Goal: Information Seeking & Learning: Learn about a topic

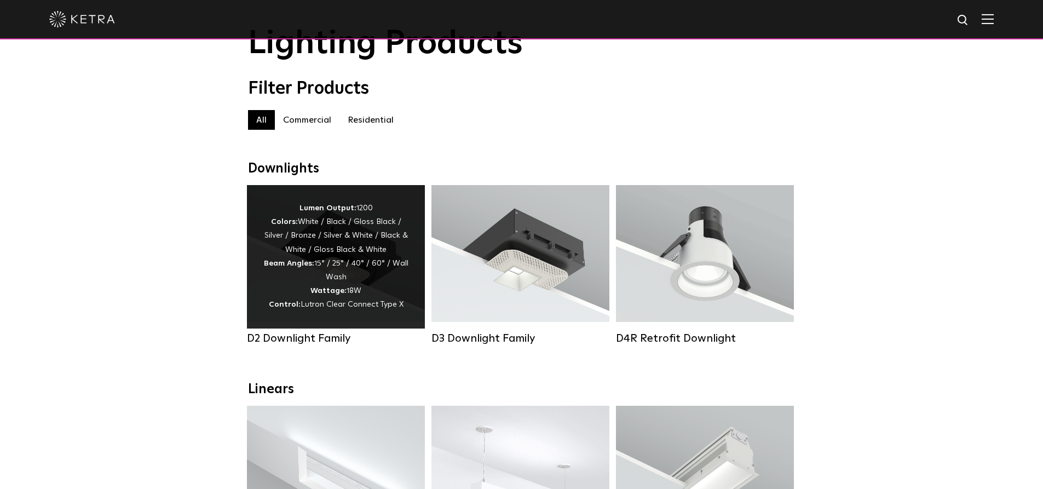
scroll to position [55, 0]
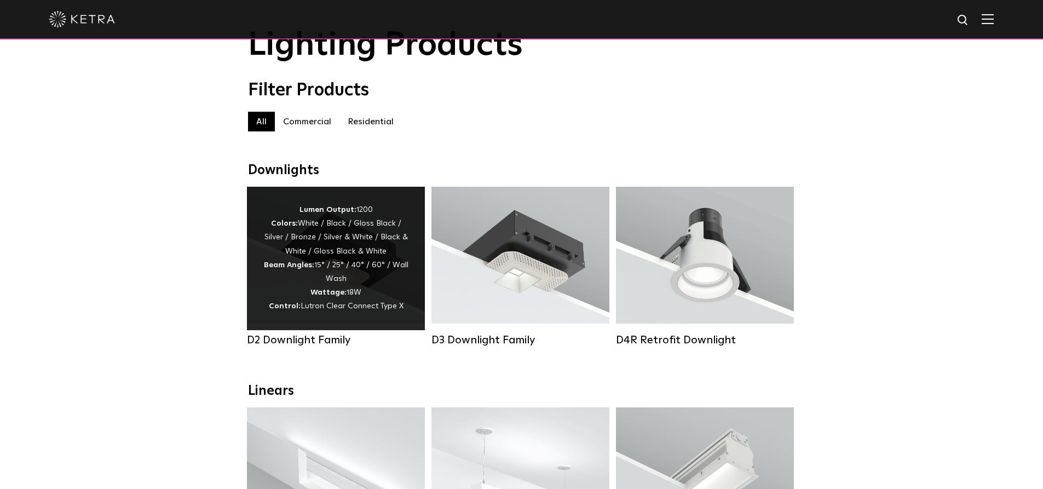
click at [326, 339] on div "D2 Downlight Family" at bounding box center [336, 339] width 178 height 13
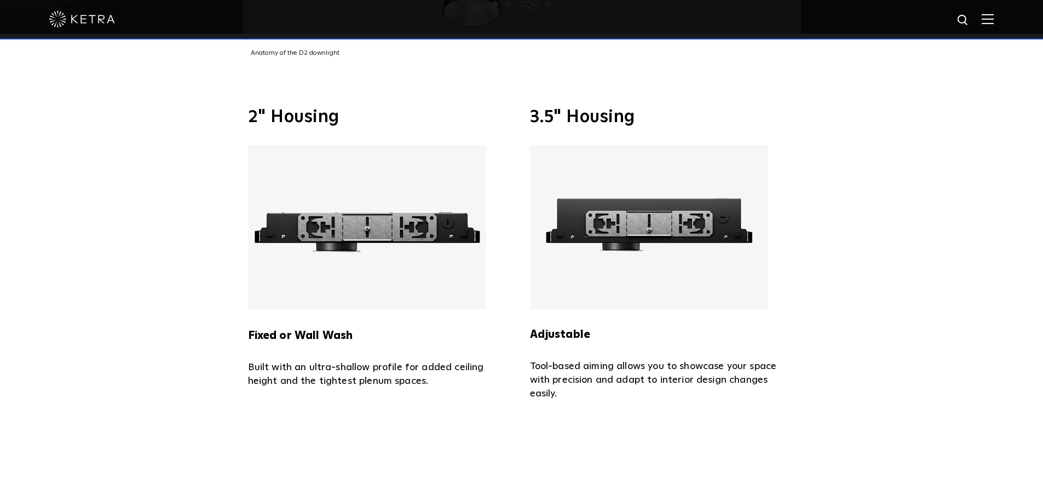
scroll to position [2463, 0]
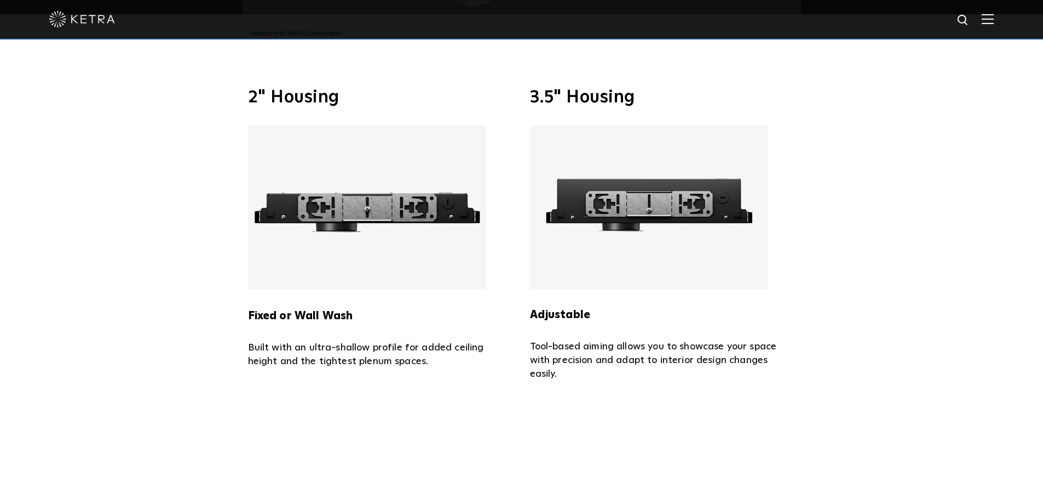
click at [550, 340] on p "Tool-based aiming allows you to showcase your space with precision and adapt to…" at bounding box center [662, 360] width 265 height 41
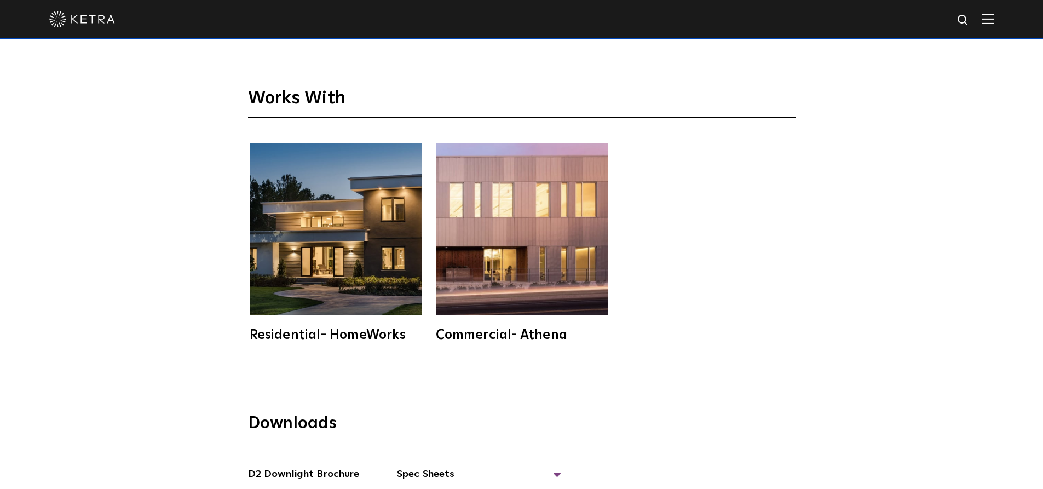
scroll to position [2901, 0]
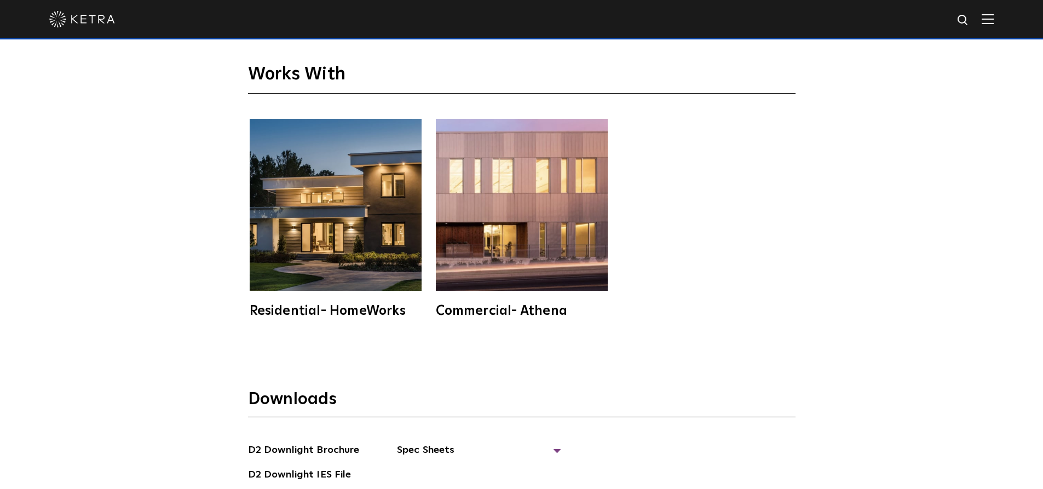
click at [514, 207] on img at bounding box center [522, 205] width 172 height 172
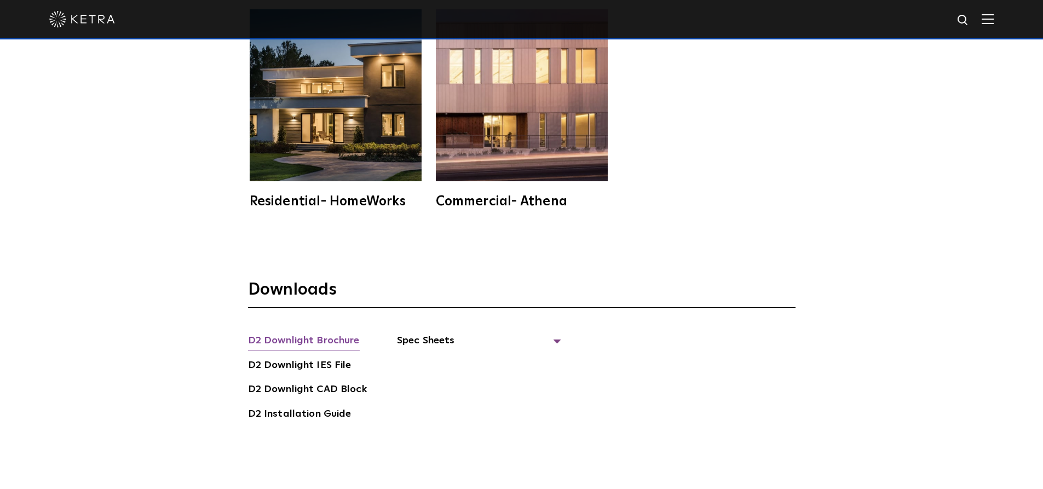
click at [325, 333] on link "D2 Downlight Brochure" at bounding box center [304, 342] width 112 height 18
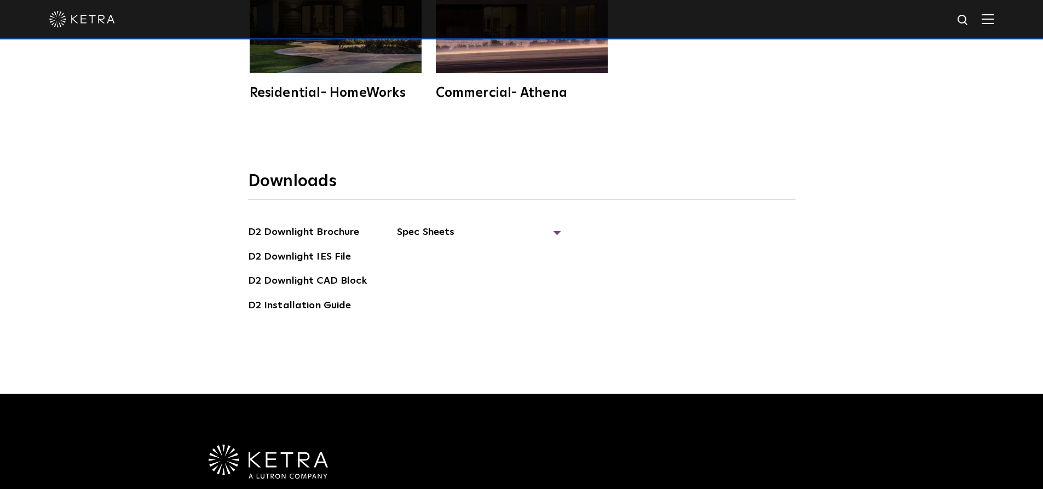
scroll to position [3119, 0]
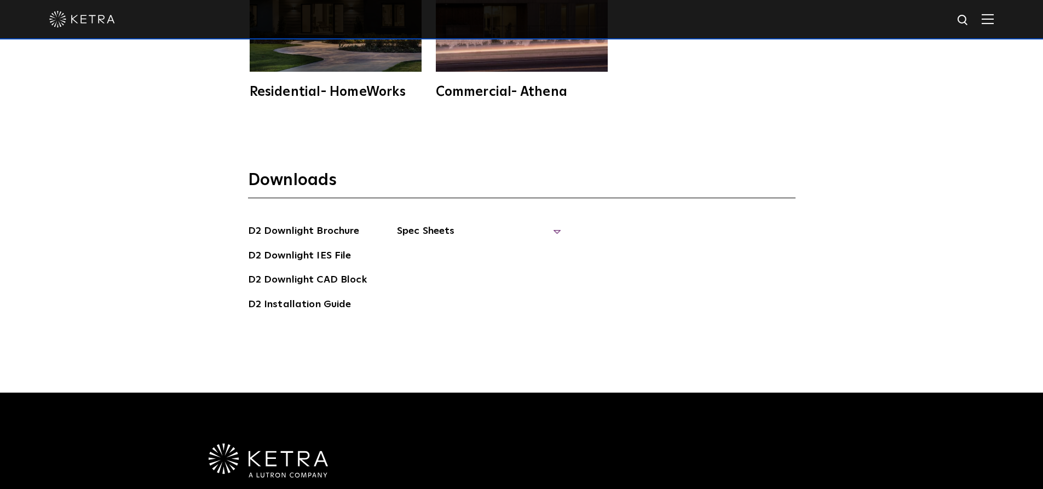
click at [404, 223] on span "Spec Sheets" at bounding box center [479, 235] width 164 height 24
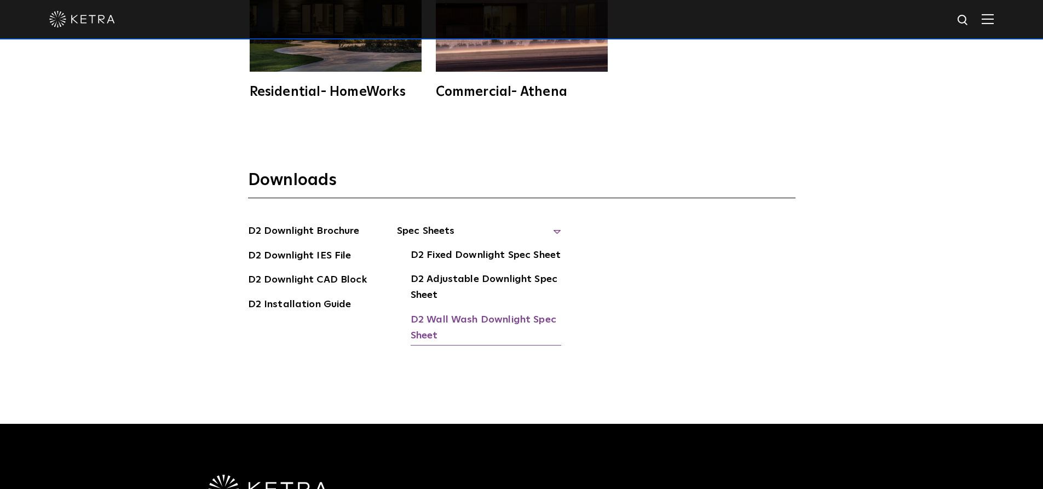
click at [521, 312] on link "D2 Wall Wash Downlight Spec Sheet" at bounding box center [485, 328] width 150 height 33
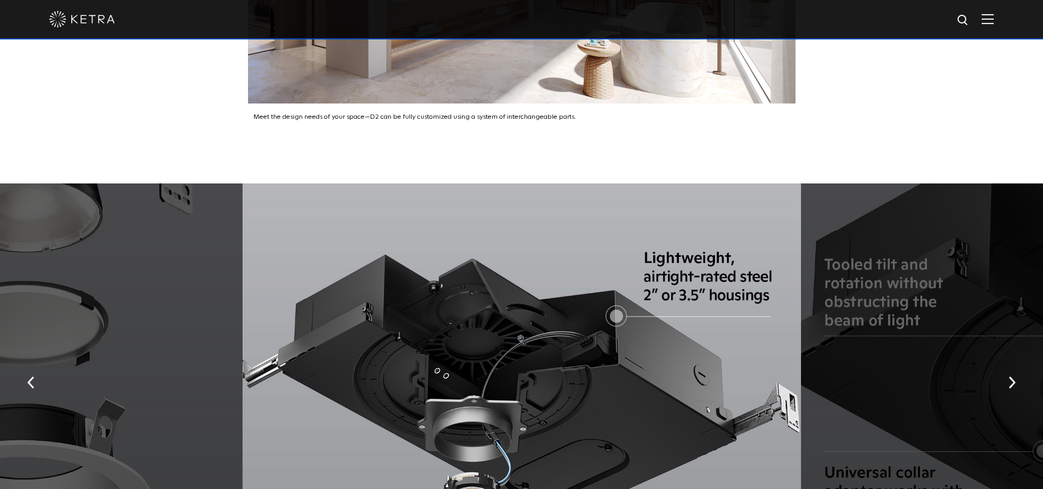
scroll to position [2080, 0]
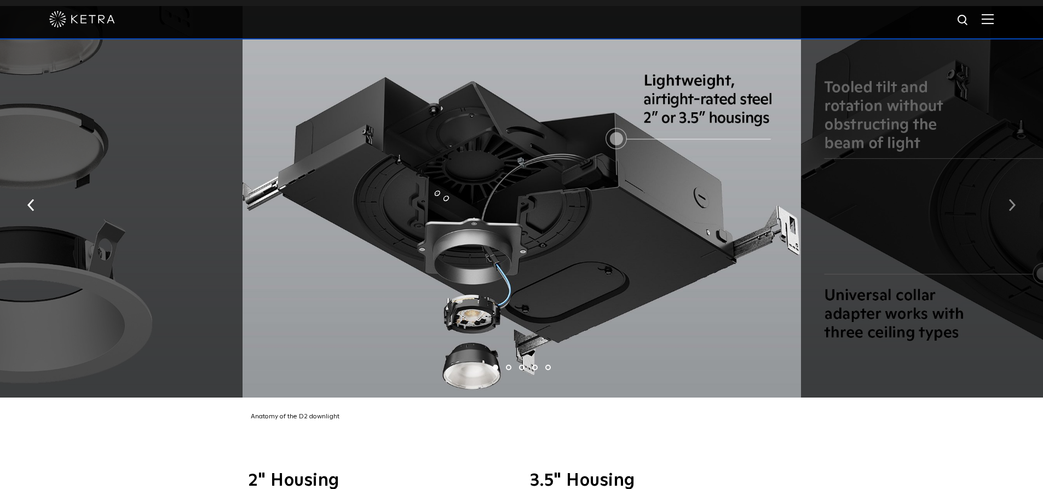
click at [1008, 199] on img "button" at bounding box center [1011, 205] width 7 height 12
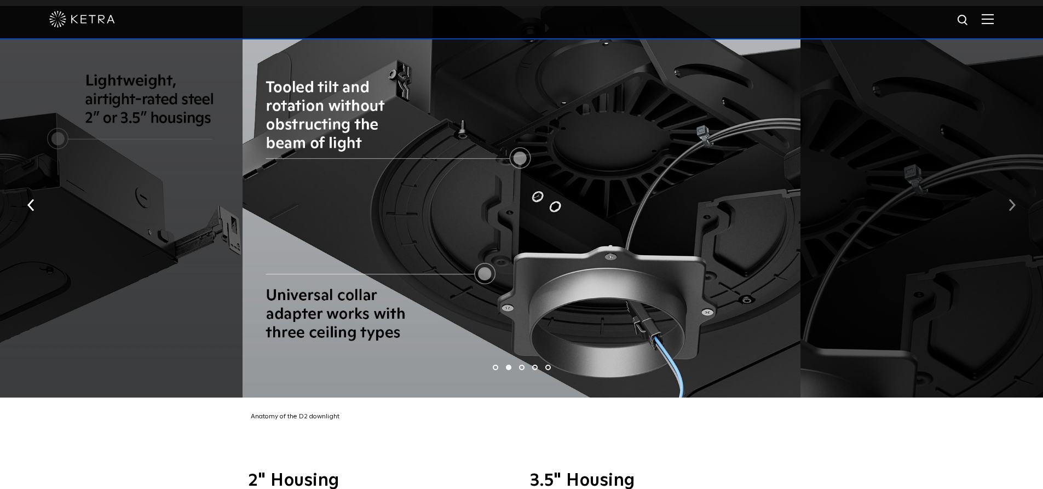
click at [1008, 199] on img "button" at bounding box center [1011, 205] width 7 height 12
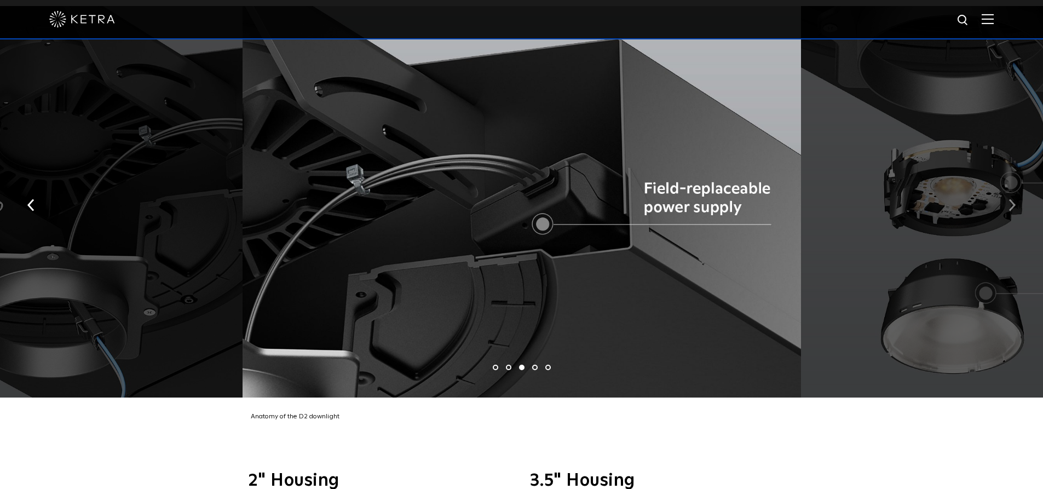
click at [1008, 199] on img "button" at bounding box center [1011, 205] width 7 height 12
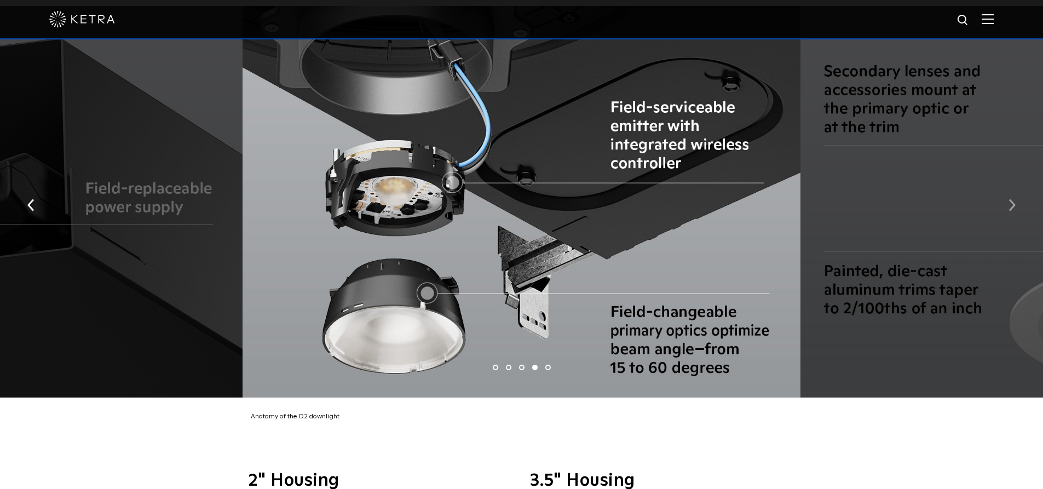
click at [1008, 199] on img "button" at bounding box center [1011, 205] width 7 height 12
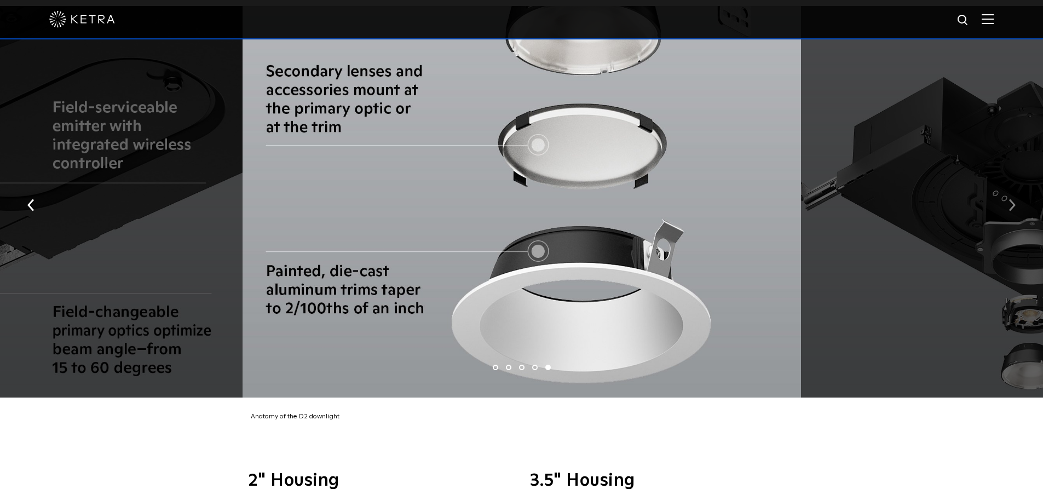
click at [1008, 199] on img "button" at bounding box center [1011, 205] width 7 height 12
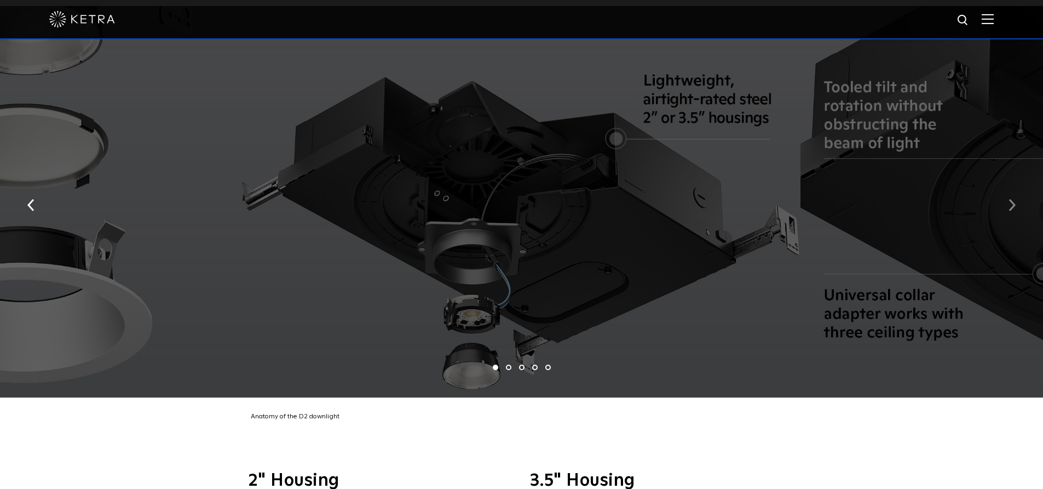
click at [1008, 199] on img "button" at bounding box center [1011, 205] width 7 height 12
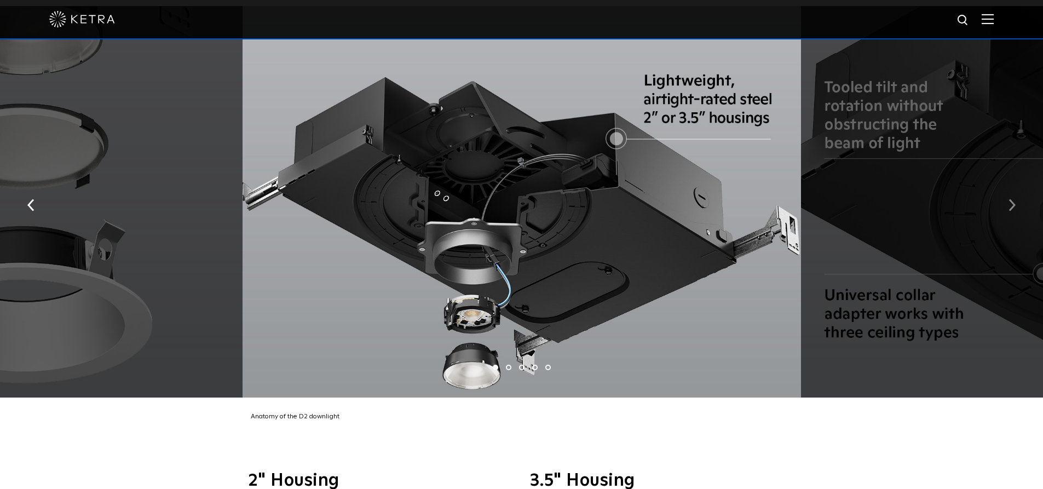
click at [1008, 199] on img "button" at bounding box center [1011, 205] width 7 height 12
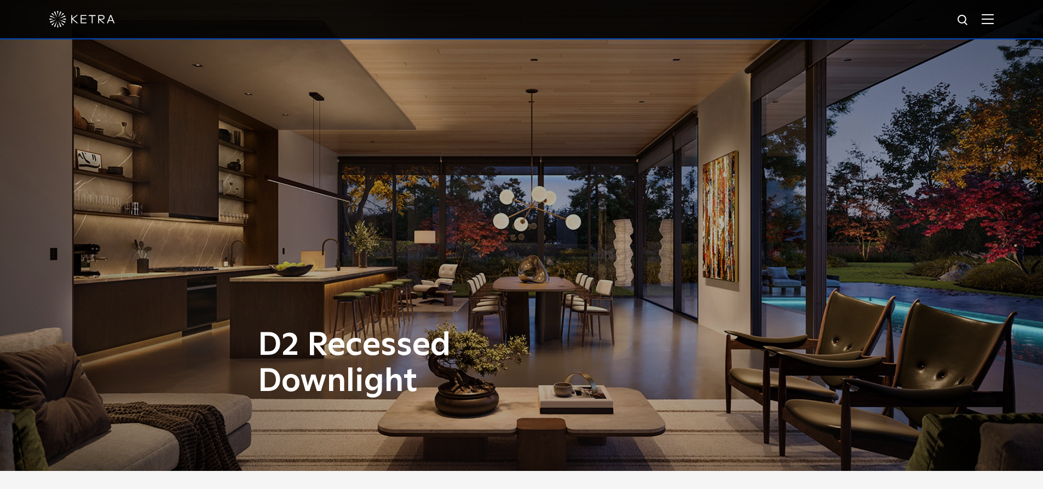
scroll to position [0, 0]
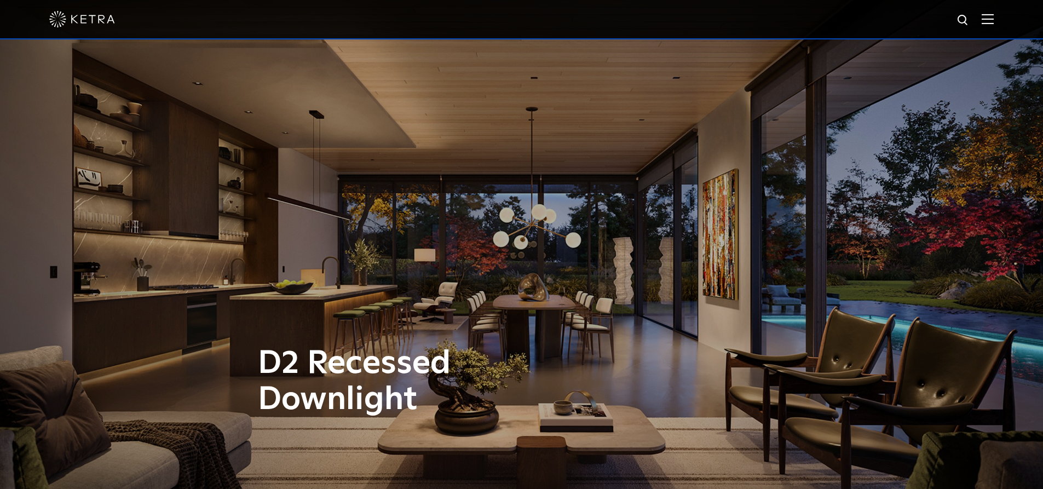
click at [97, 18] on img at bounding box center [82, 19] width 66 height 16
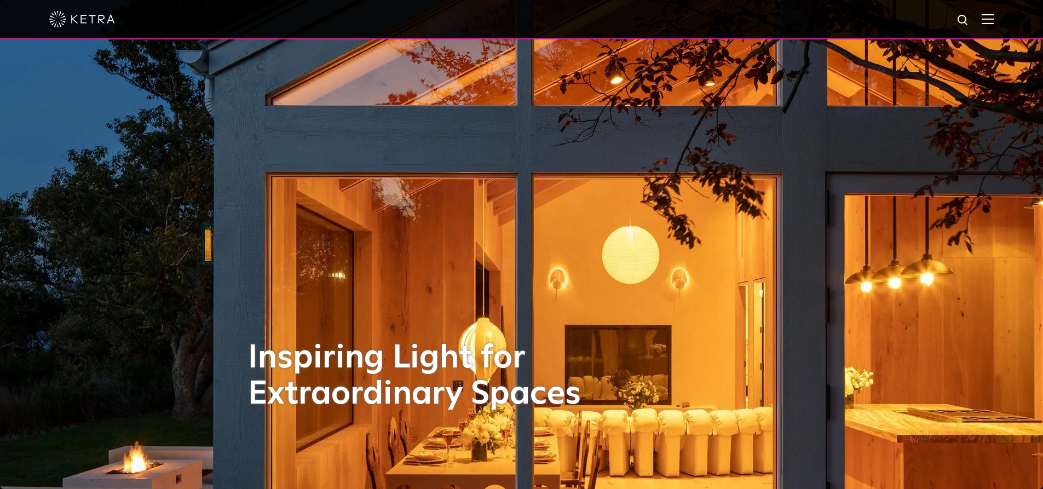
click at [991, 21] on img at bounding box center [987, 19] width 12 height 10
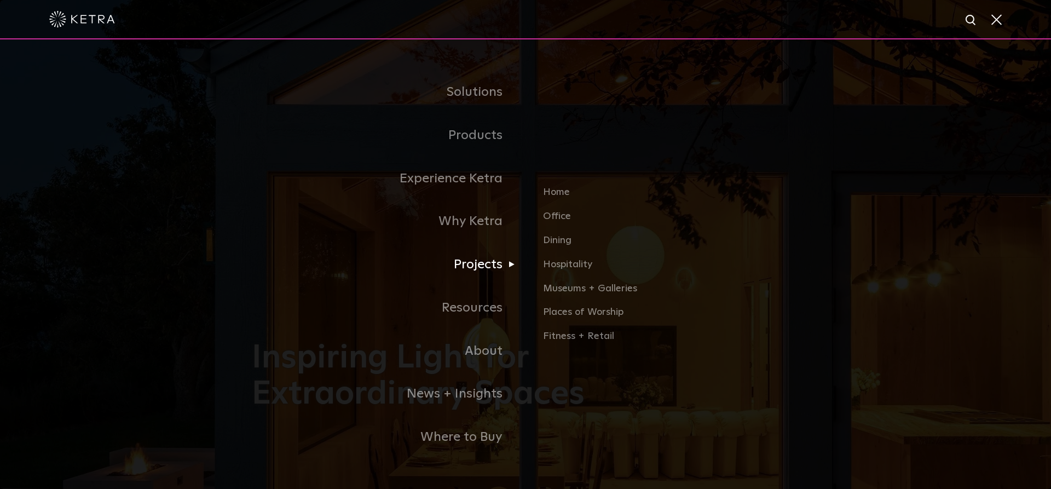
click at [472, 265] on link "Projects" at bounding box center [389, 264] width 274 height 43
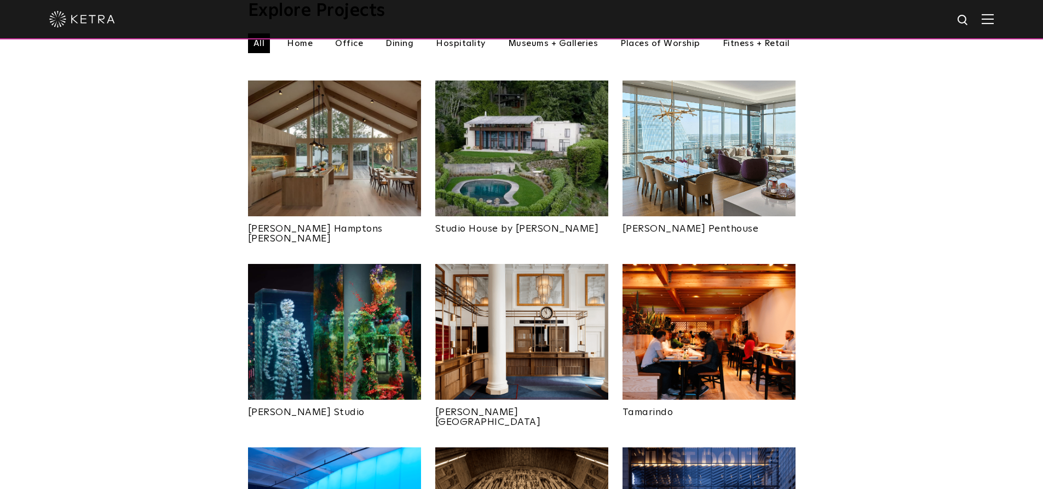
scroll to position [438, 0]
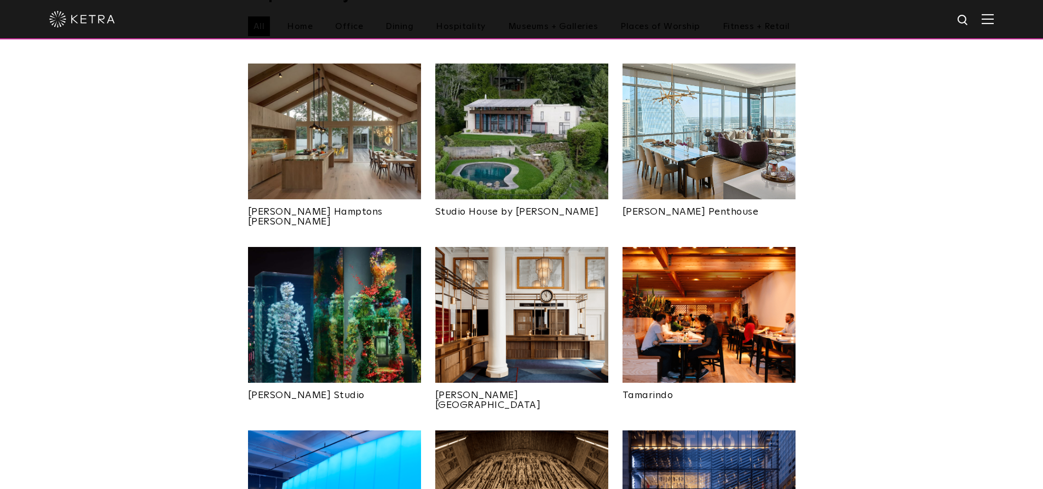
click at [335, 306] on img at bounding box center [334, 315] width 173 height 136
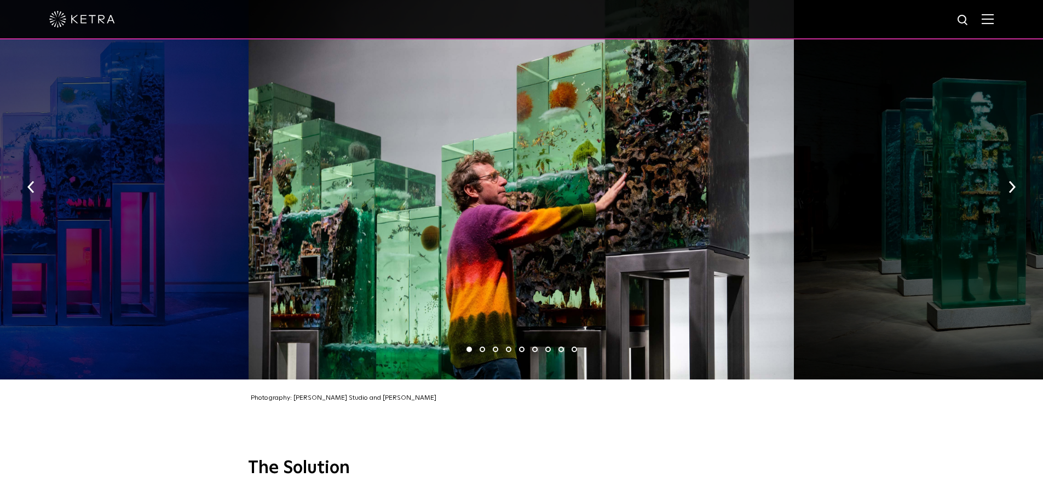
scroll to position [1697, 0]
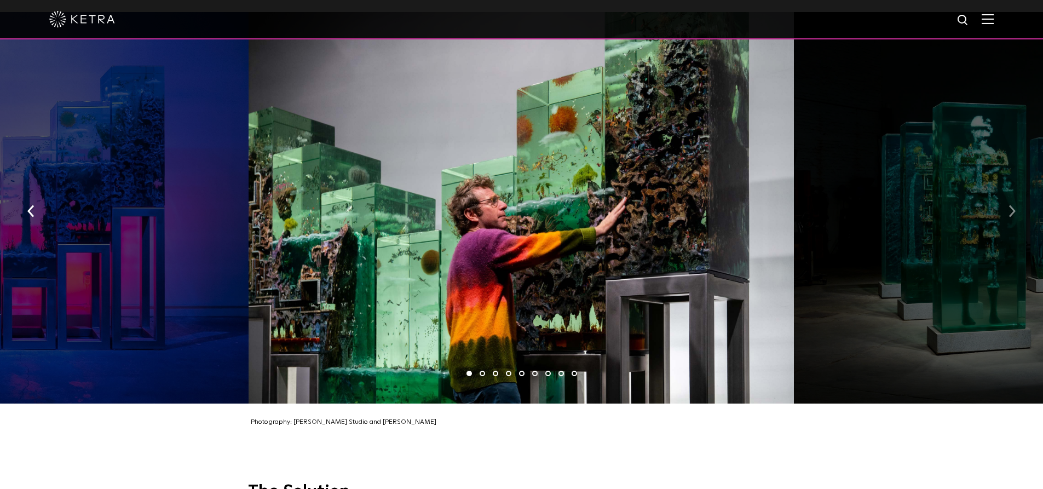
click at [1006, 192] on button "button" at bounding box center [1012, 211] width 24 height 38
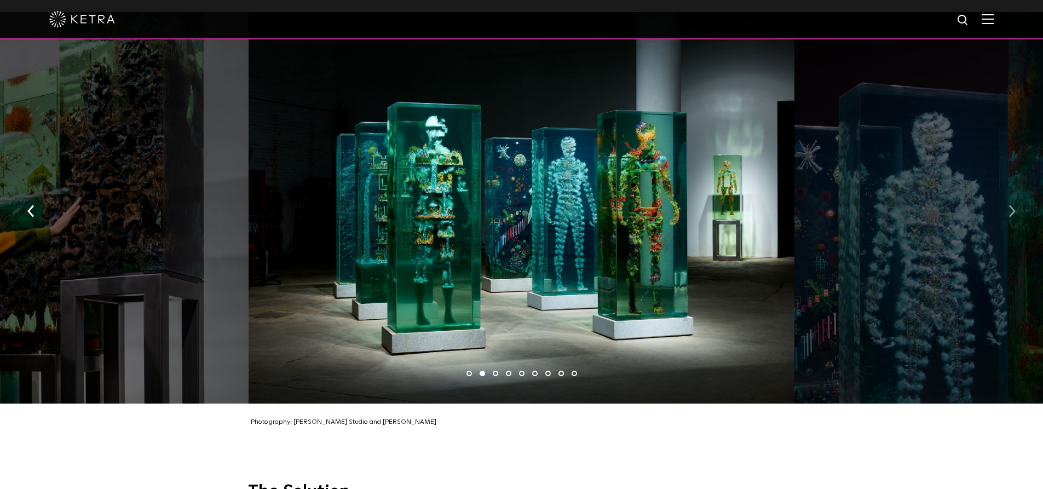
click at [1005, 192] on button "button" at bounding box center [1012, 211] width 24 height 38
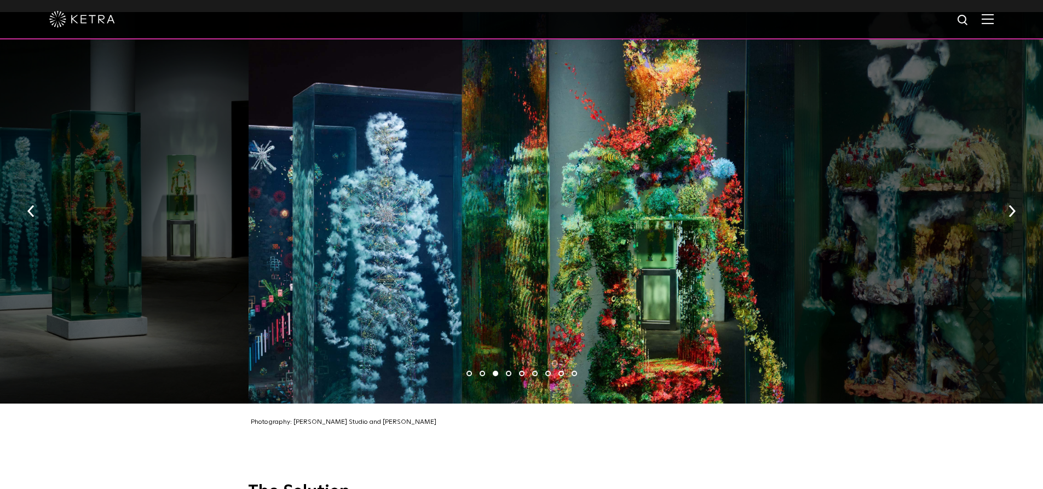
scroll to position [1642, 0]
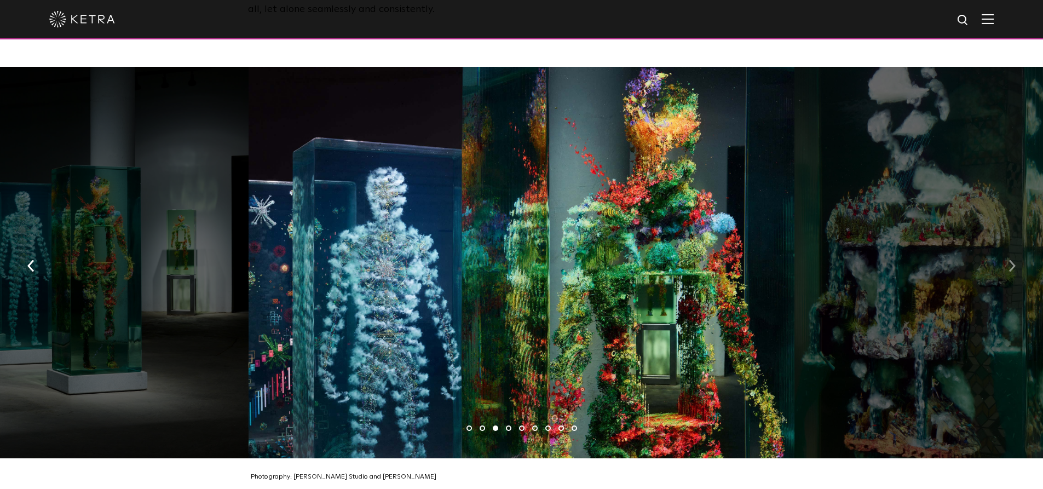
click at [1011, 260] on img "button" at bounding box center [1011, 266] width 7 height 12
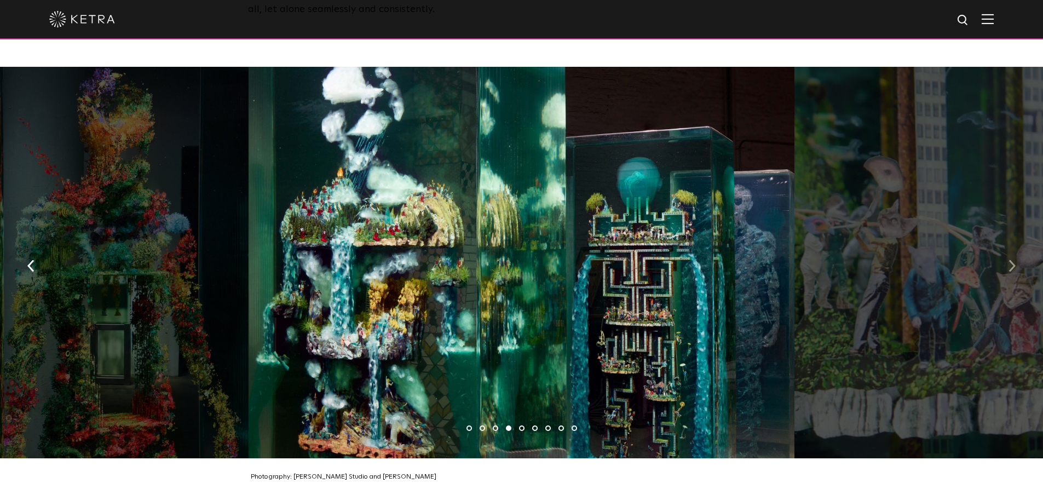
click at [1009, 260] on img "button" at bounding box center [1011, 266] width 7 height 12
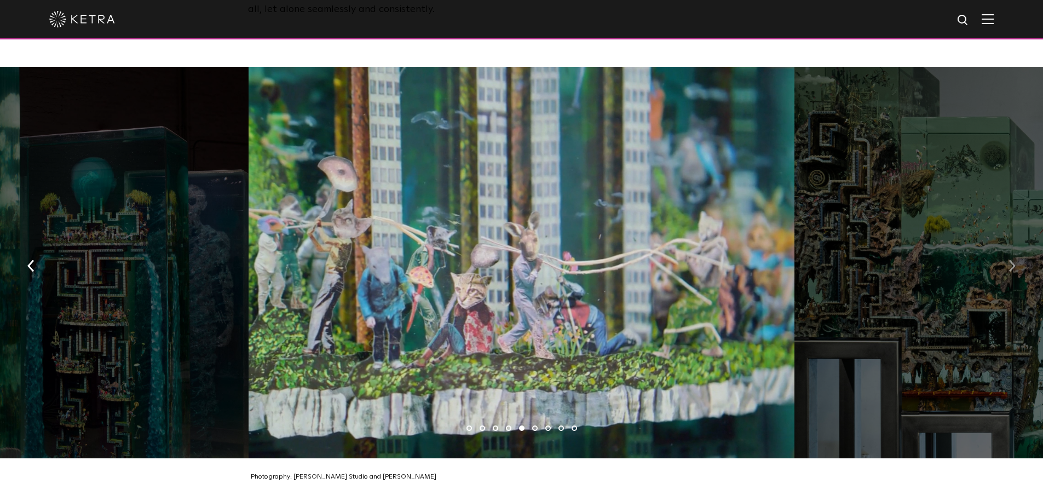
click at [1009, 260] on img "button" at bounding box center [1011, 266] width 7 height 12
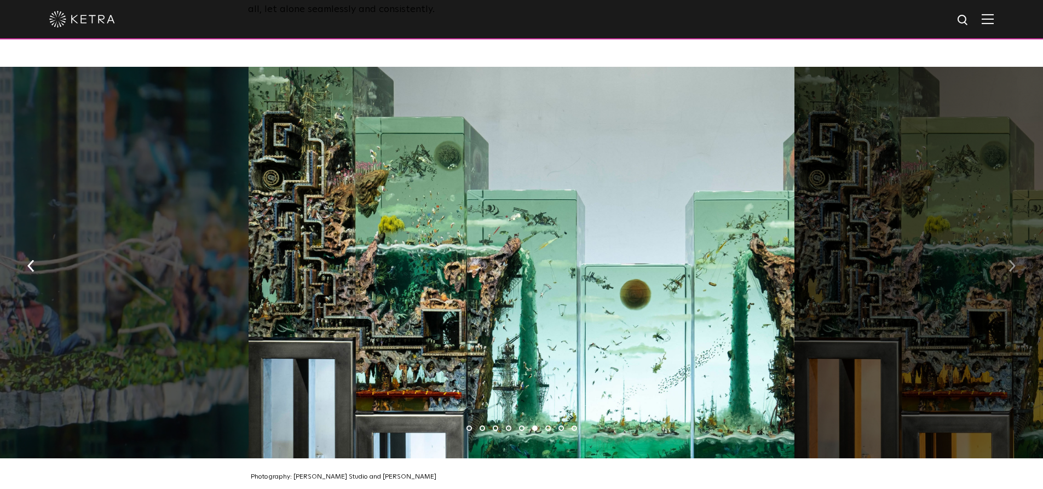
click at [1009, 260] on img "button" at bounding box center [1011, 266] width 7 height 12
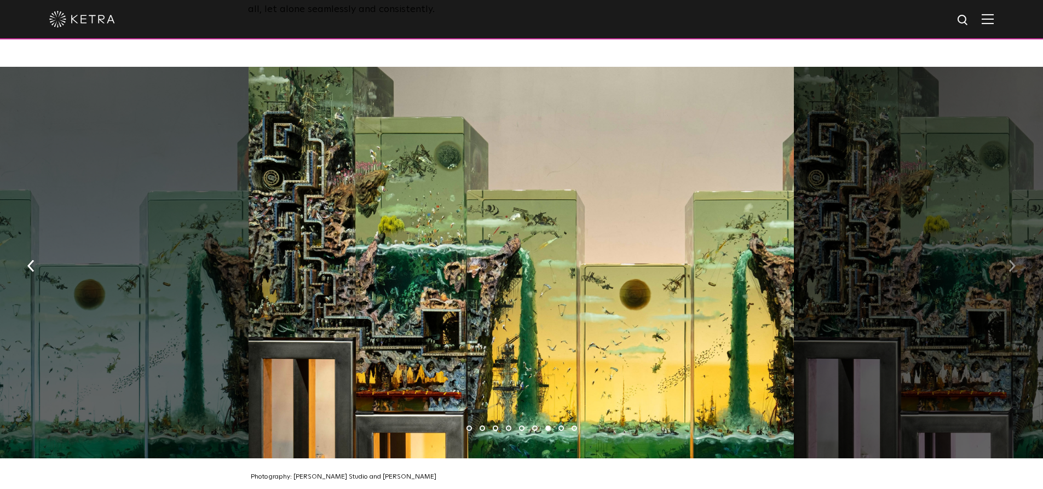
click at [1012, 260] on img "button" at bounding box center [1011, 266] width 7 height 12
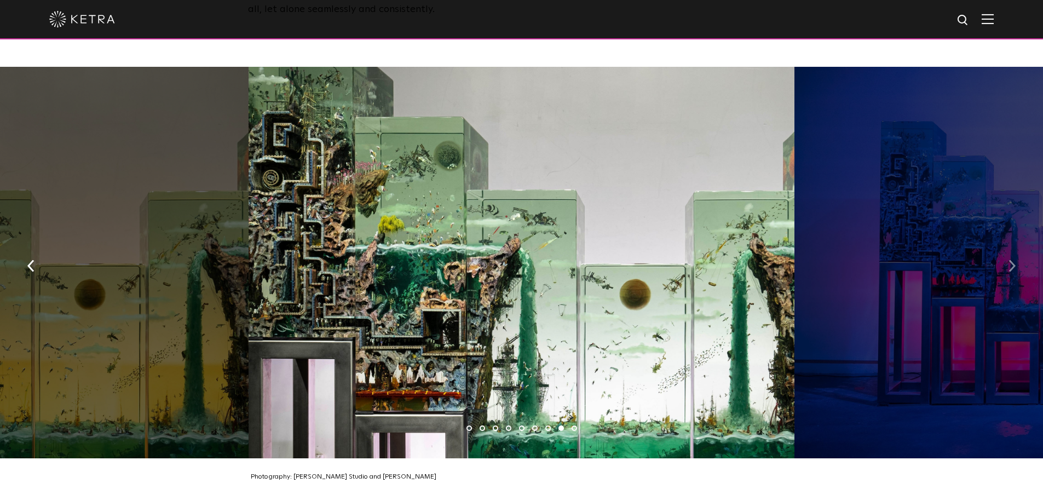
click at [1012, 260] on img "button" at bounding box center [1011, 266] width 7 height 12
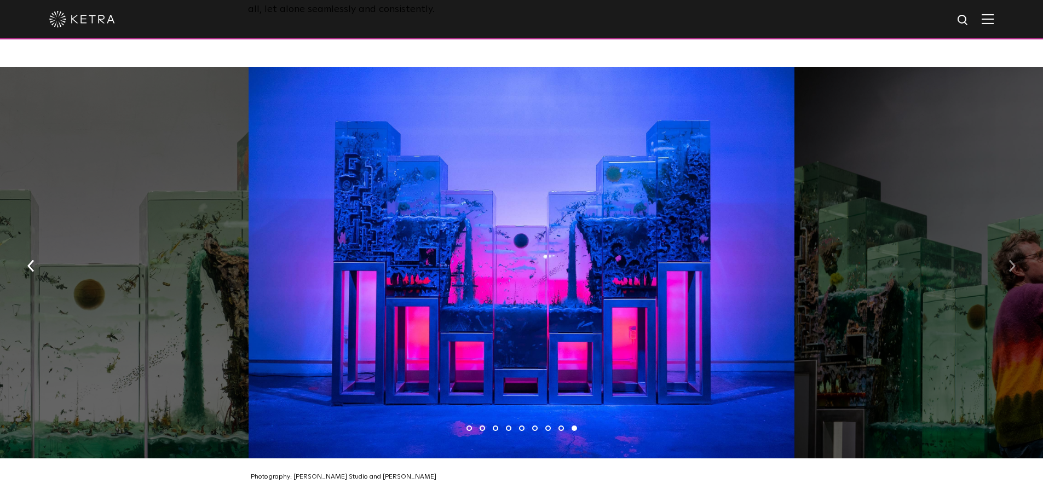
click at [1012, 260] on img "button" at bounding box center [1011, 266] width 7 height 12
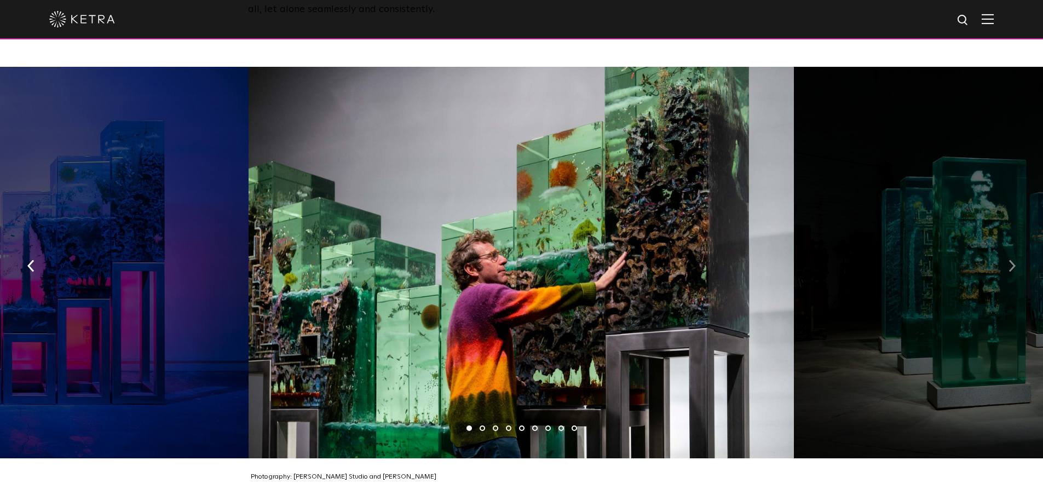
click at [1012, 260] on img "button" at bounding box center [1011, 266] width 7 height 12
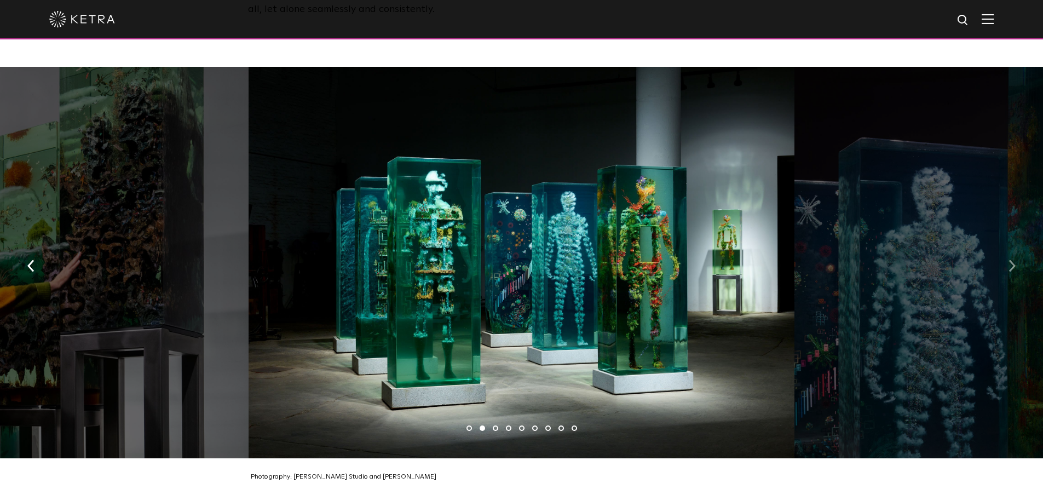
click at [1012, 260] on img "button" at bounding box center [1011, 266] width 7 height 12
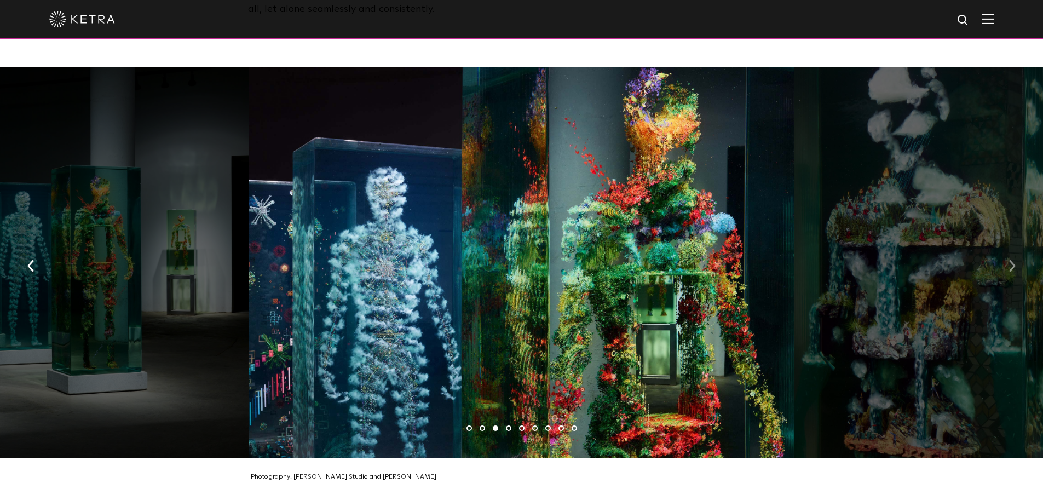
click at [1012, 260] on img "button" at bounding box center [1011, 266] width 7 height 12
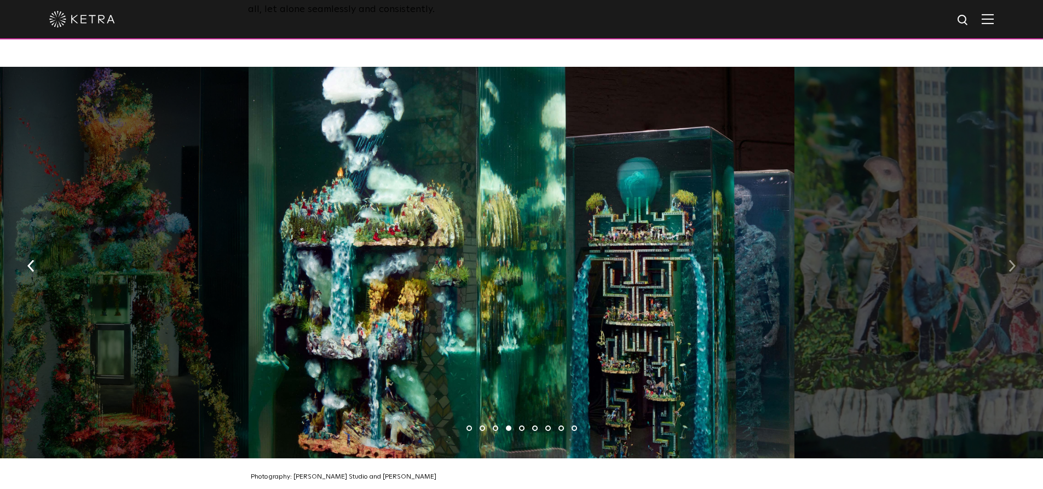
click at [1012, 260] on img "button" at bounding box center [1011, 266] width 7 height 12
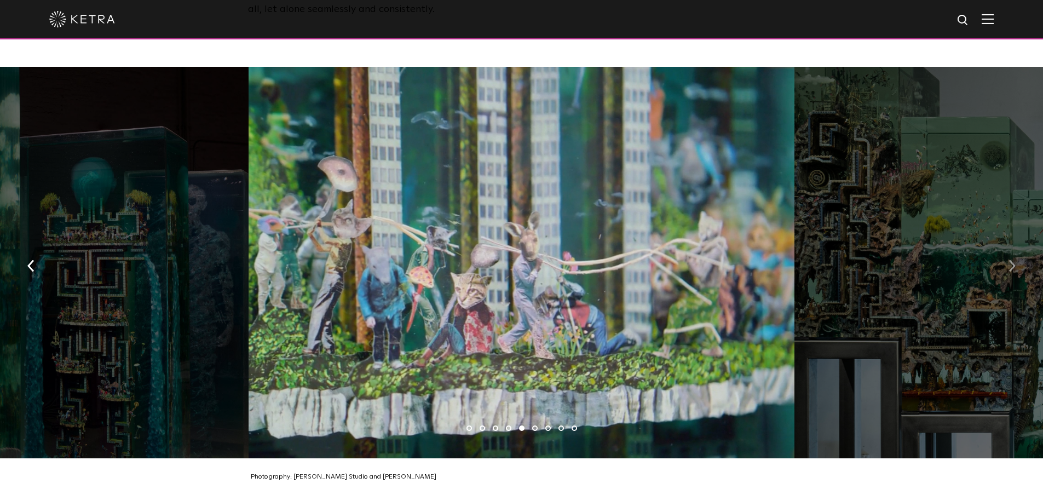
click at [1012, 260] on img "button" at bounding box center [1011, 266] width 7 height 12
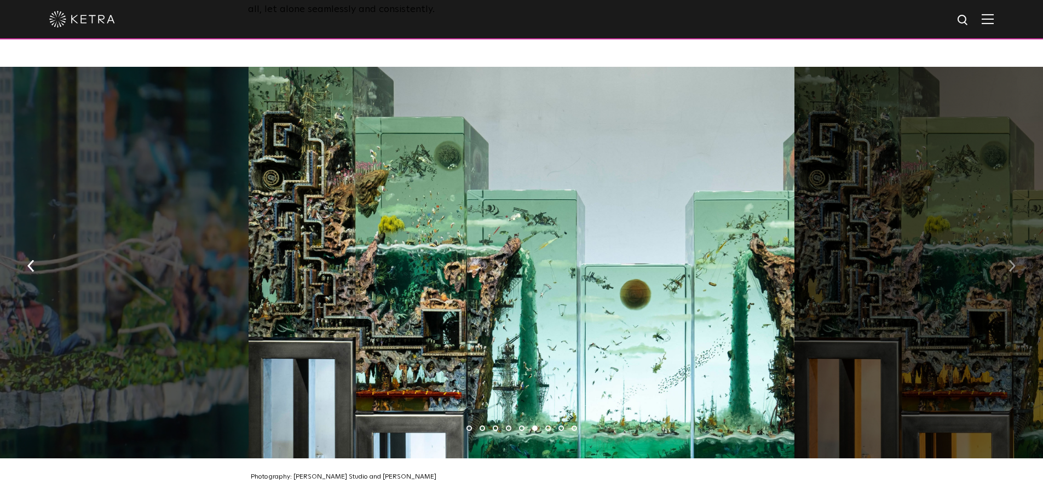
click at [1011, 260] on img "button" at bounding box center [1011, 266] width 7 height 12
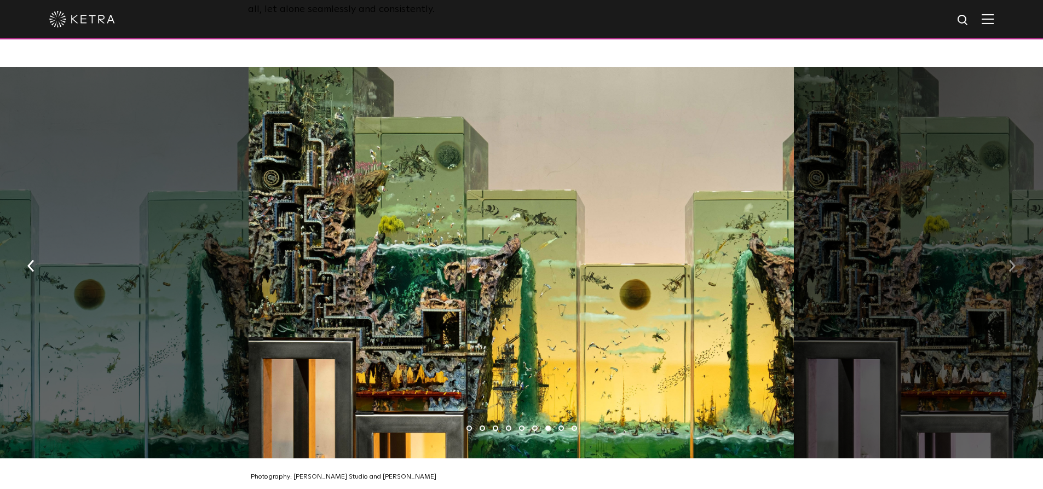
click at [1010, 260] on img "button" at bounding box center [1011, 266] width 7 height 12
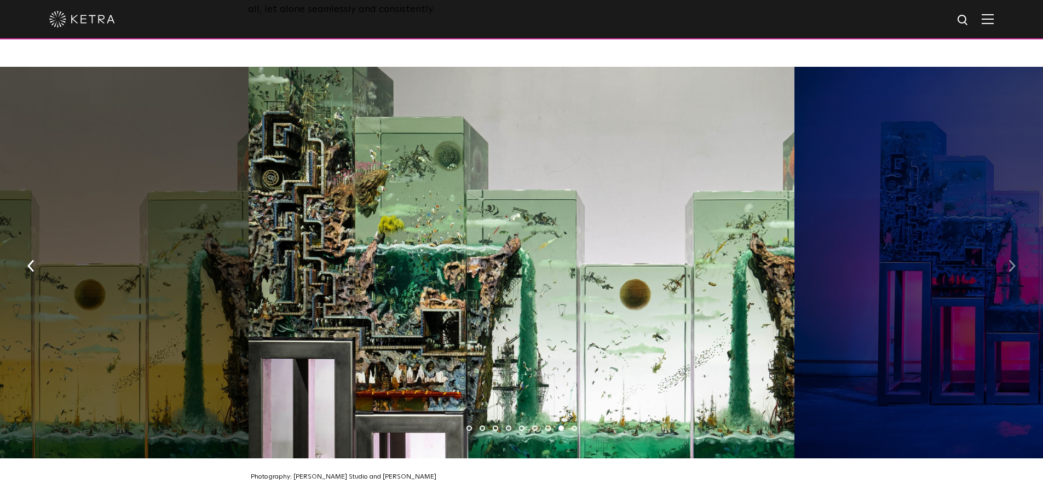
click at [1011, 260] on img "button" at bounding box center [1011, 266] width 7 height 12
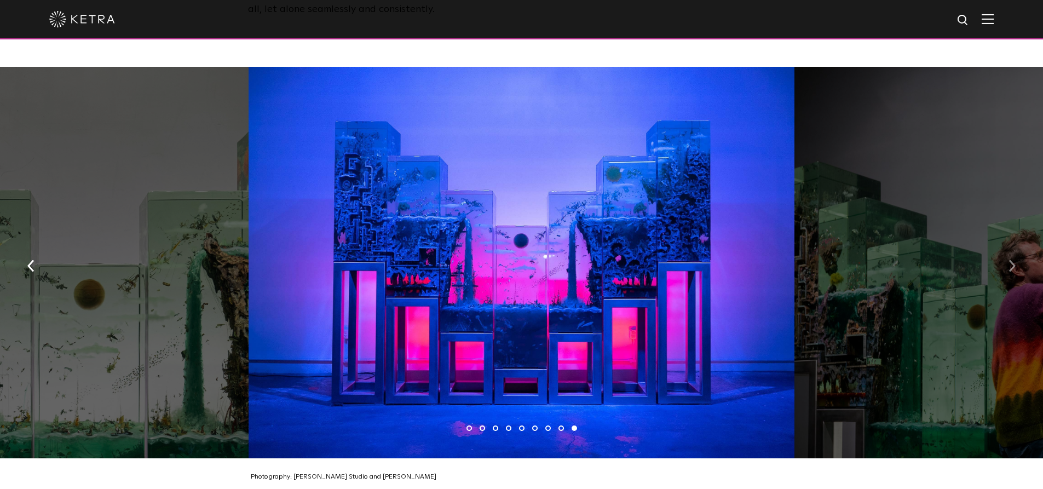
click at [1011, 260] on img "button" at bounding box center [1011, 266] width 7 height 12
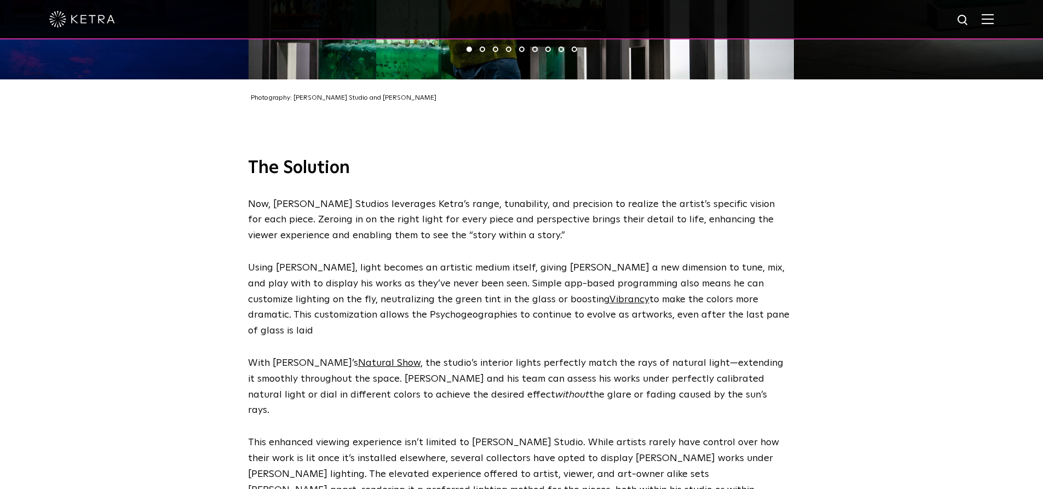
scroll to position [2080, 0]
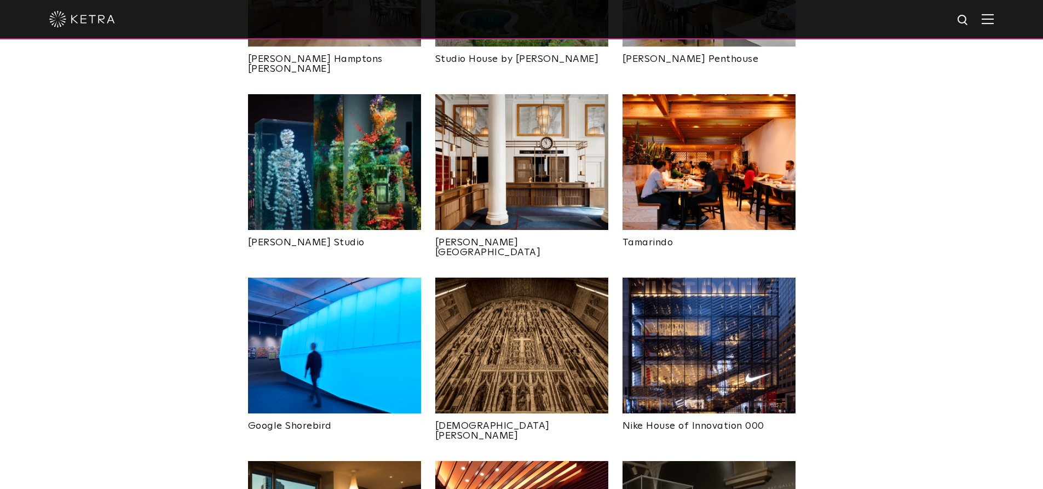
scroll to position [602, 0]
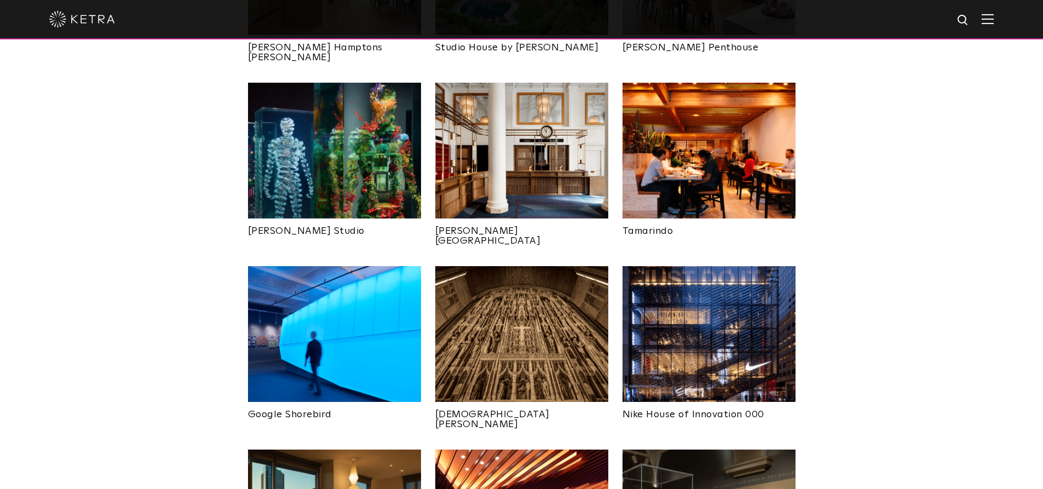
click at [554, 299] on img at bounding box center [521, 334] width 173 height 136
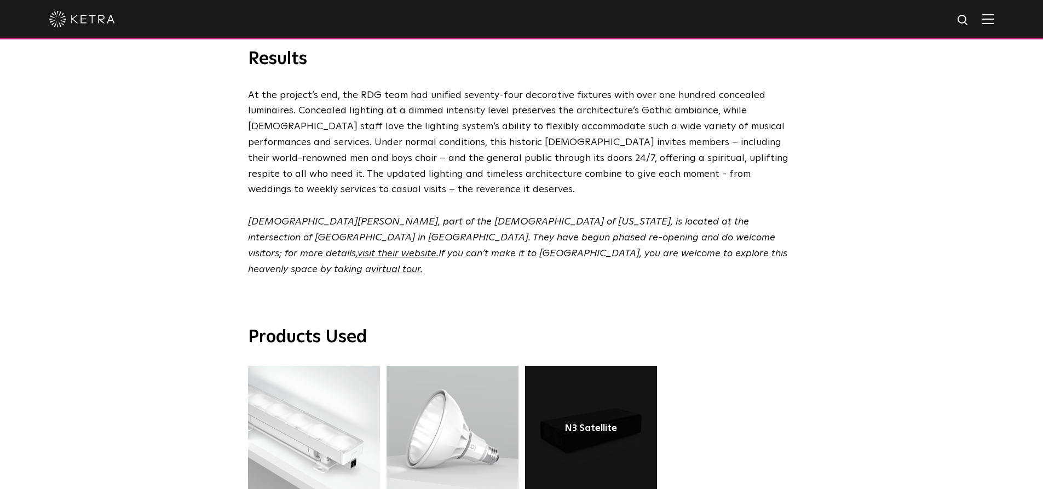
scroll to position [2627, 0]
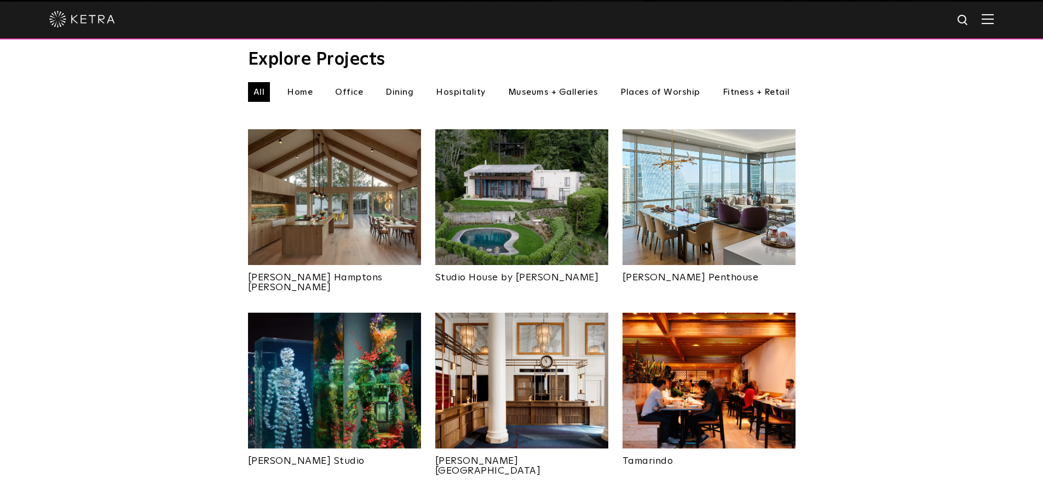
scroll to position [383, 0]
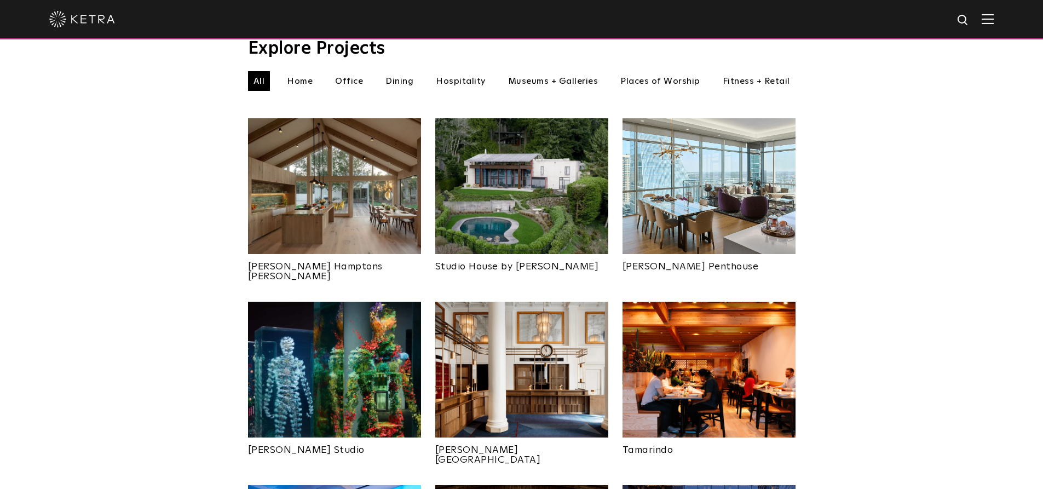
click at [339, 375] on img at bounding box center [334, 370] width 173 height 136
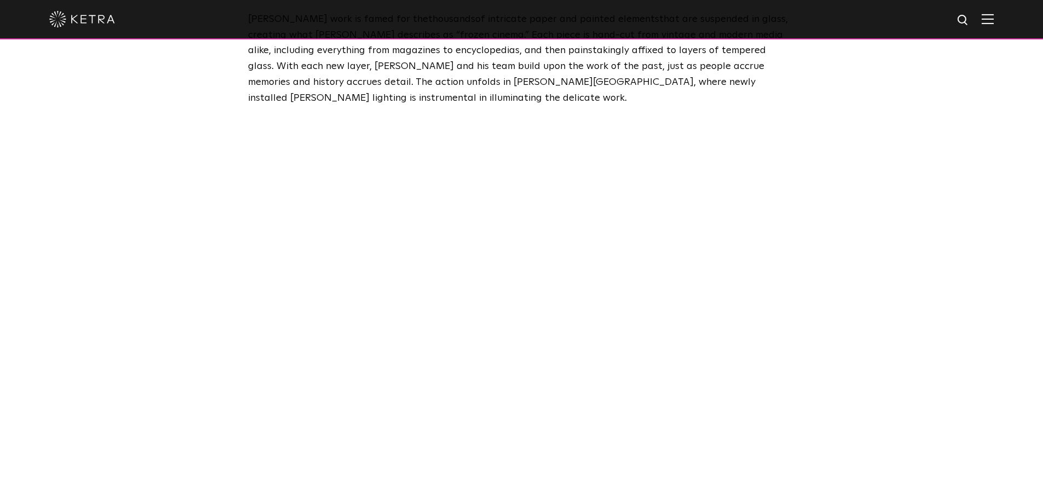
scroll to position [711, 0]
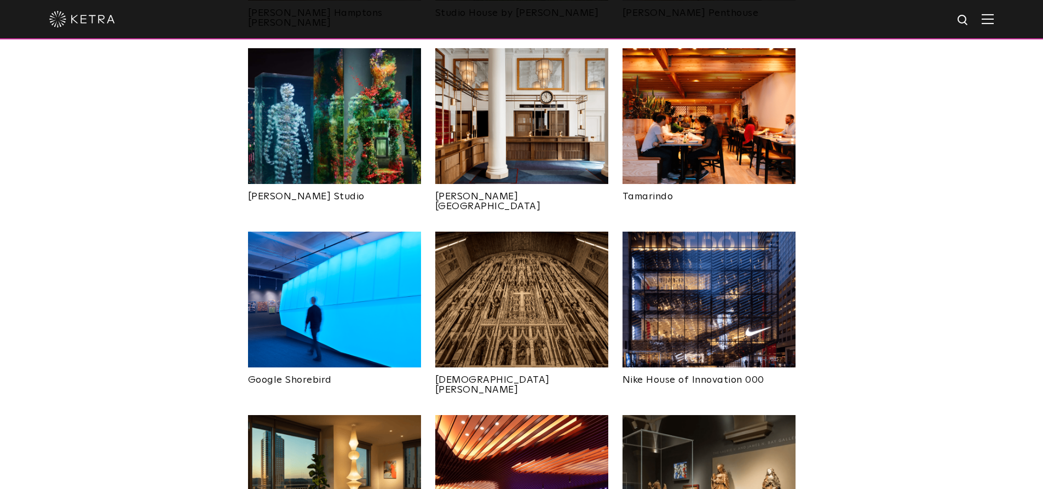
scroll to position [657, 0]
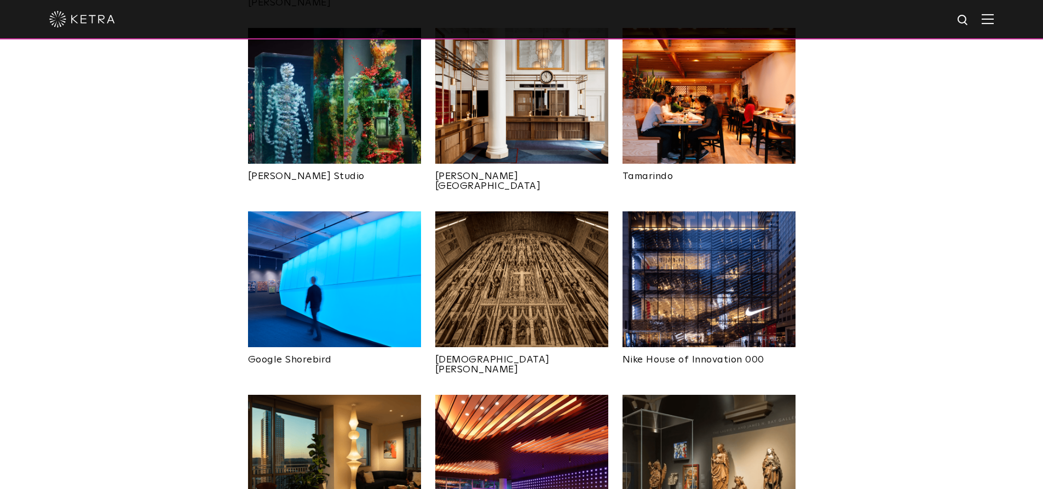
click at [482, 276] on img at bounding box center [521, 279] width 173 height 136
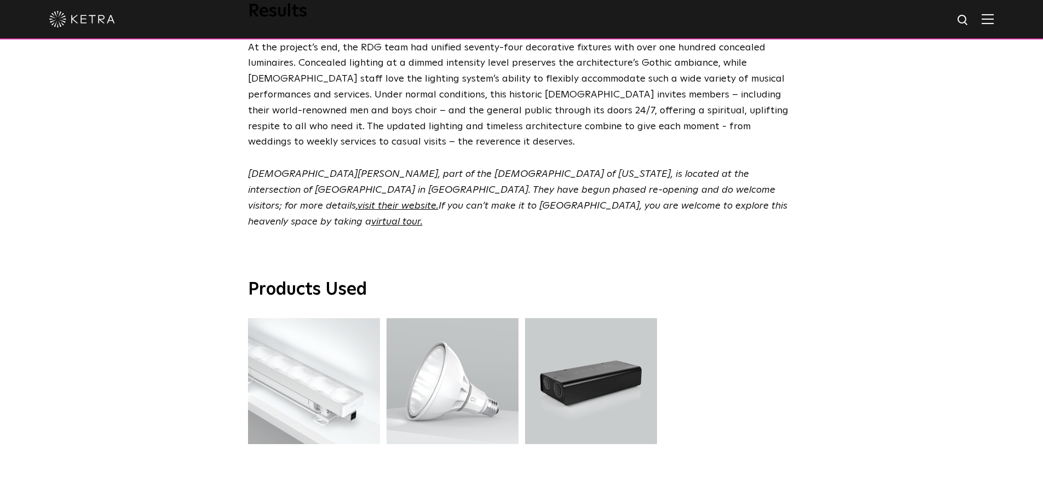
scroll to position [2754, 0]
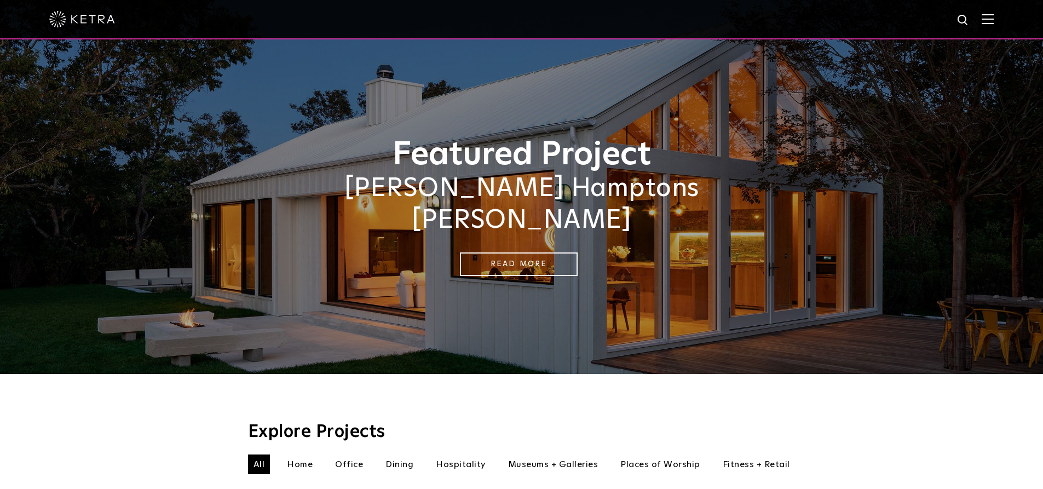
scroll to position [274, 0]
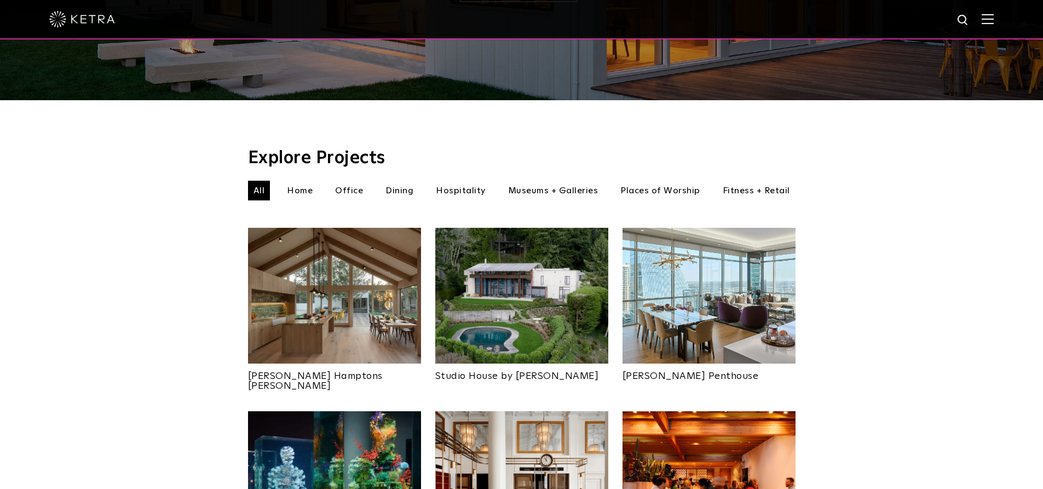
click at [587, 181] on li "Museums + Galleries" at bounding box center [552, 191] width 101 height 20
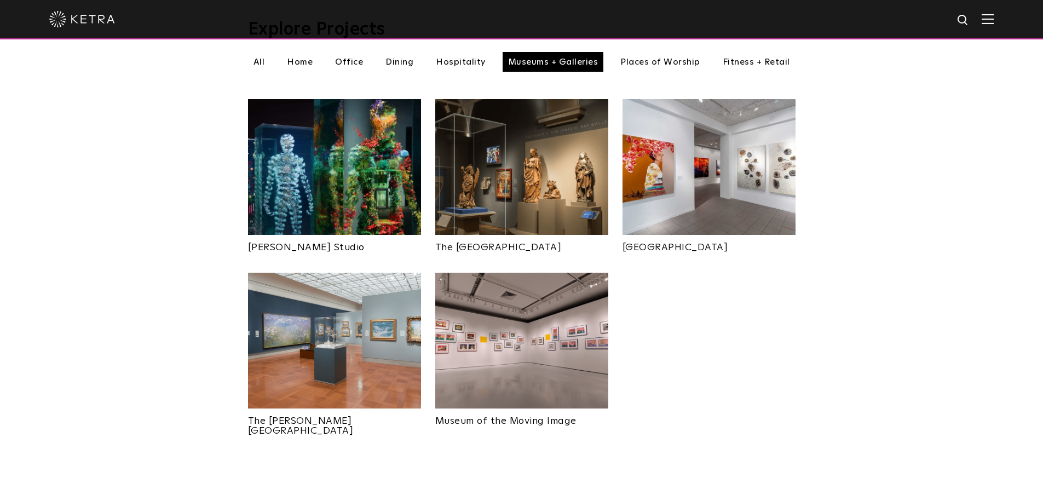
scroll to position [438, 0]
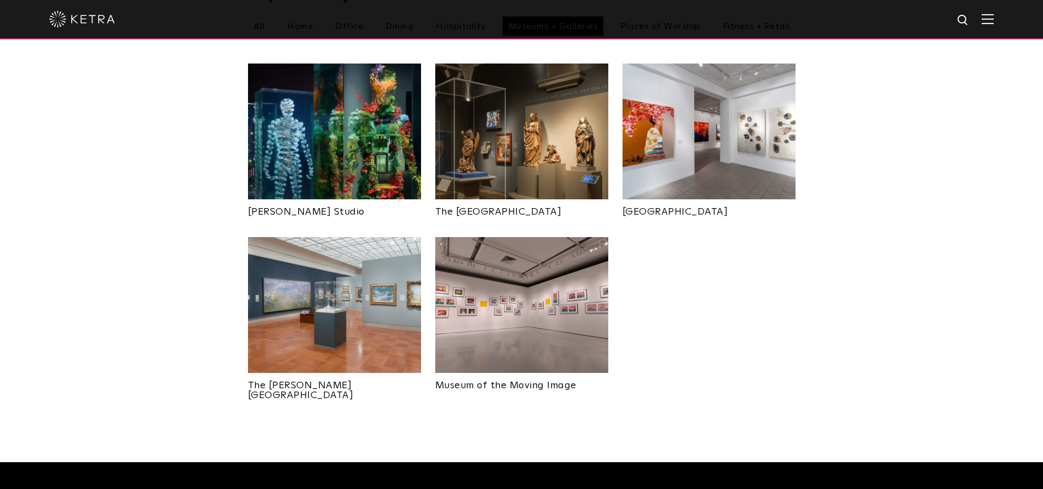
click at [342, 344] on img at bounding box center [334, 305] width 173 height 136
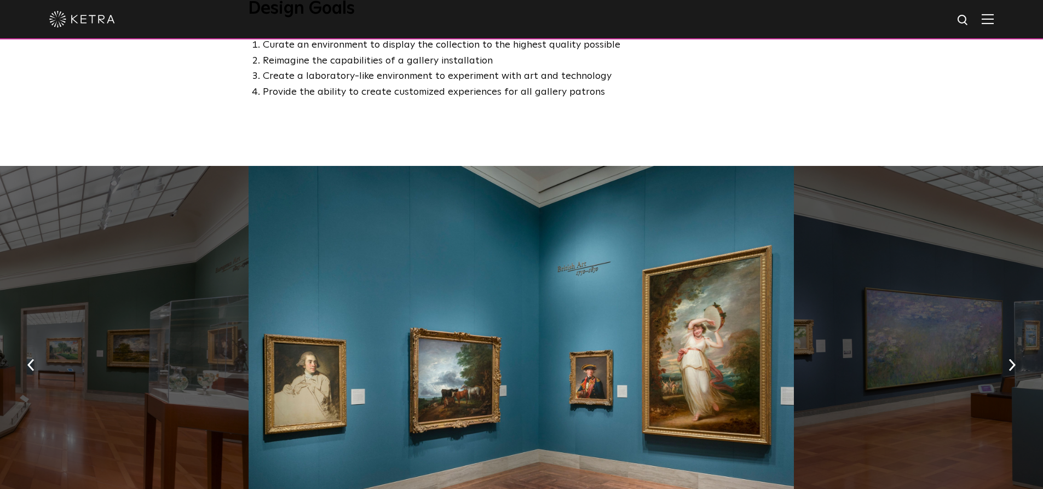
scroll to position [821, 0]
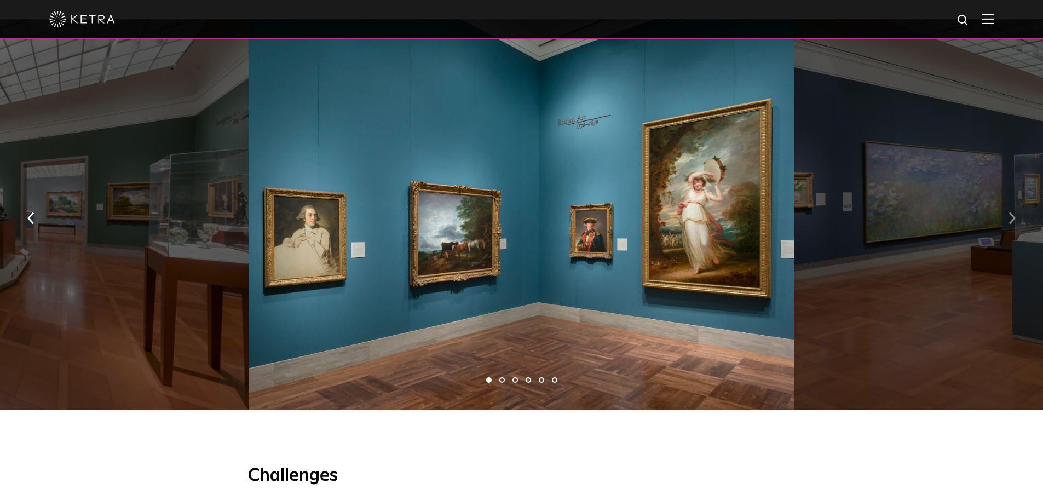
click at [1011, 199] on button "button" at bounding box center [1012, 218] width 24 height 38
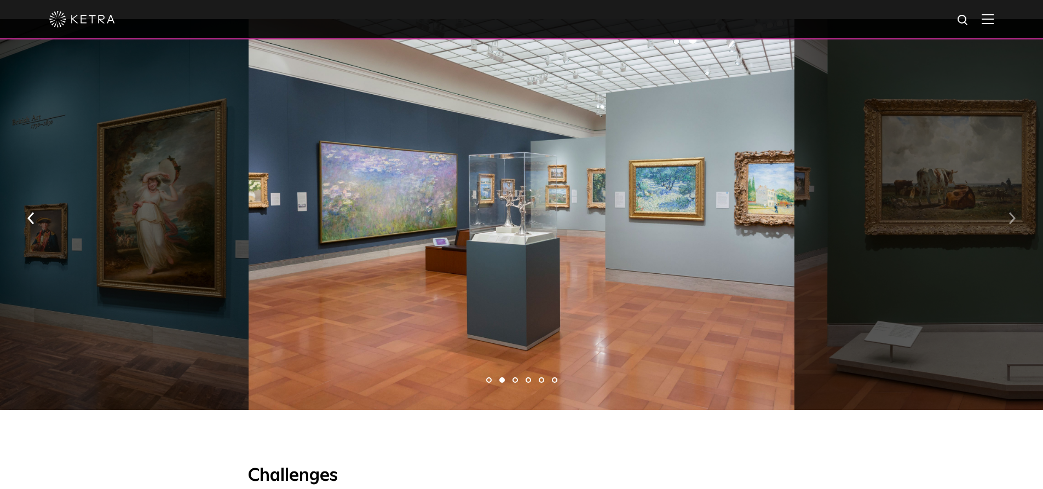
click at [1009, 199] on button "button" at bounding box center [1012, 218] width 24 height 38
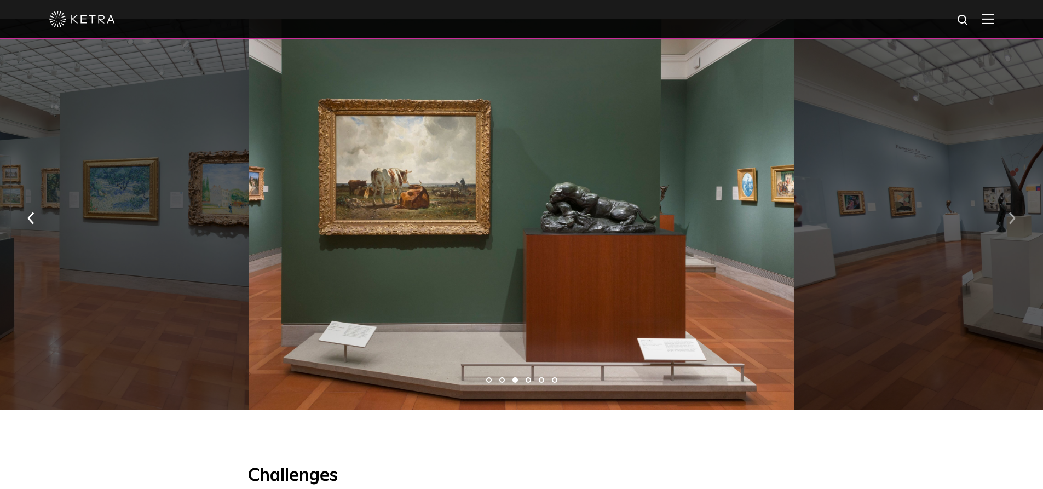
click at [1012, 212] on img "button" at bounding box center [1011, 218] width 7 height 12
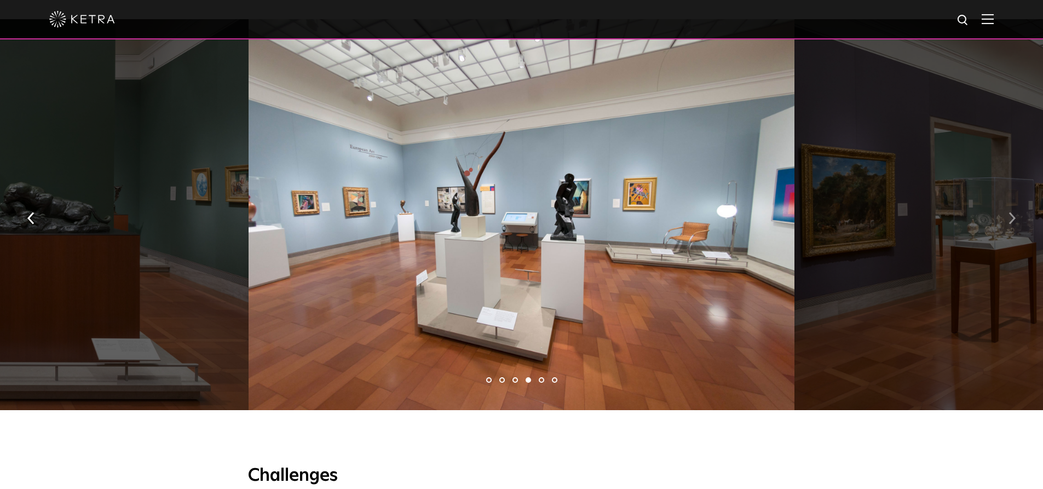
click at [1012, 212] on img "button" at bounding box center [1011, 218] width 7 height 12
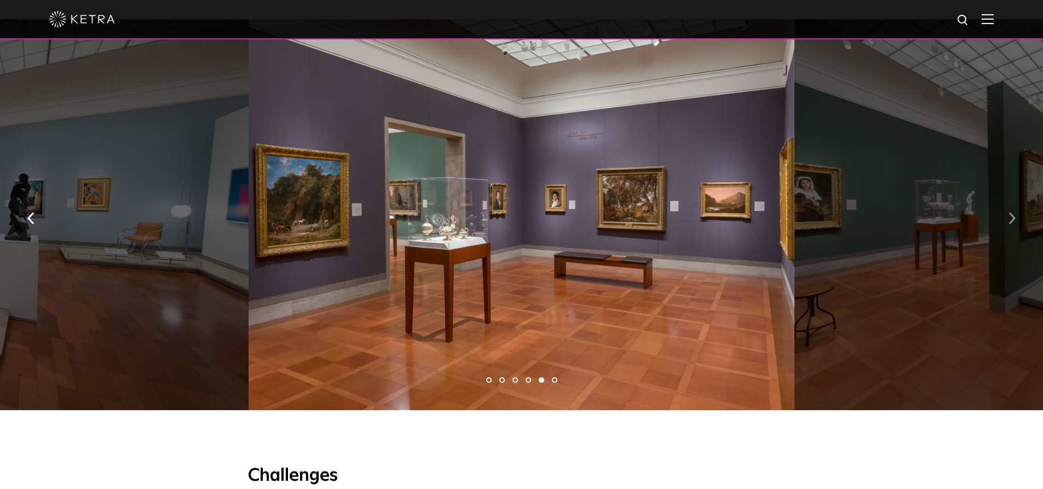
click at [1012, 212] on img "button" at bounding box center [1011, 218] width 7 height 12
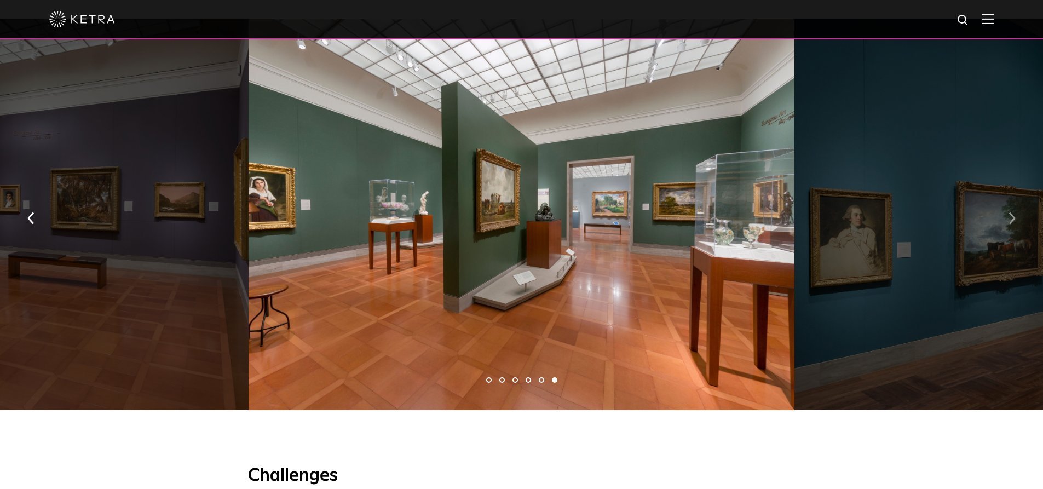
click at [1012, 212] on img "button" at bounding box center [1011, 218] width 7 height 12
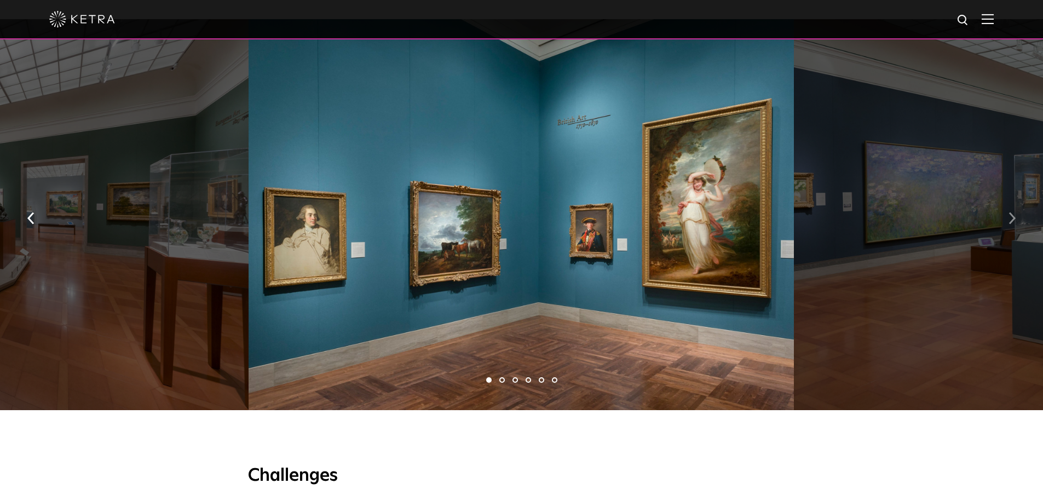
click at [1018, 199] on button "button" at bounding box center [1012, 218] width 24 height 38
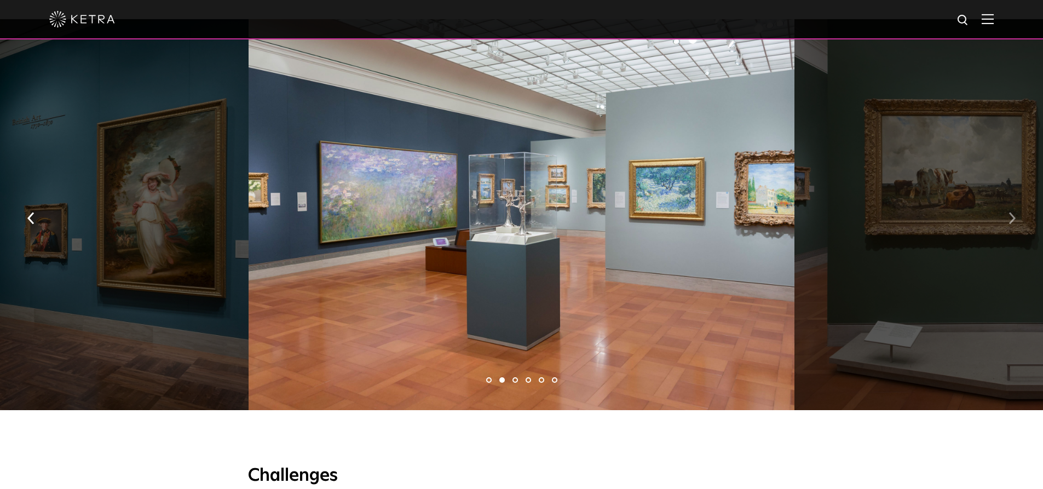
click at [1018, 199] on button "button" at bounding box center [1012, 218] width 24 height 38
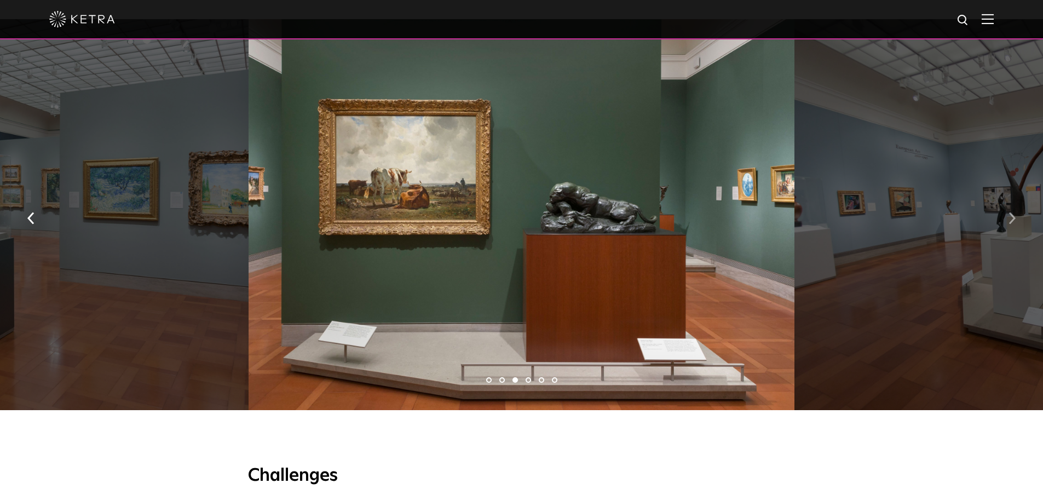
click at [1018, 199] on button "button" at bounding box center [1012, 218] width 24 height 38
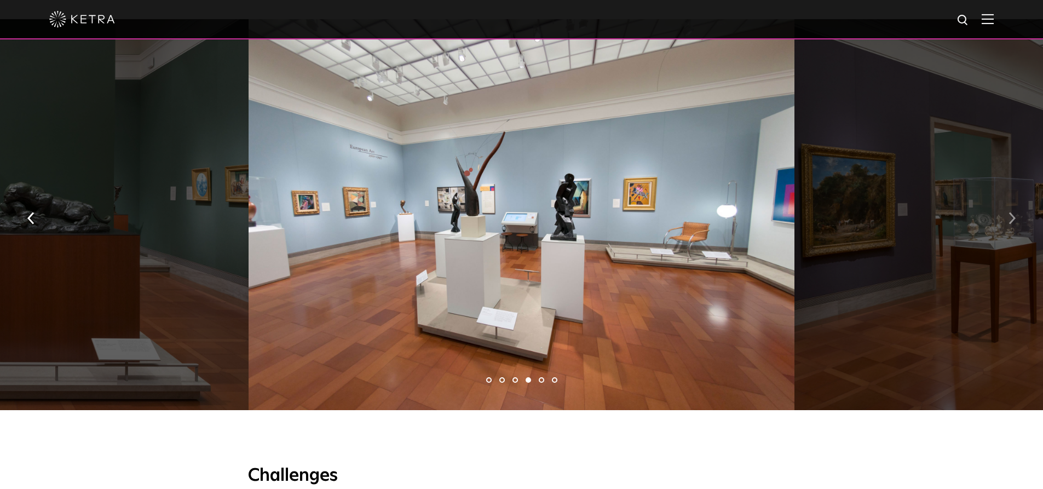
click at [1018, 199] on button "button" at bounding box center [1012, 218] width 24 height 38
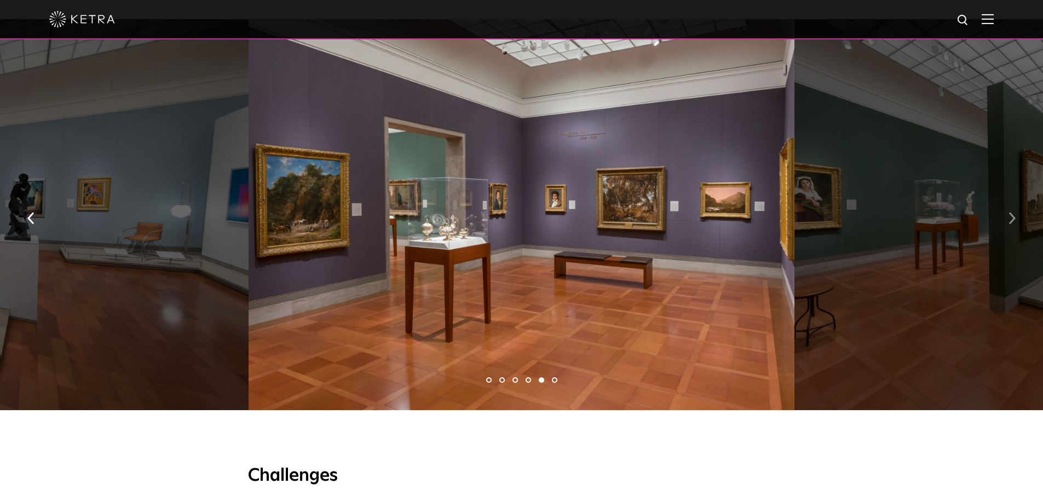
click at [1018, 199] on button "button" at bounding box center [1012, 218] width 24 height 38
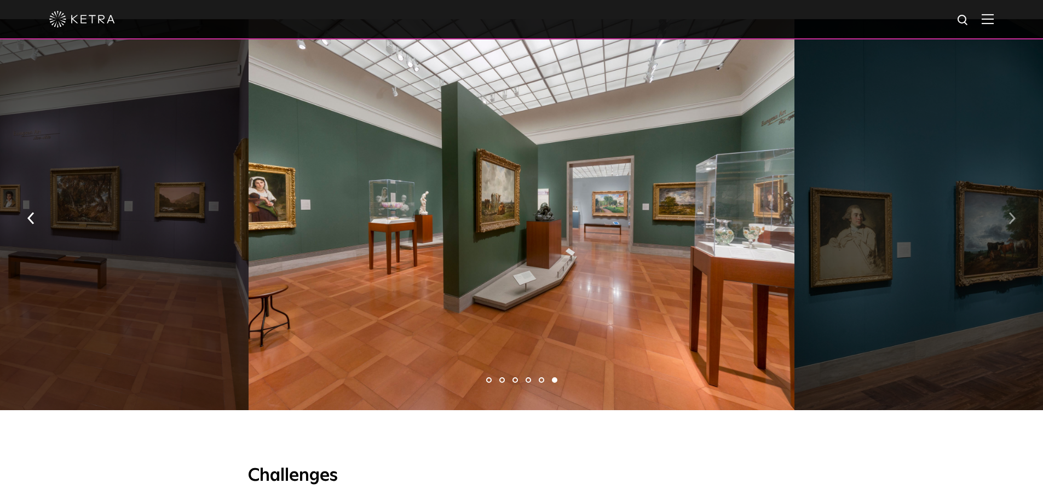
click at [1016, 199] on button "button" at bounding box center [1012, 218] width 24 height 38
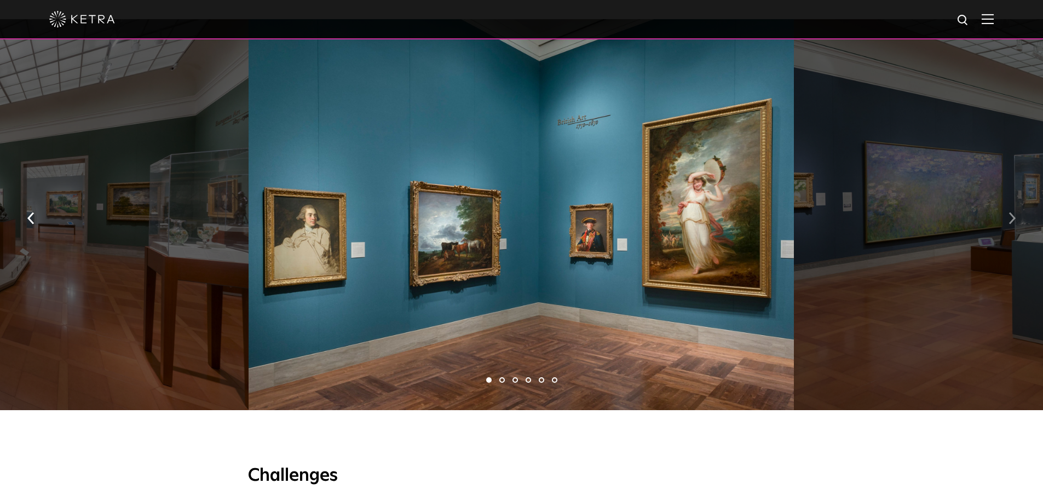
click at [1016, 199] on button "button" at bounding box center [1012, 218] width 24 height 38
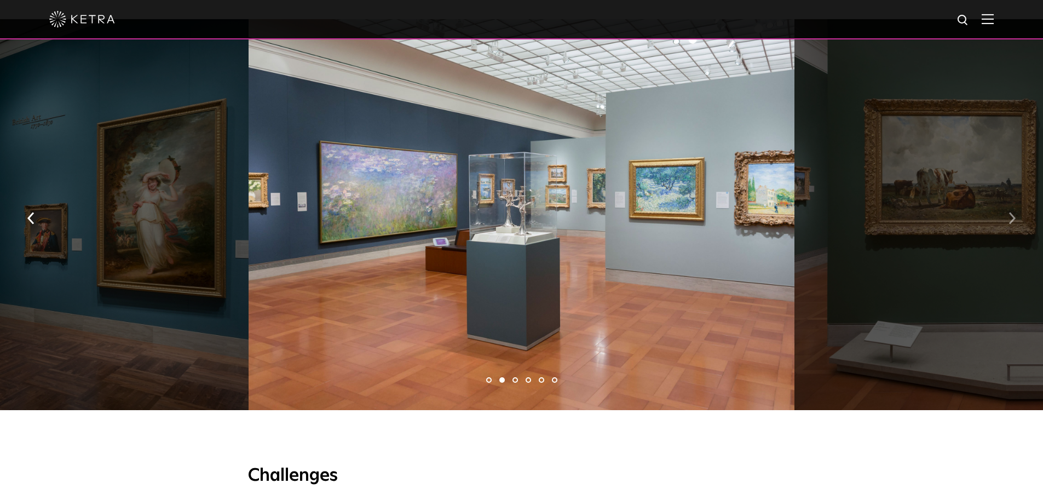
click at [1016, 199] on button "button" at bounding box center [1012, 218] width 24 height 38
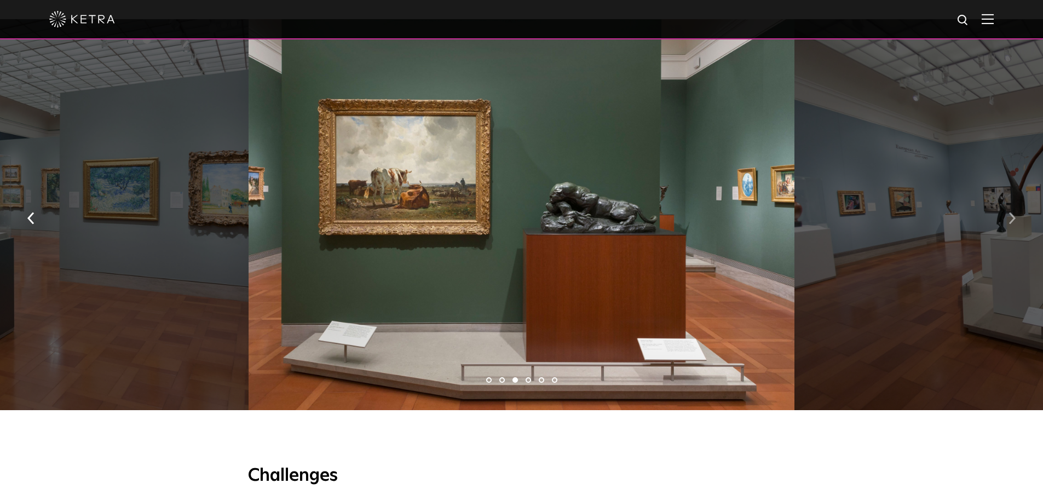
click at [1014, 212] on img "button" at bounding box center [1011, 218] width 7 height 12
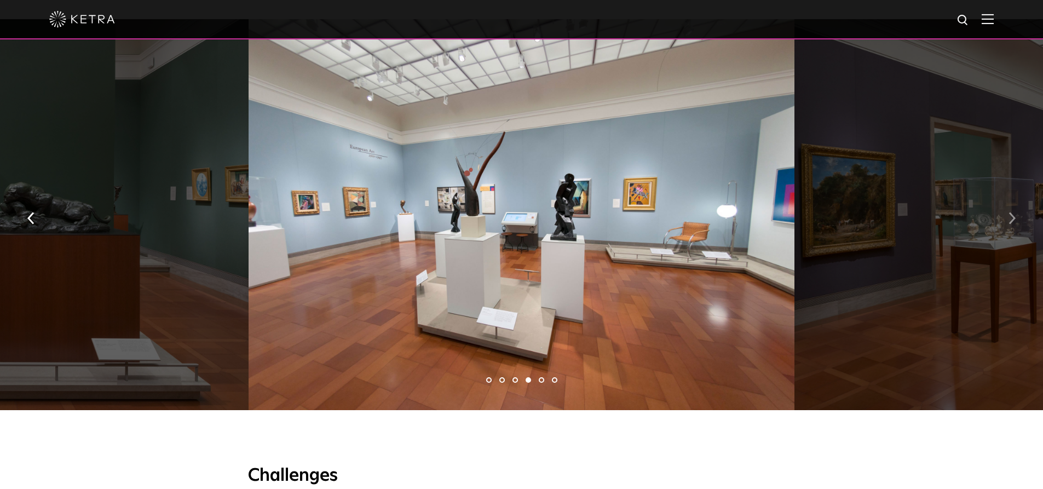
click at [1014, 212] on img "button" at bounding box center [1011, 218] width 7 height 12
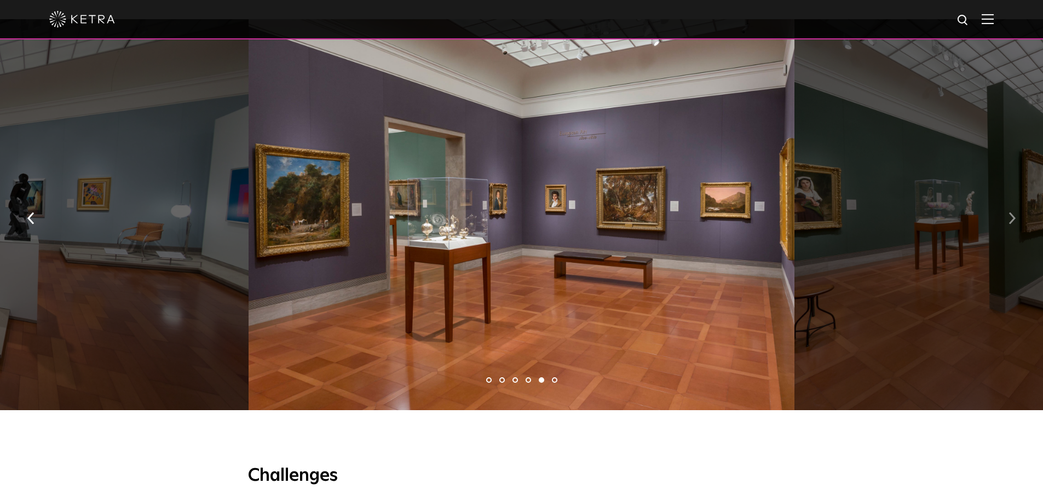
click at [1014, 212] on img "button" at bounding box center [1011, 218] width 7 height 12
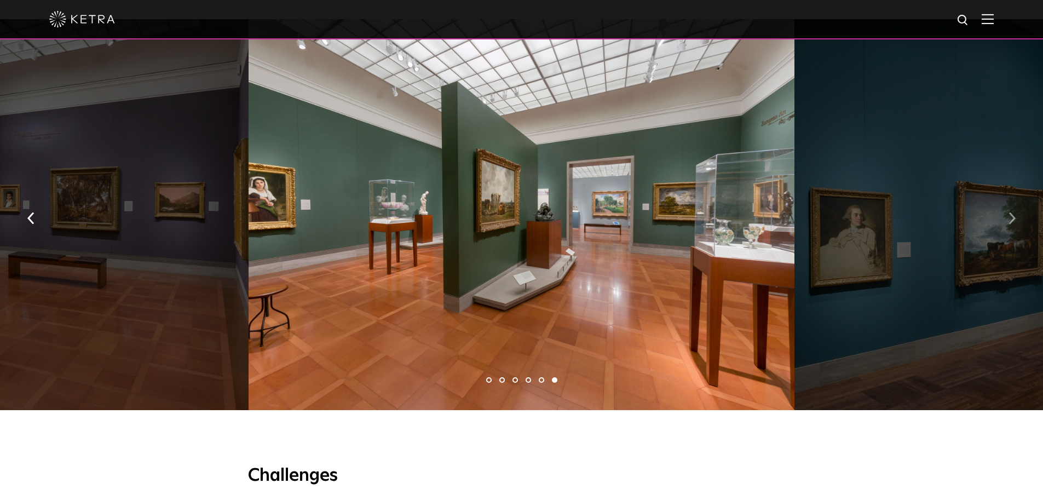
click at [1014, 212] on img "button" at bounding box center [1011, 218] width 7 height 12
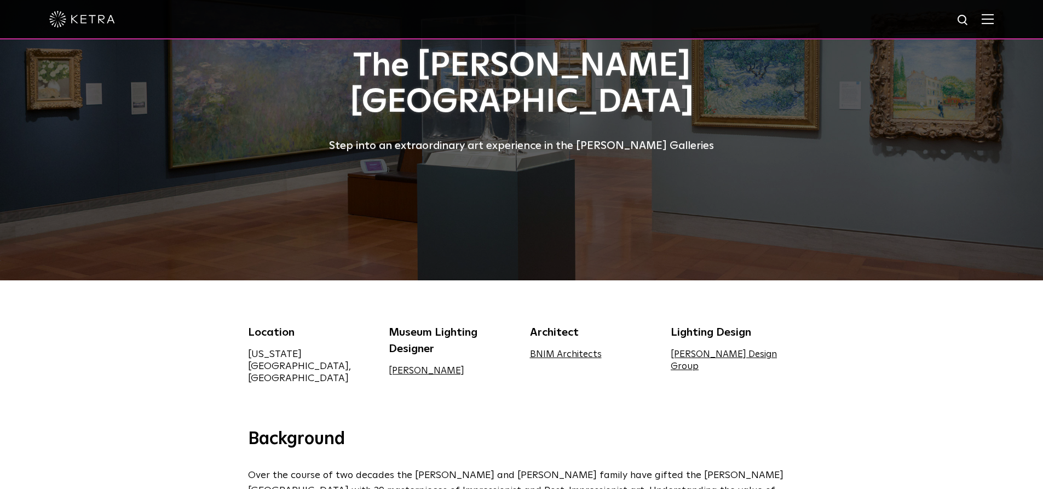
scroll to position [164, 0]
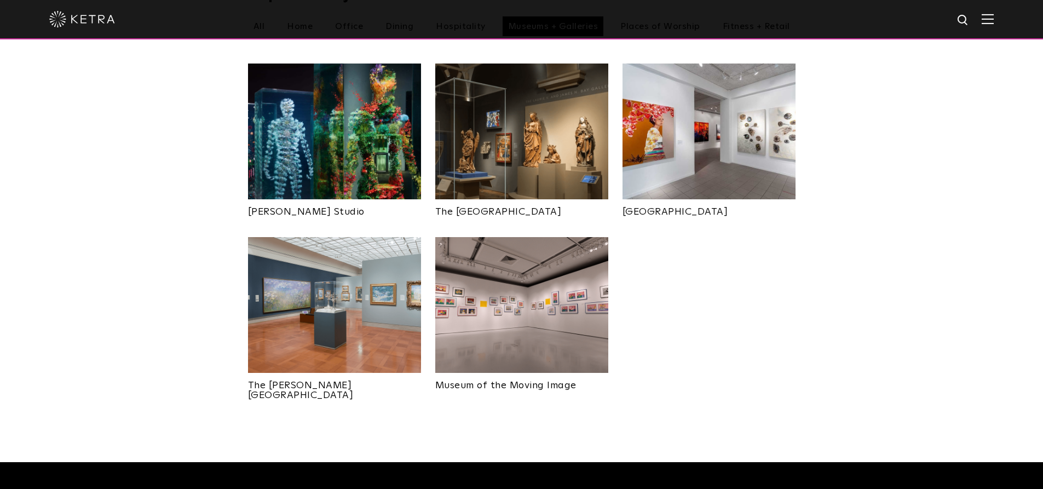
click at [384, 141] on img at bounding box center [334, 131] width 173 height 136
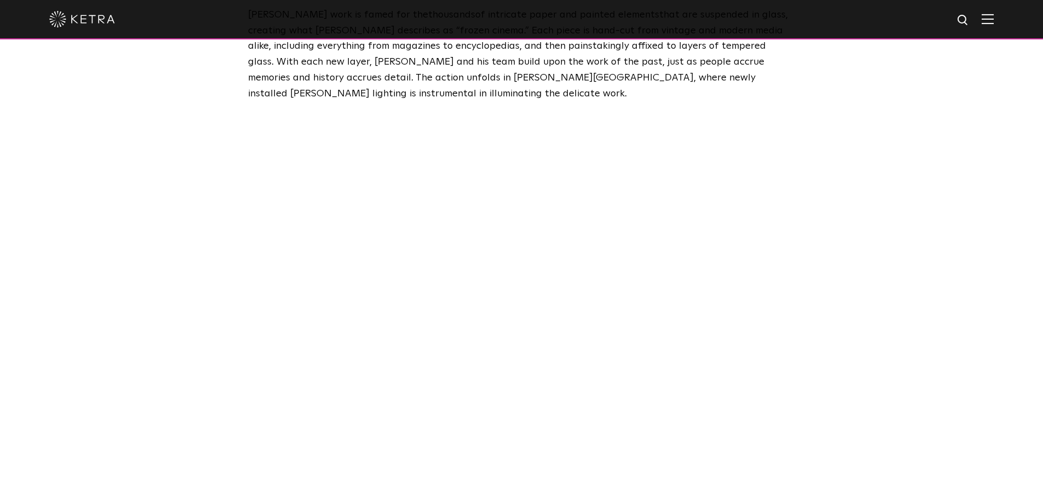
scroll to position [711, 0]
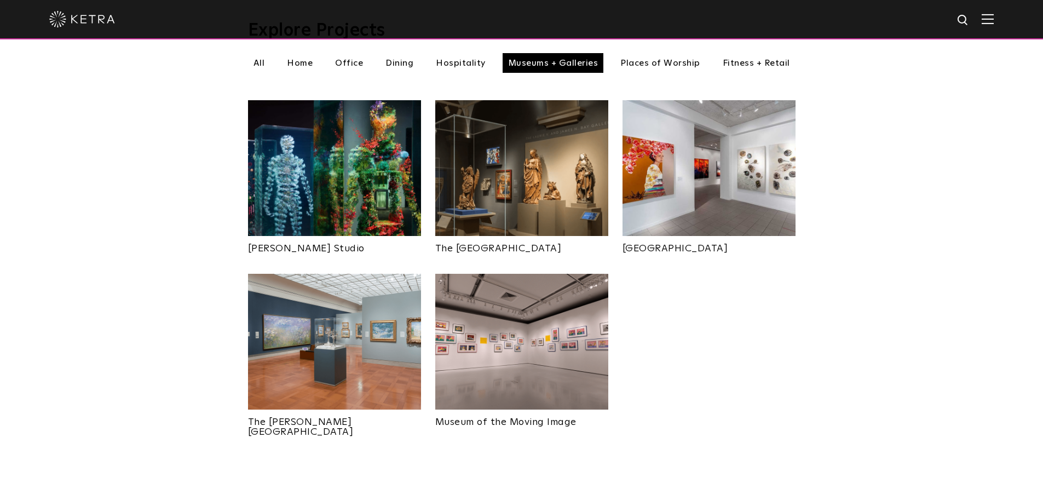
scroll to position [383, 0]
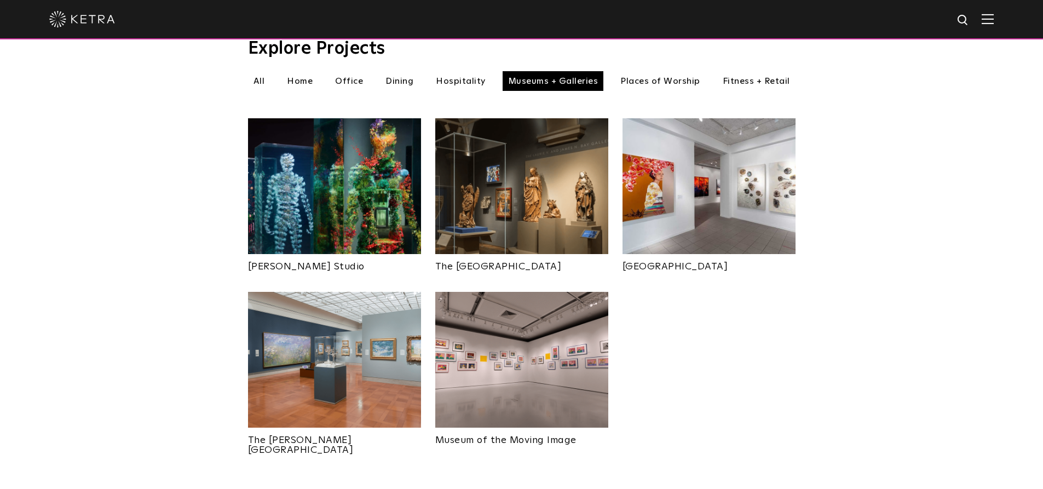
click at [506, 183] on img at bounding box center [521, 186] width 173 height 136
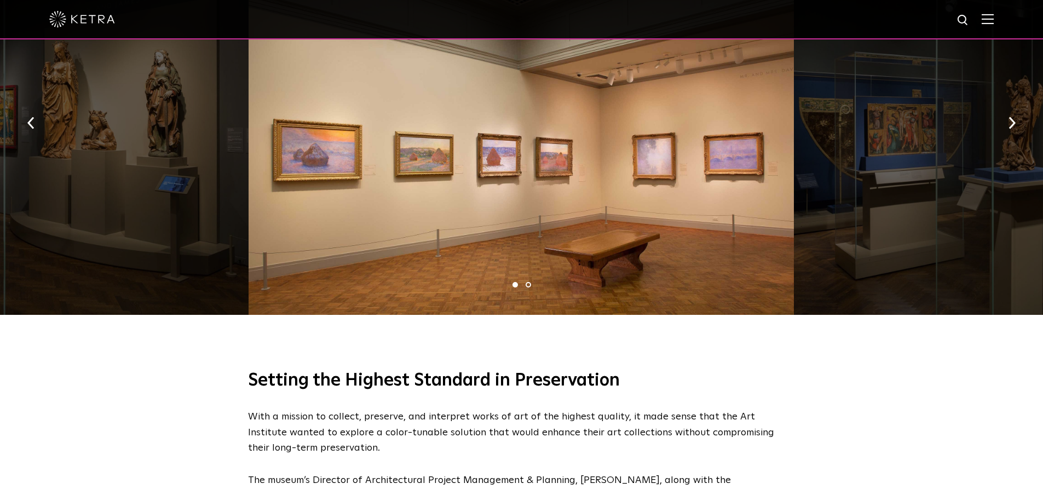
scroll to position [711, 0]
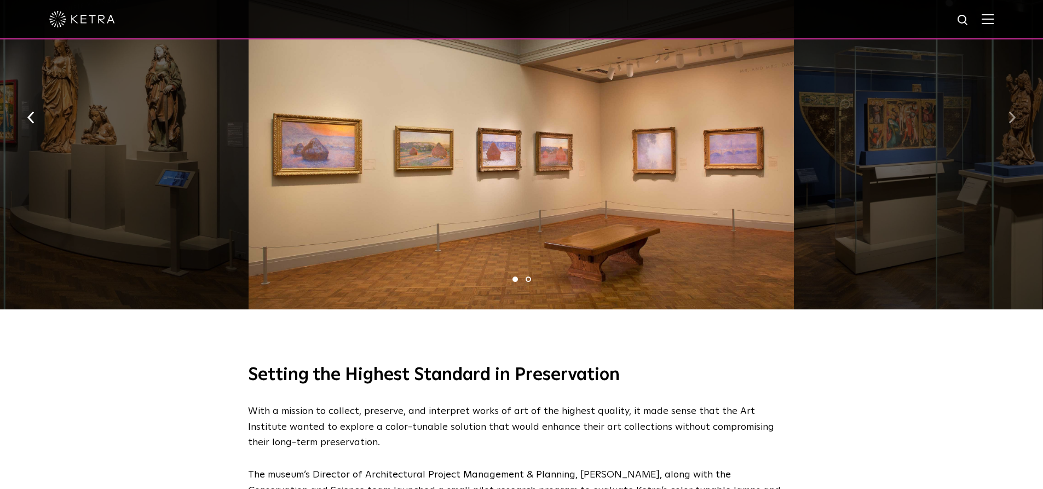
click at [1014, 117] on button "button" at bounding box center [1012, 117] width 24 height 38
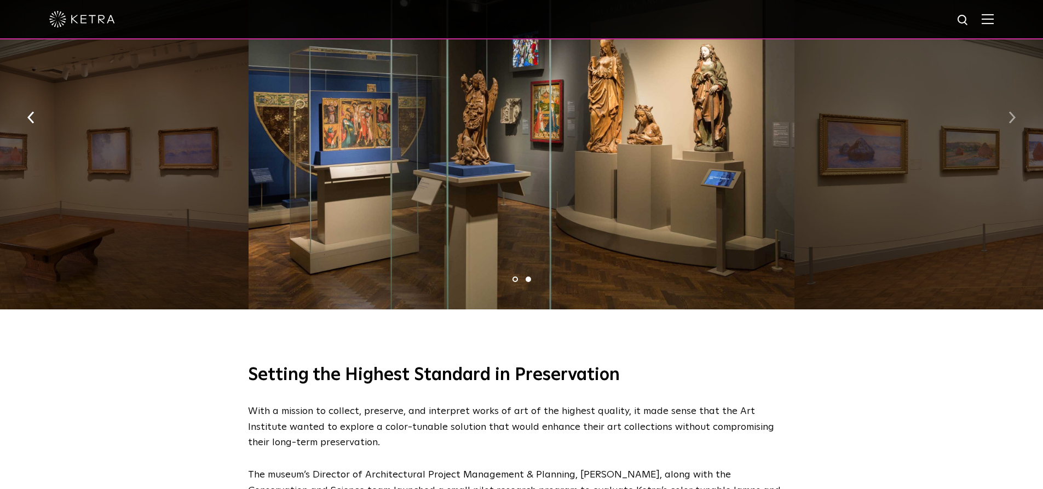
click at [1014, 117] on button "button" at bounding box center [1012, 117] width 24 height 38
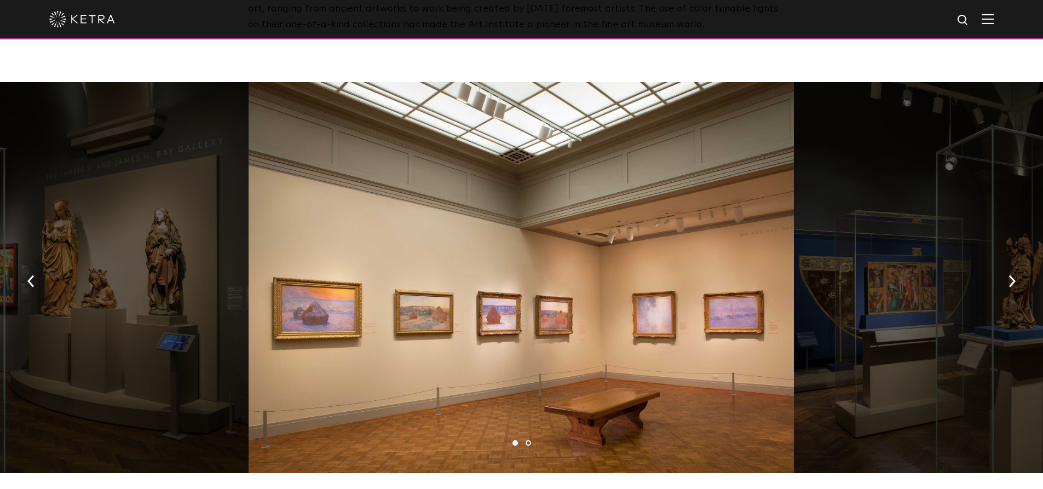
scroll to position [547, 0]
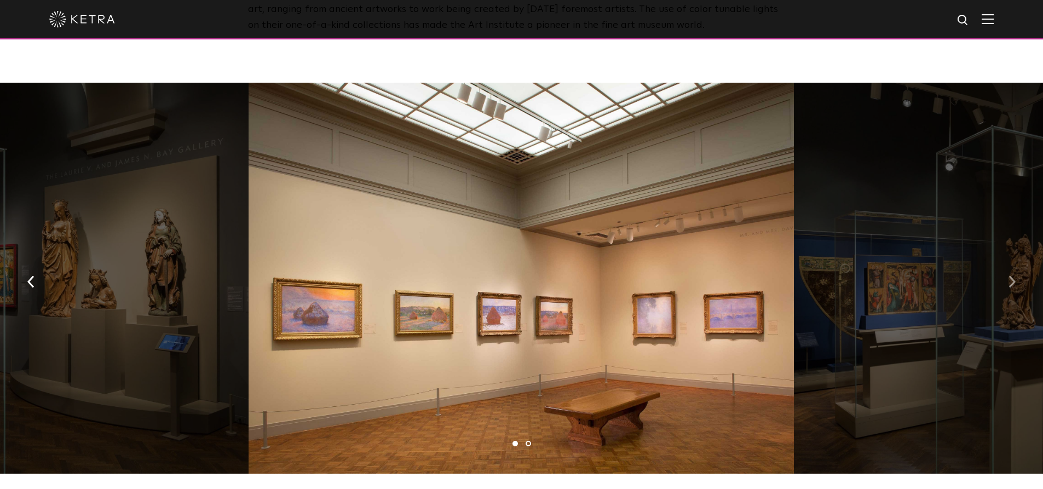
click at [1014, 300] on button "button" at bounding box center [1012, 281] width 24 height 38
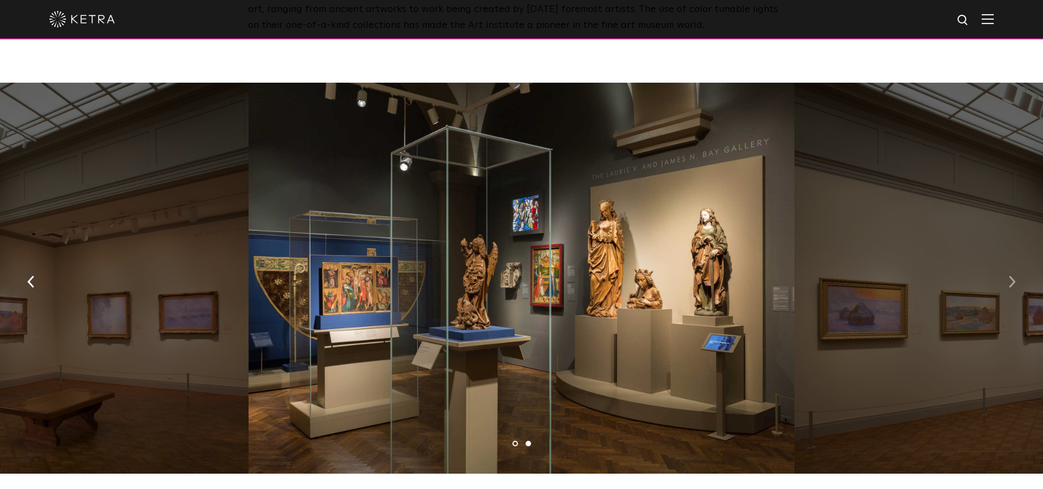
click at [1014, 300] on button "button" at bounding box center [1012, 281] width 24 height 38
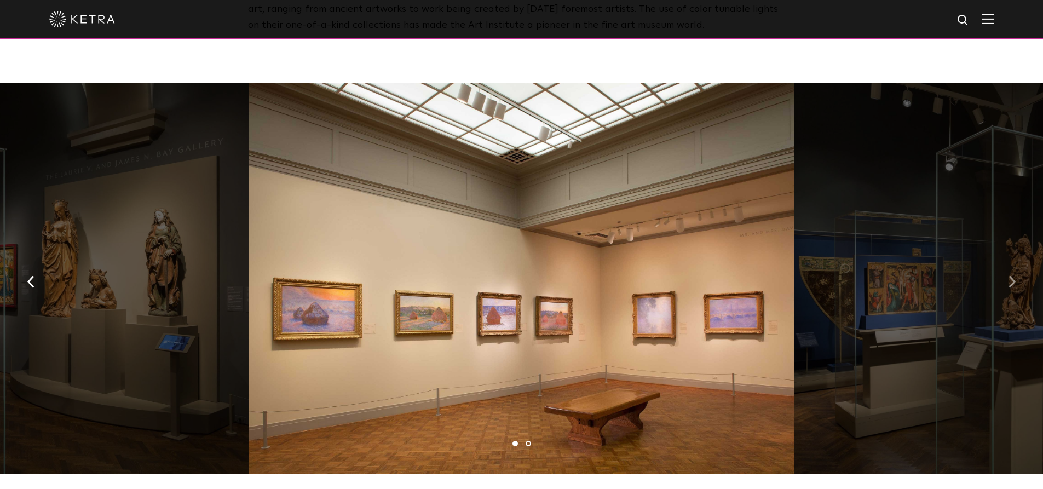
click at [1010, 296] on button "button" at bounding box center [1012, 281] width 24 height 38
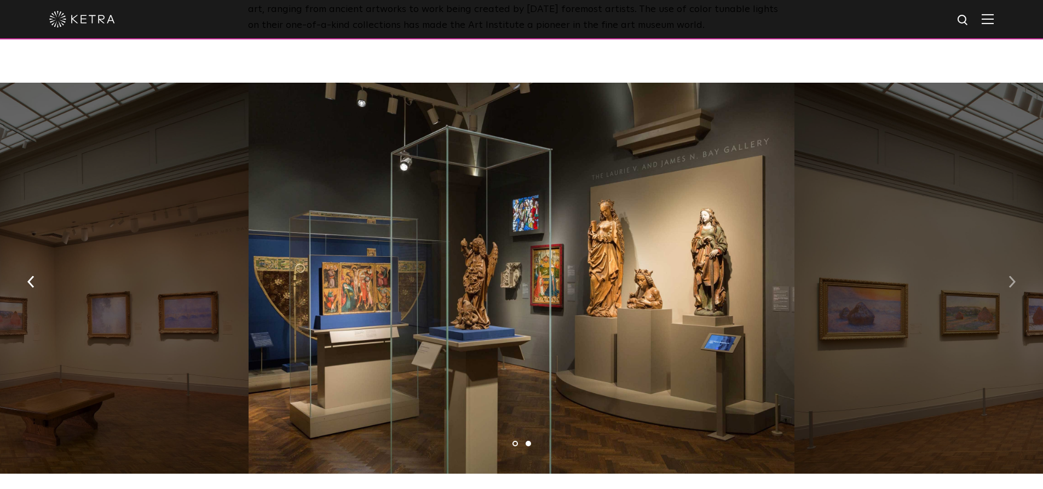
click at [1010, 296] on button "button" at bounding box center [1012, 281] width 24 height 38
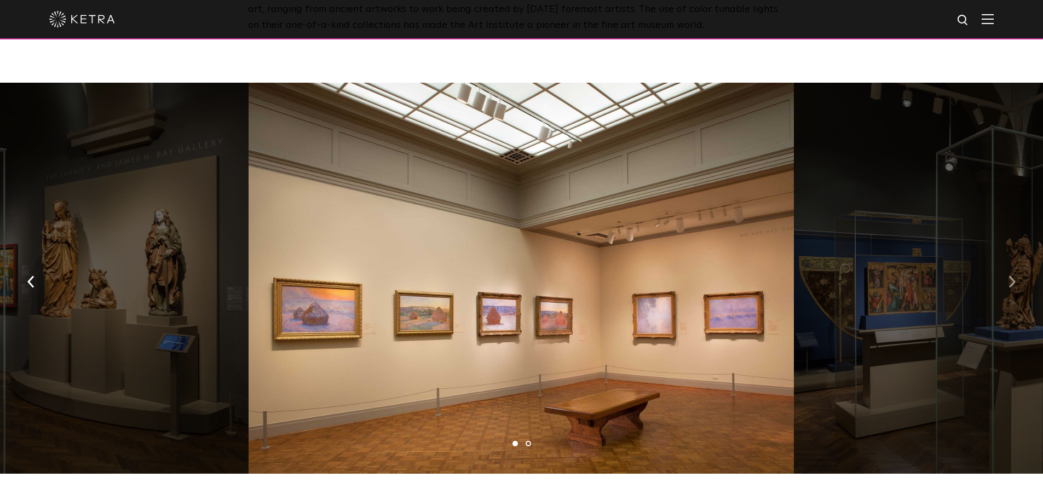
click at [1010, 296] on button "button" at bounding box center [1012, 281] width 24 height 38
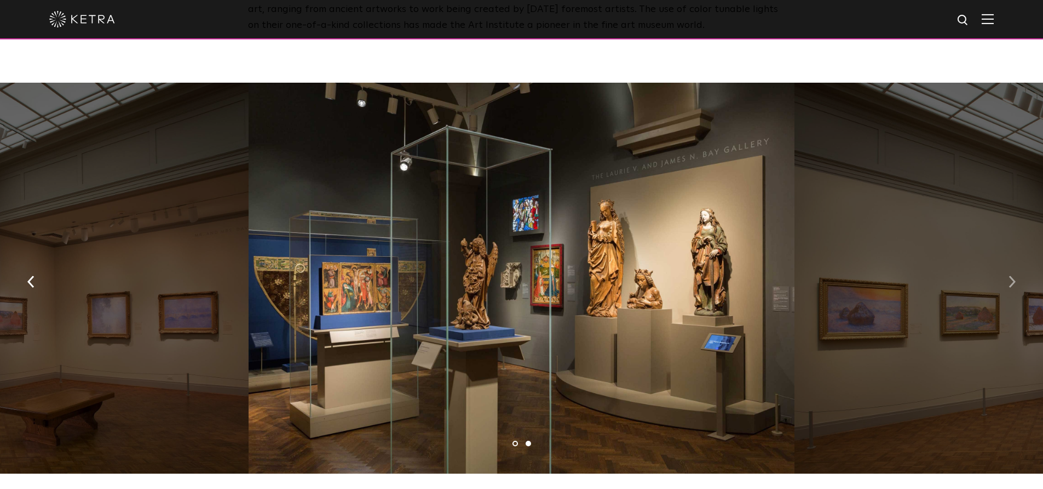
click at [1010, 296] on button "button" at bounding box center [1012, 281] width 24 height 38
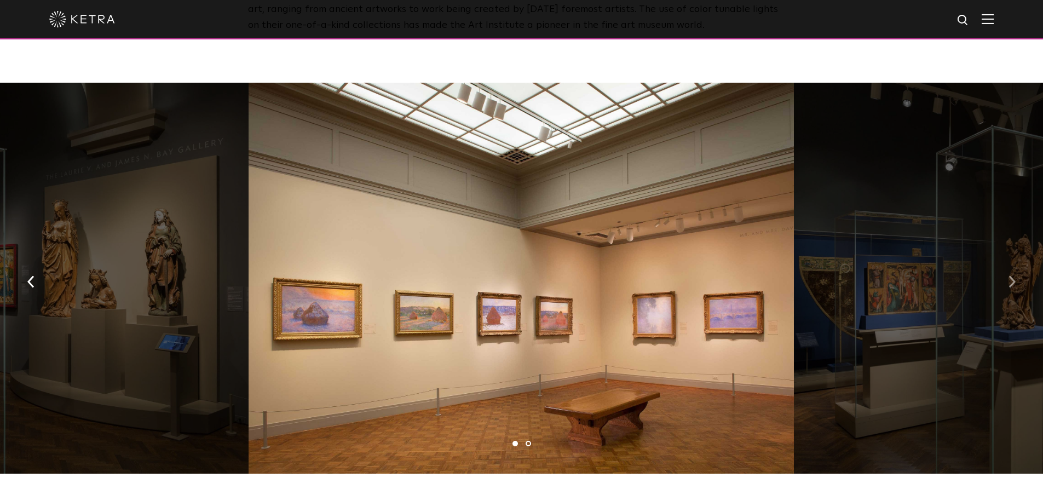
click at [1010, 296] on button "button" at bounding box center [1012, 281] width 24 height 38
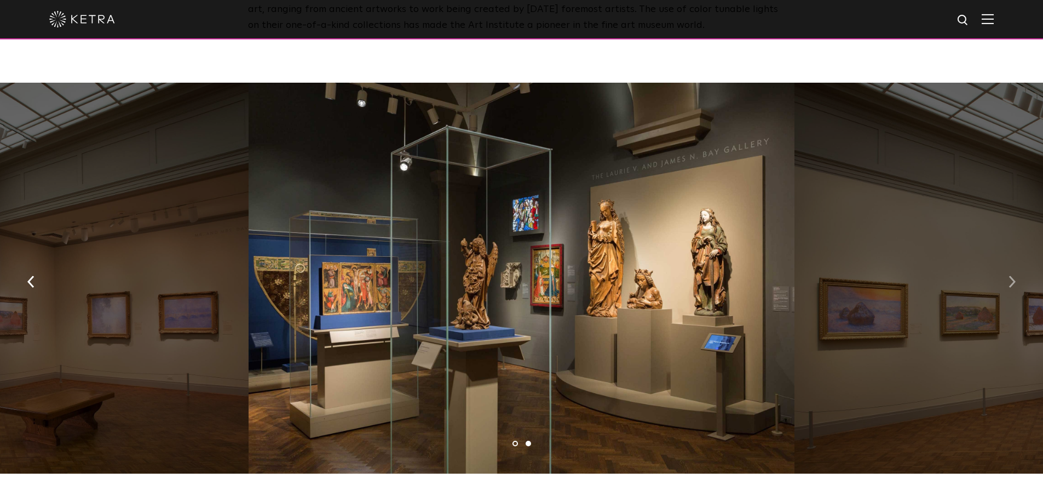
click at [1010, 296] on button "button" at bounding box center [1012, 281] width 24 height 38
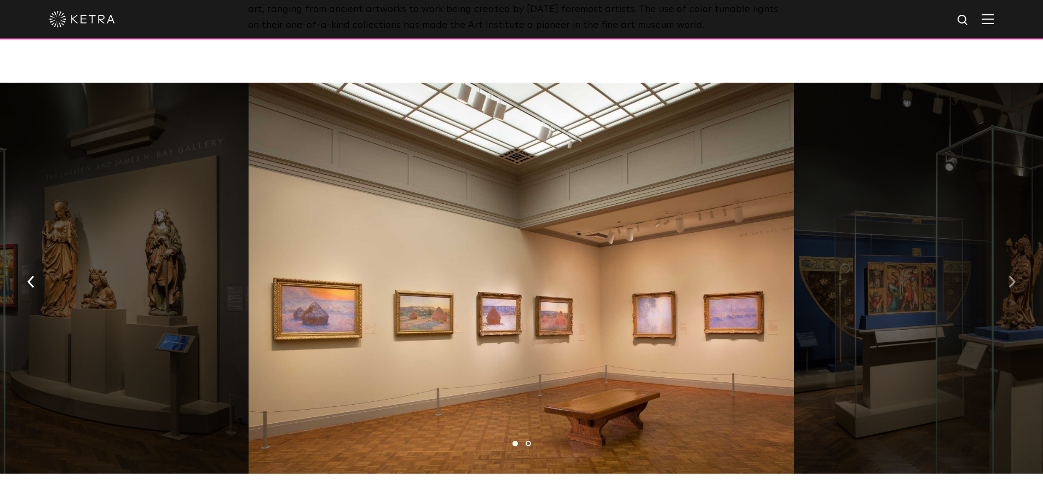
click at [1010, 296] on button "button" at bounding box center [1012, 281] width 24 height 38
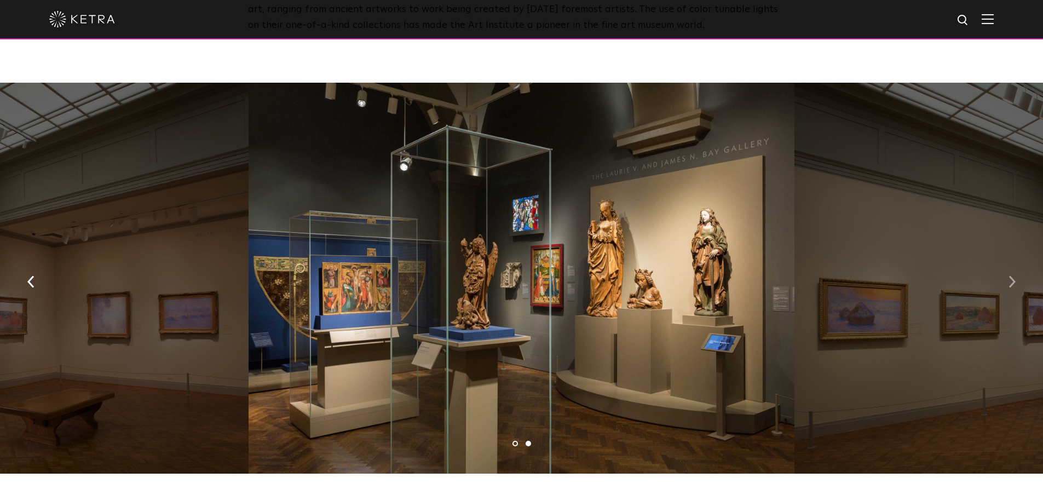
click at [1010, 296] on button "button" at bounding box center [1012, 281] width 24 height 38
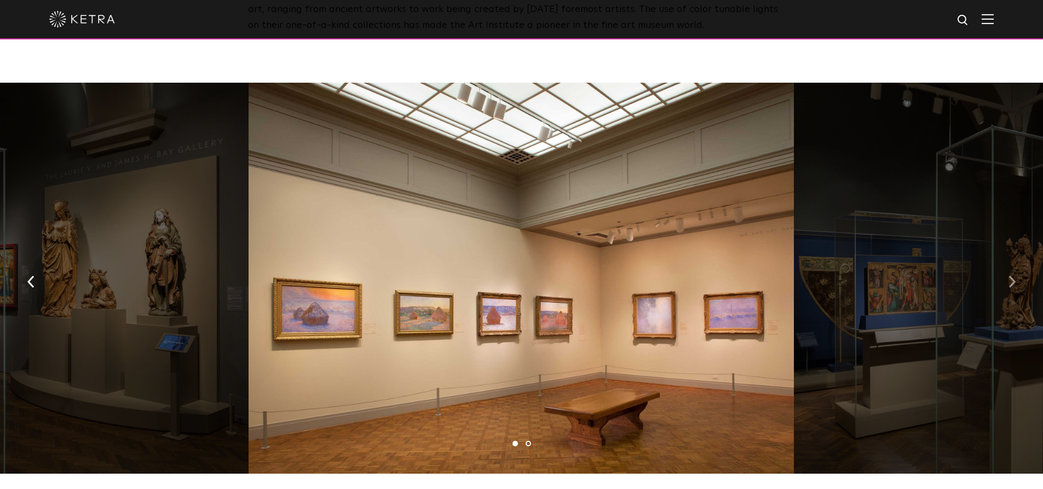
click at [1010, 296] on button "button" at bounding box center [1012, 281] width 24 height 38
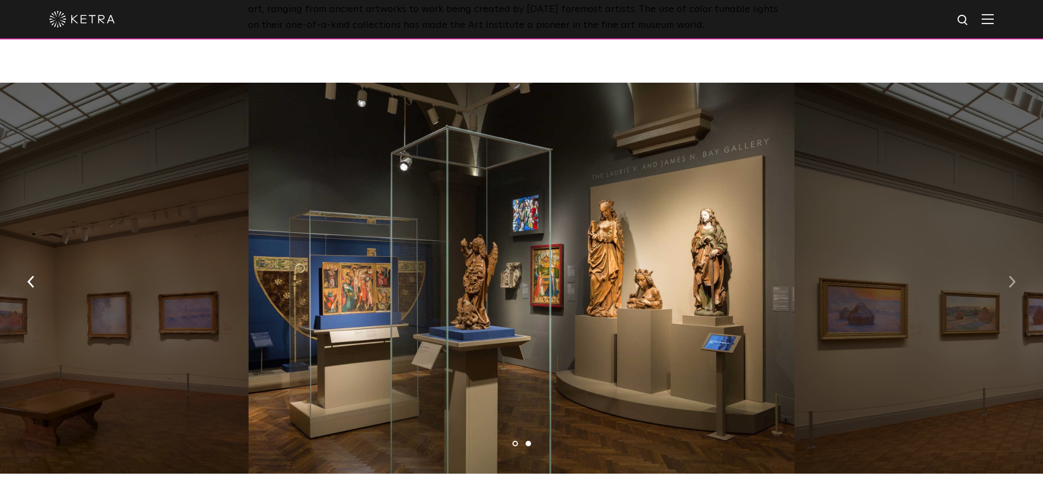
click at [1010, 296] on button "button" at bounding box center [1012, 281] width 24 height 38
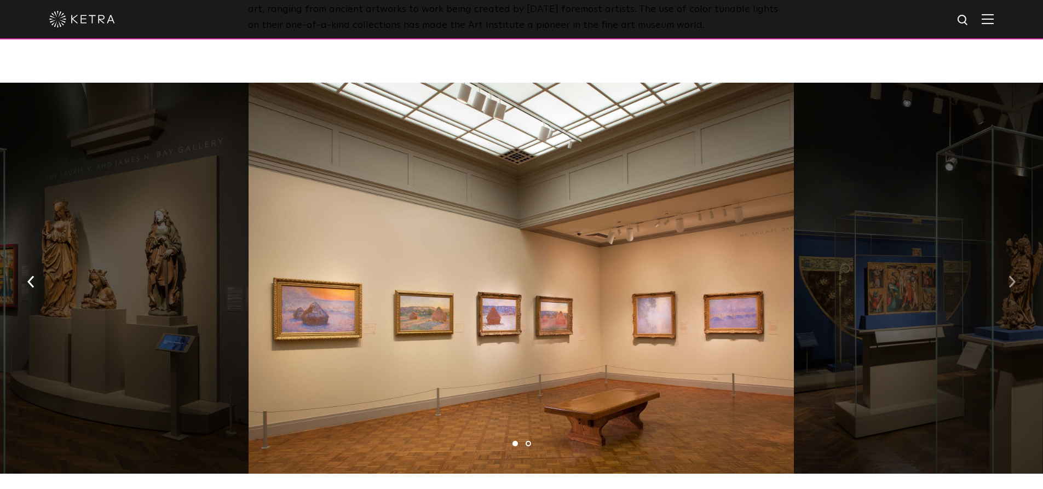
click at [1010, 296] on button "button" at bounding box center [1012, 281] width 24 height 38
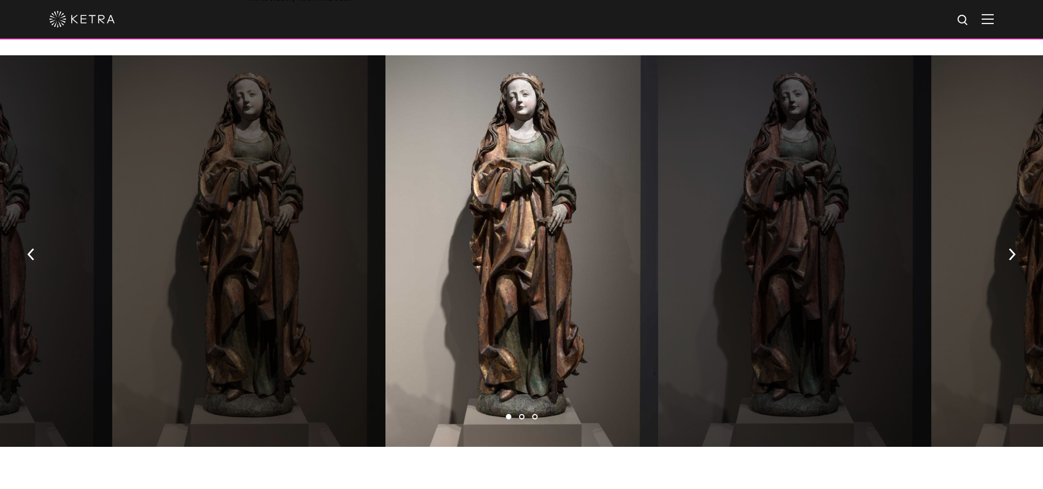
scroll to position [1915, 0]
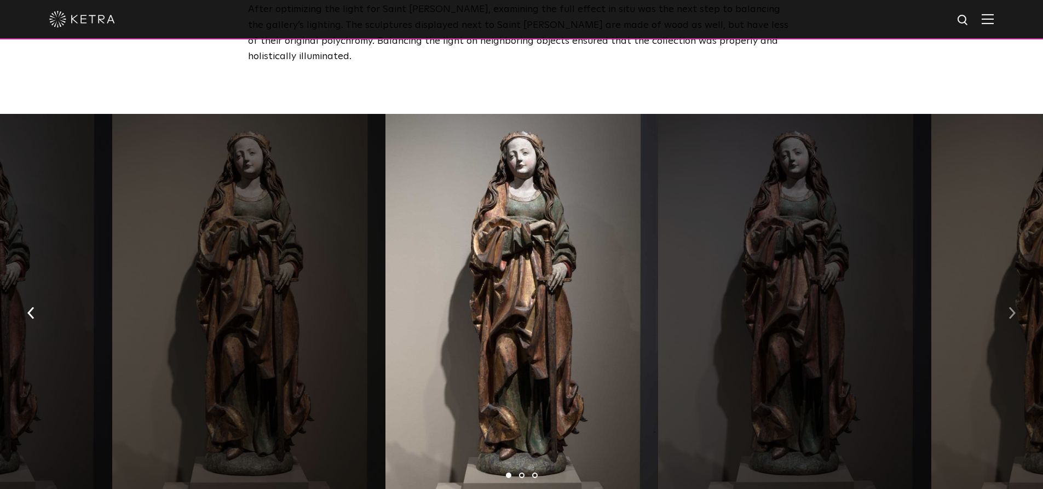
click at [1014, 307] on img "button" at bounding box center [1011, 313] width 7 height 12
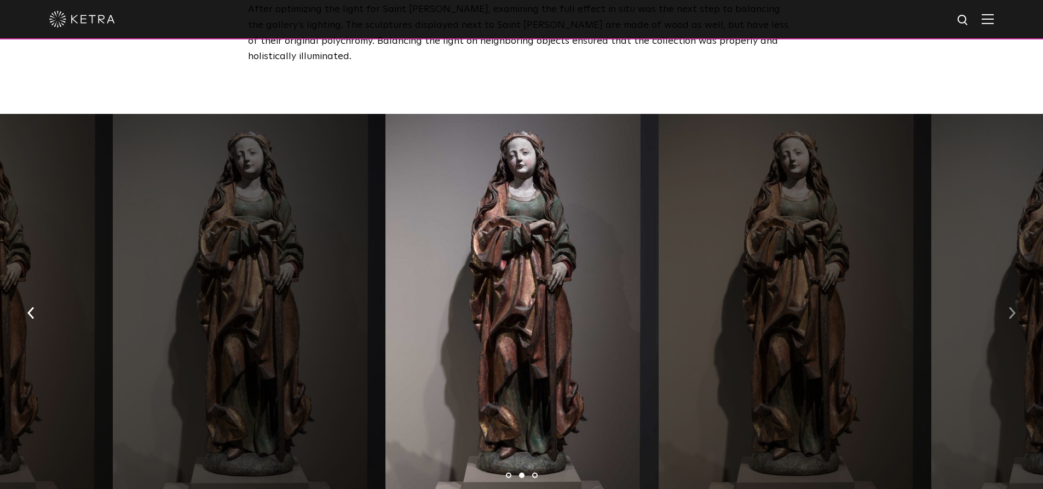
click at [1014, 307] on img "button" at bounding box center [1011, 313] width 7 height 12
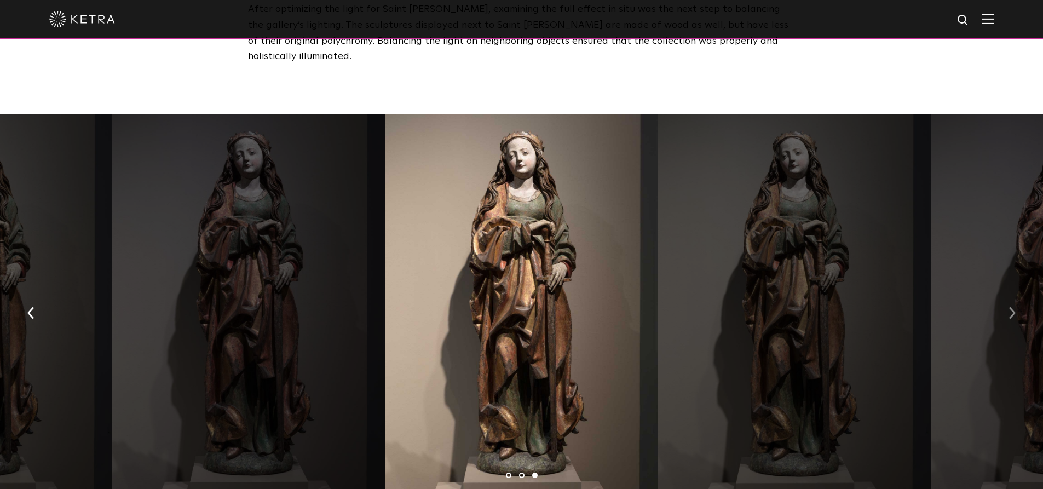
click at [1014, 307] on img "button" at bounding box center [1011, 313] width 7 height 12
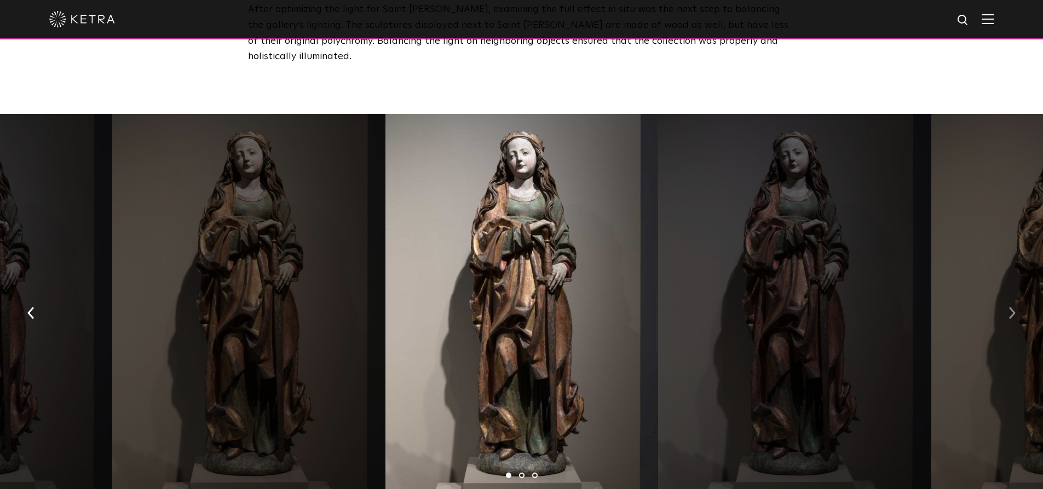
click at [1014, 307] on img "button" at bounding box center [1011, 313] width 7 height 12
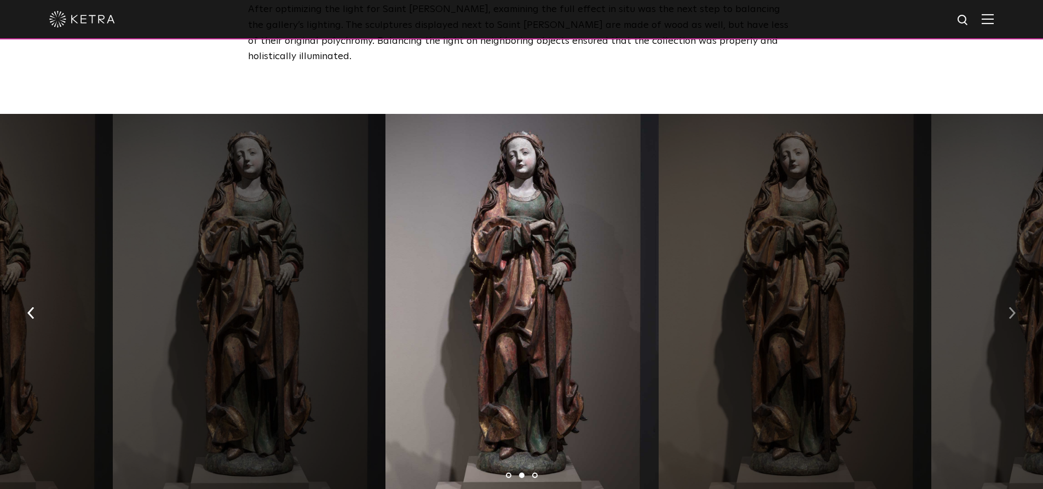
click at [1014, 307] on img "button" at bounding box center [1011, 313] width 7 height 12
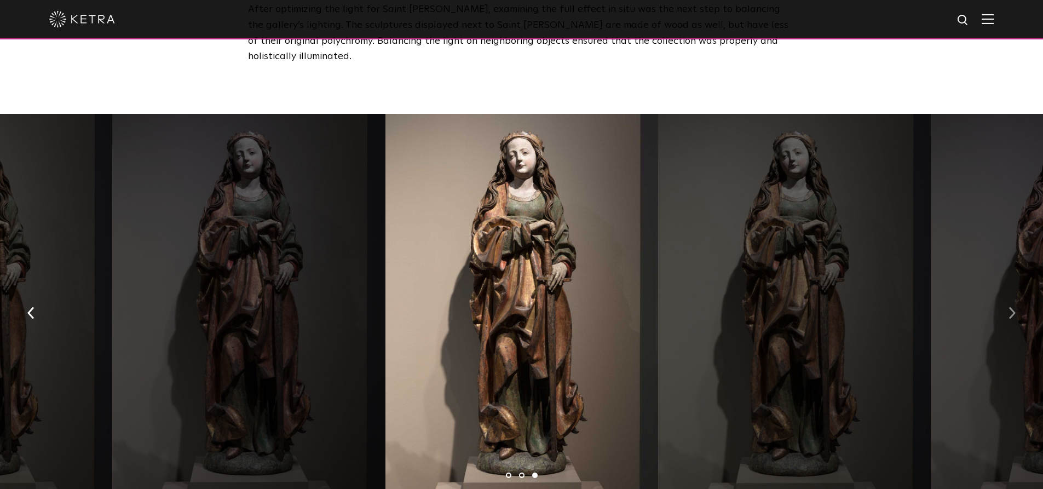
click at [1014, 307] on img "button" at bounding box center [1011, 313] width 7 height 12
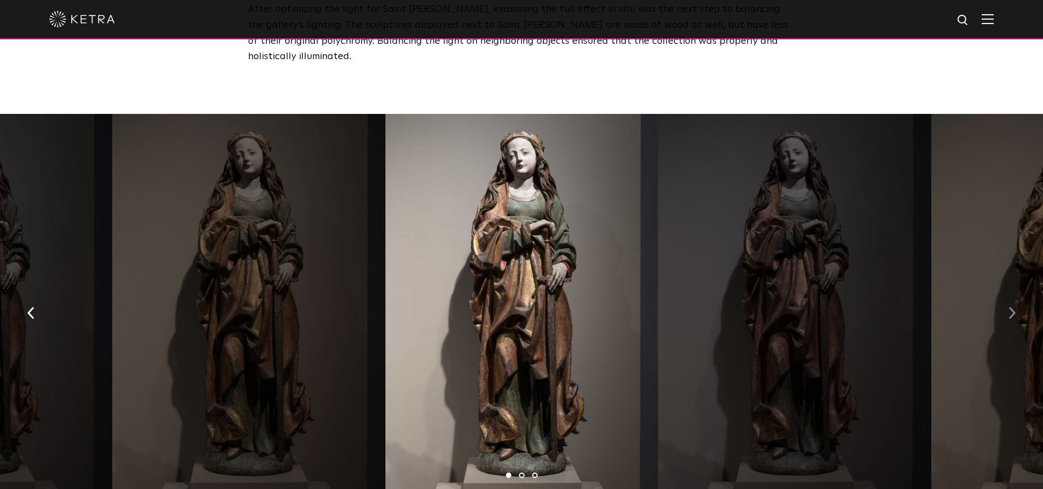
click at [1014, 307] on img "button" at bounding box center [1011, 313] width 7 height 12
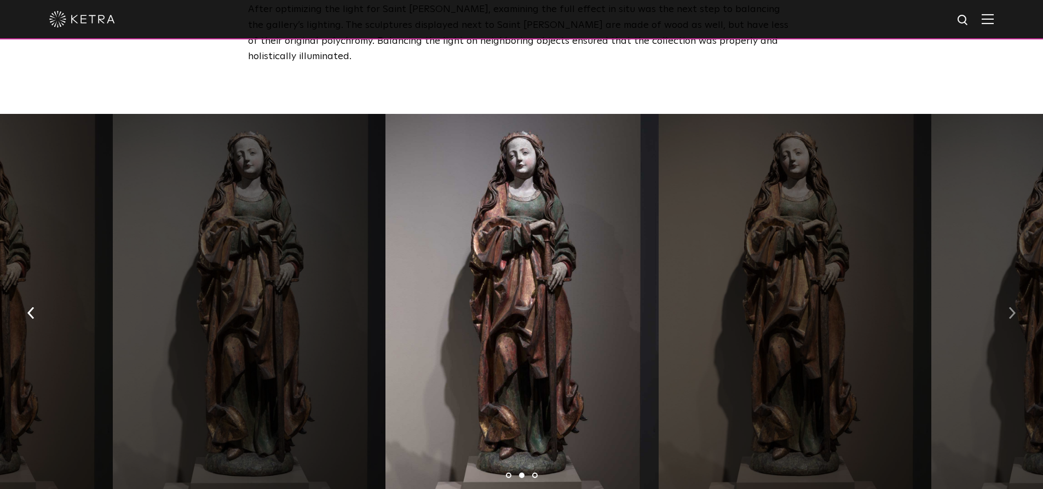
click at [1014, 307] on img "button" at bounding box center [1011, 313] width 7 height 12
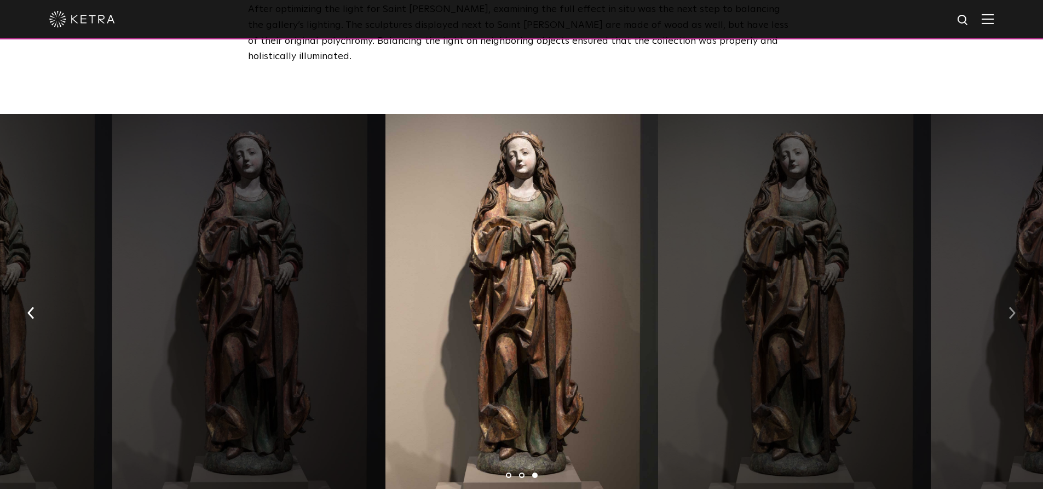
click at [1014, 293] on button "button" at bounding box center [1012, 312] width 24 height 38
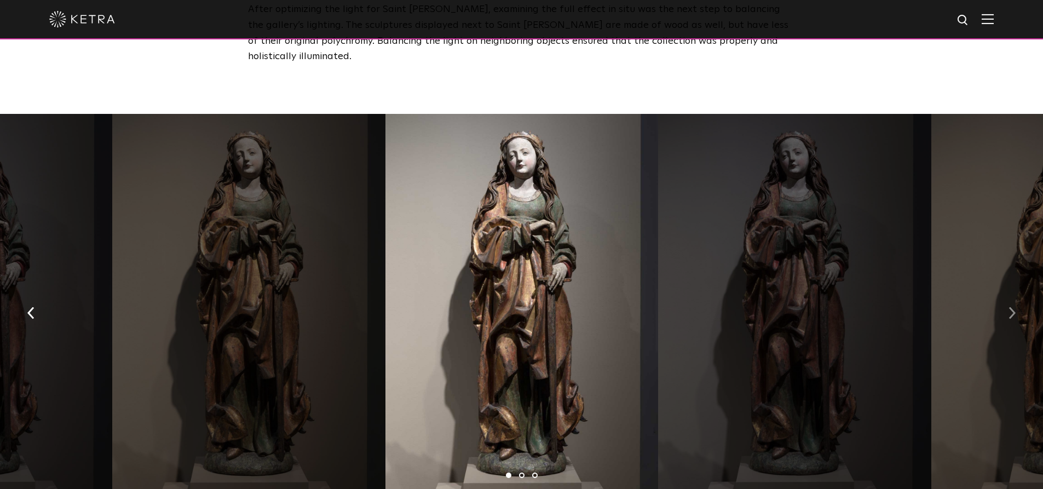
click at [1013, 293] on button "button" at bounding box center [1012, 312] width 24 height 38
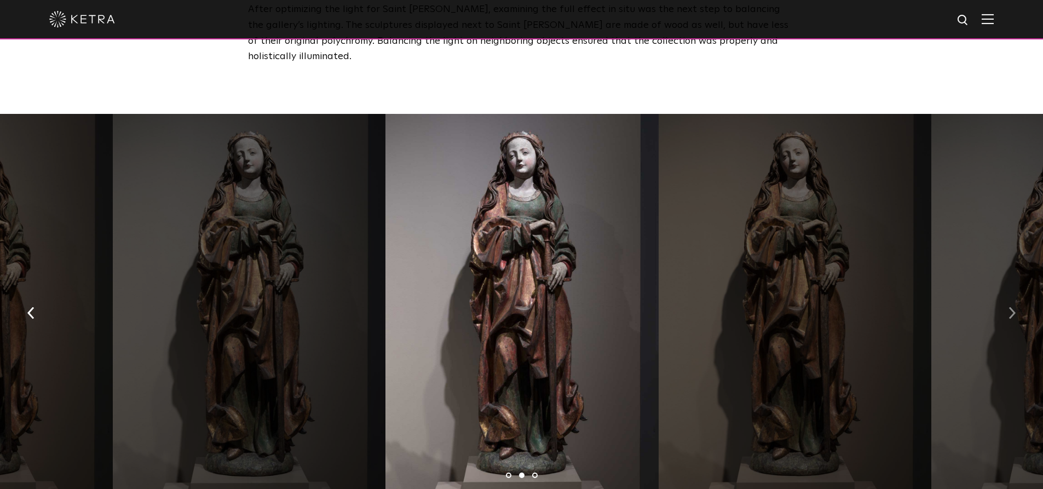
click at [1013, 293] on button "button" at bounding box center [1012, 312] width 24 height 38
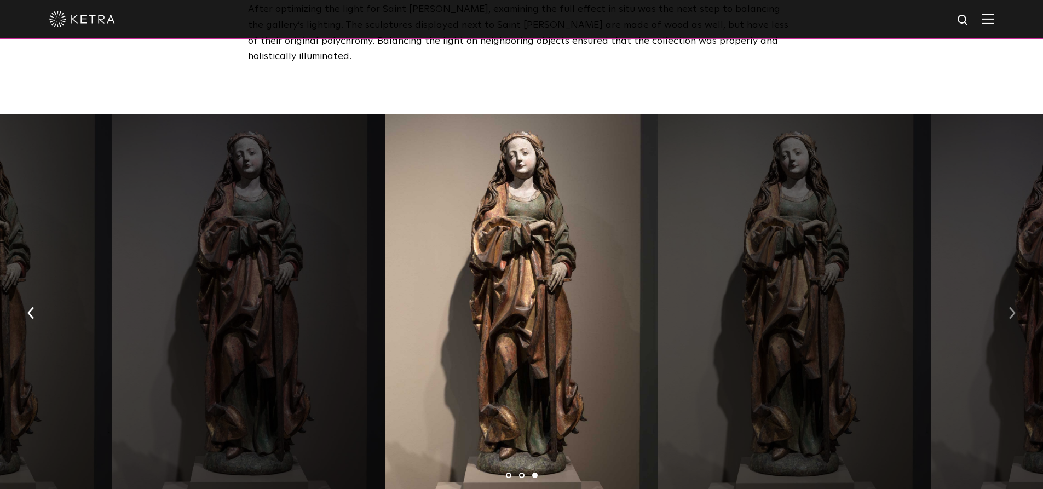
click at [1013, 293] on button "button" at bounding box center [1012, 312] width 24 height 38
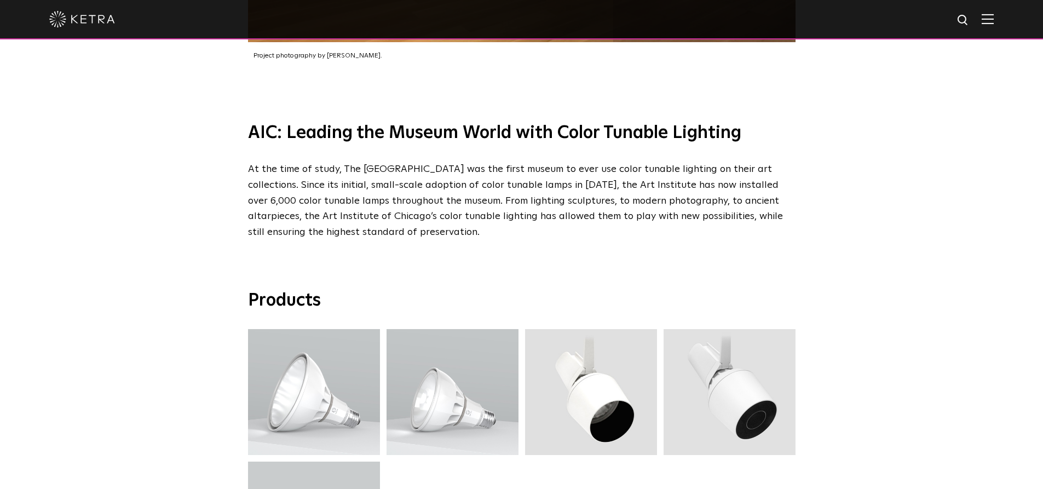
scroll to position [3229, 0]
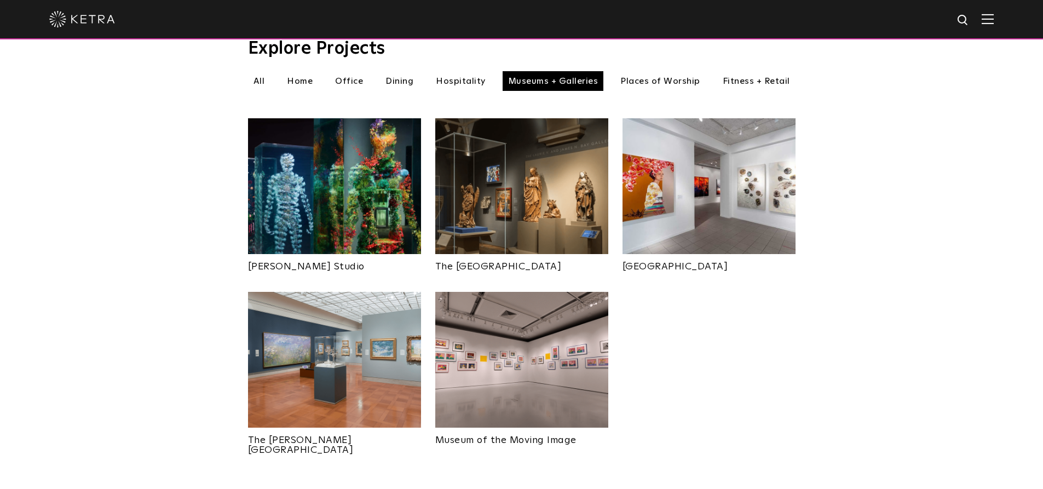
click at [453, 71] on li "Hospitality" at bounding box center [460, 81] width 61 height 20
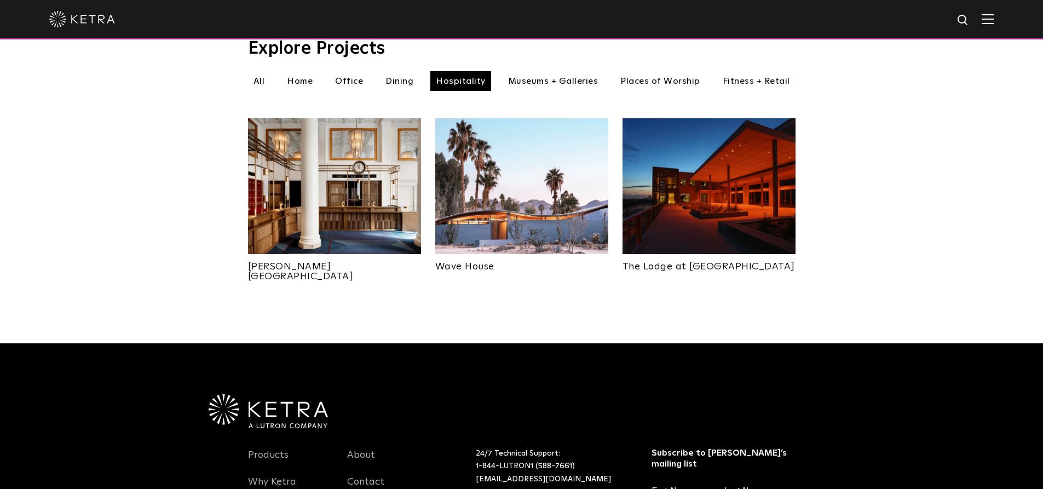
click at [482, 191] on img at bounding box center [521, 186] width 173 height 136
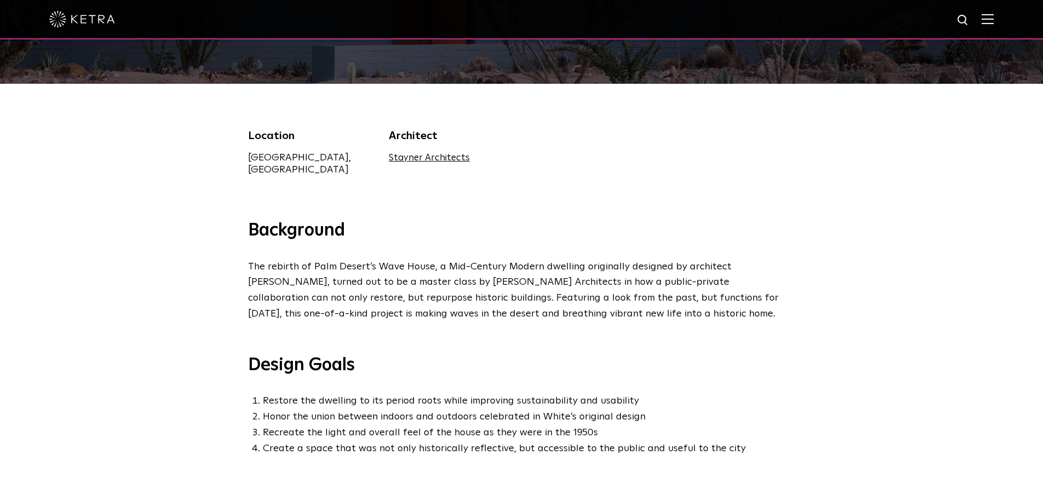
scroll to position [274, 0]
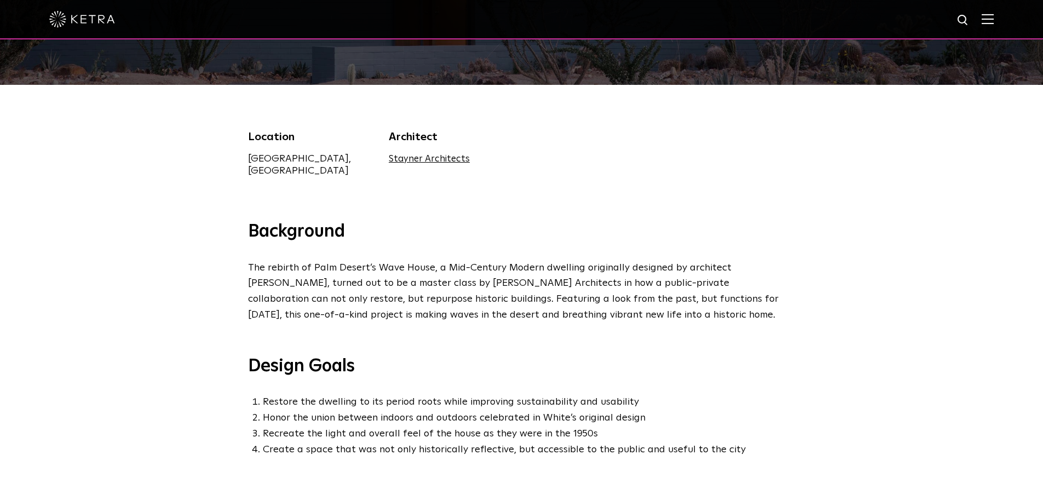
click at [424, 157] on link "Stayner Architects" at bounding box center [429, 158] width 81 height 9
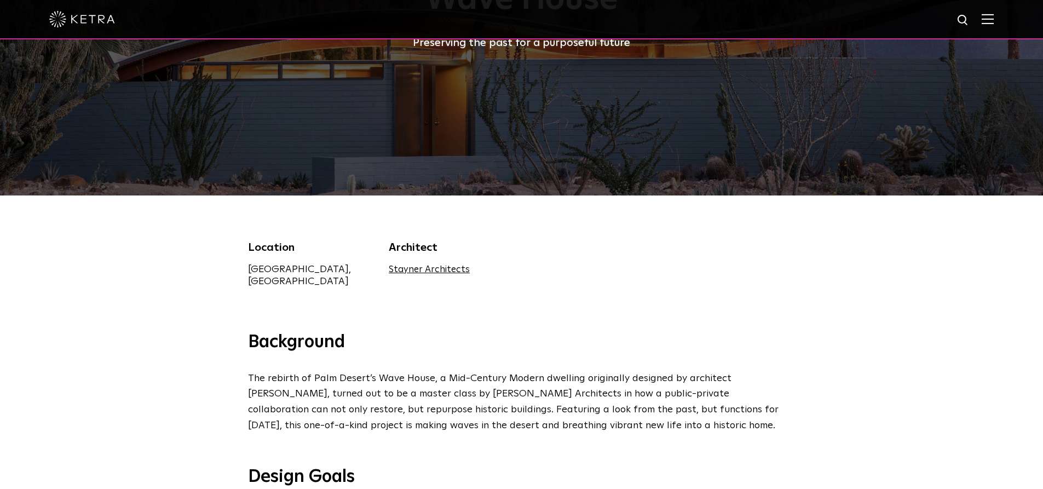
scroll to position [0, 0]
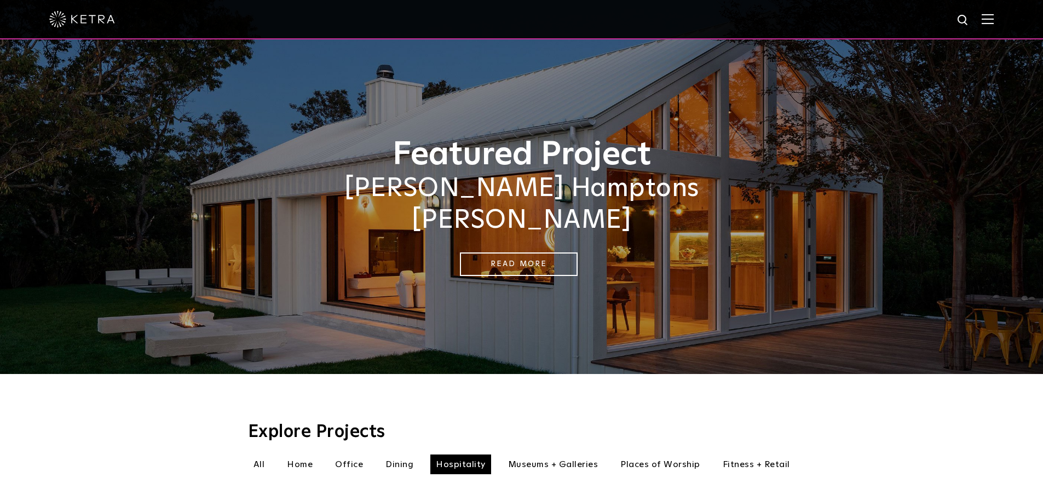
drag, startPoint x: 233, startPoint y: 444, endPoint x: 241, endPoint y: 444, distance: 8.2
click at [256, 454] on li "All" at bounding box center [259, 464] width 22 height 20
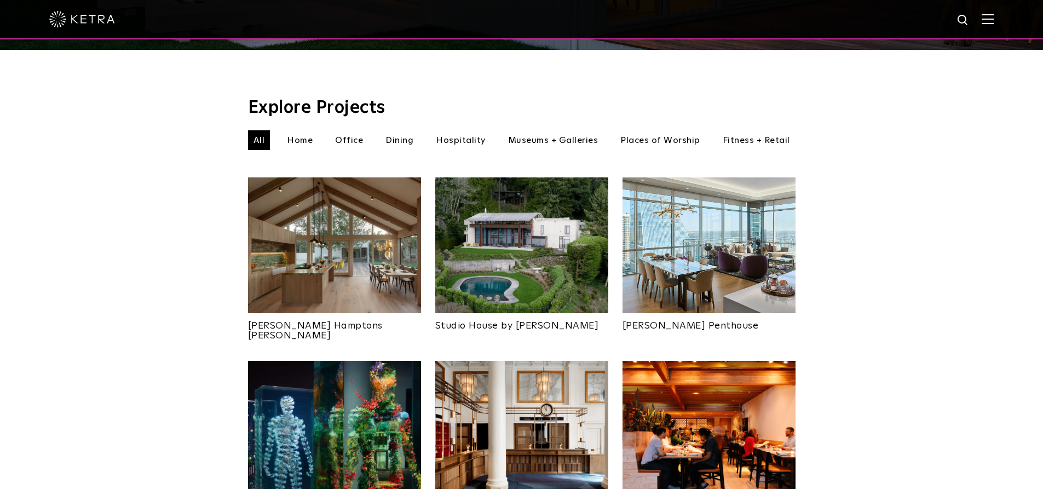
scroll to position [383, 0]
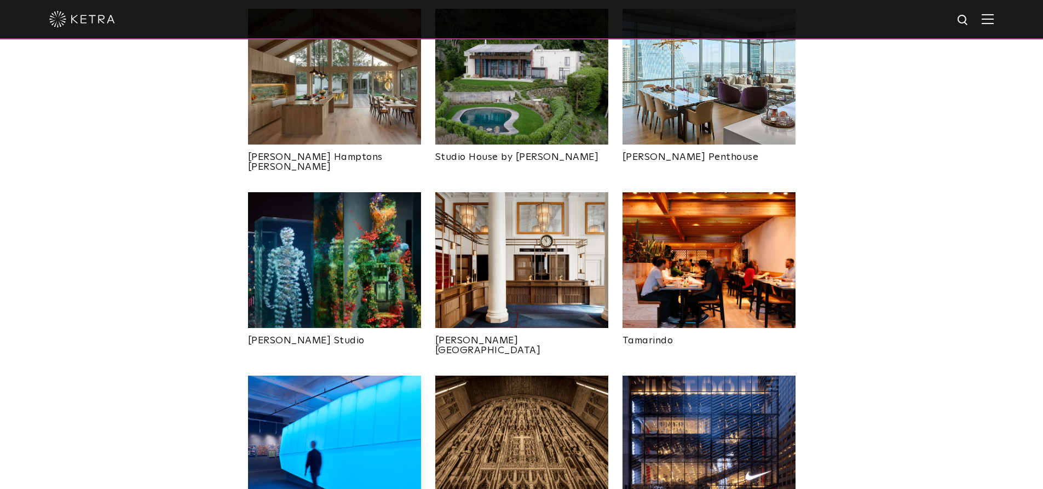
drag, startPoint x: 650, startPoint y: 380, endPoint x: 644, endPoint y: 370, distance: 10.8
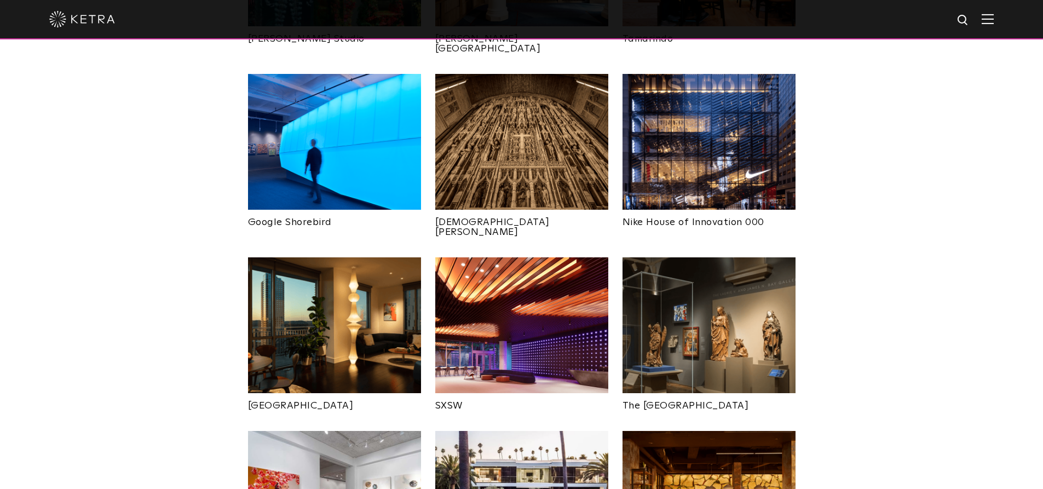
scroll to position [821, 0]
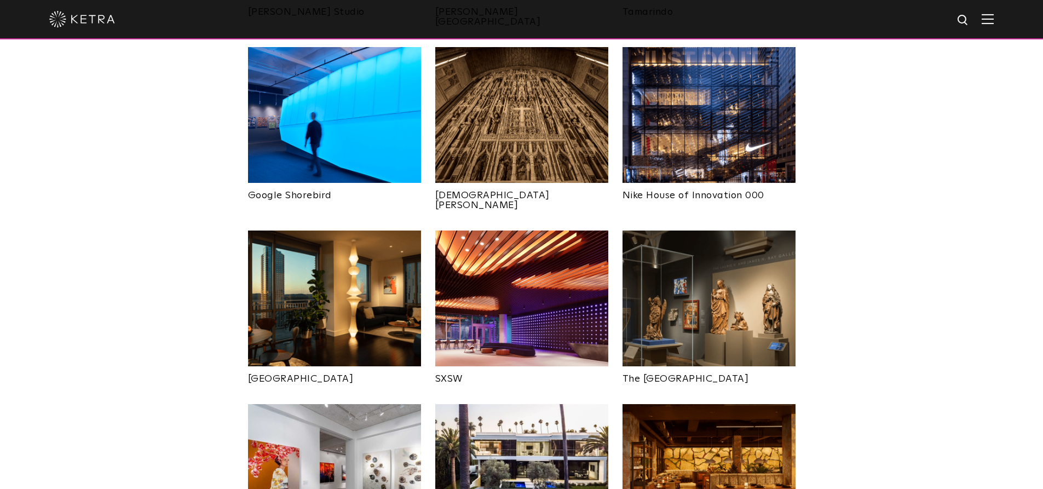
click at [320, 111] on img at bounding box center [334, 115] width 173 height 136
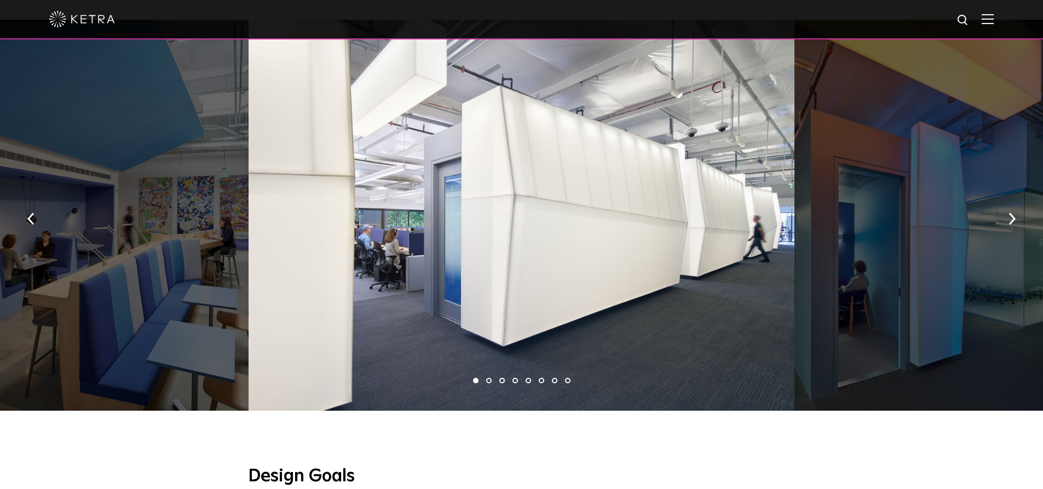
scroll to position [657, 0]
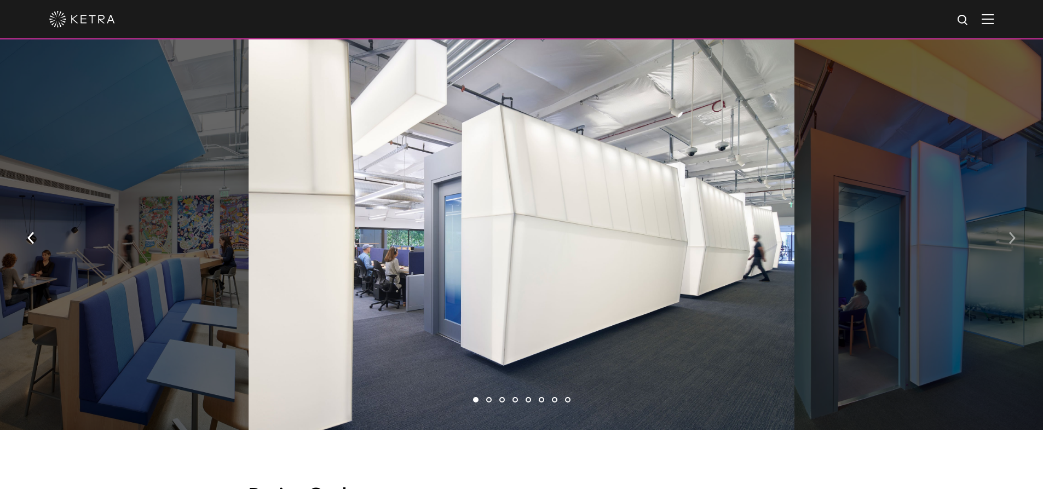
click at [1015, 232] on img "button" at bounding box center [1011, 237] width 7 height 12
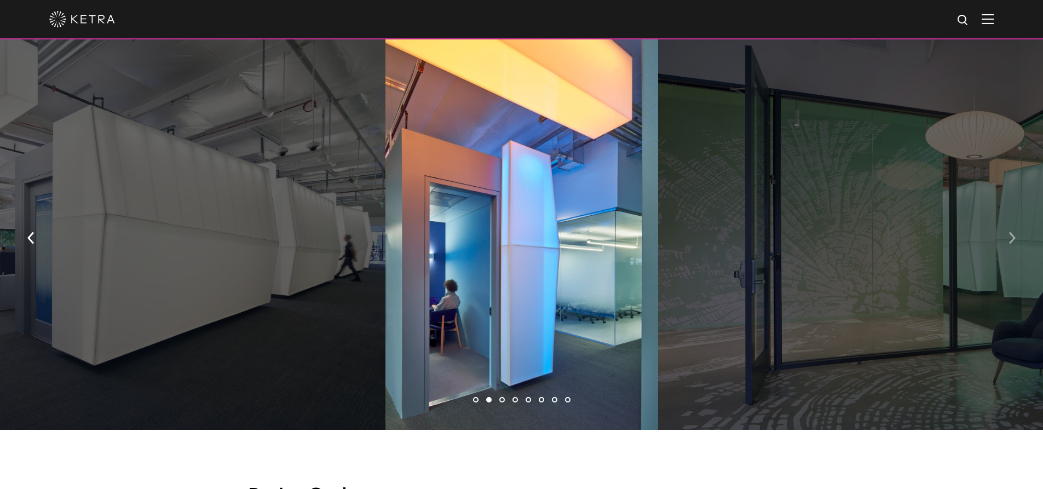
click at [1015, 232] on img "button" at bounding box center [1011, 237] width 7 height 12
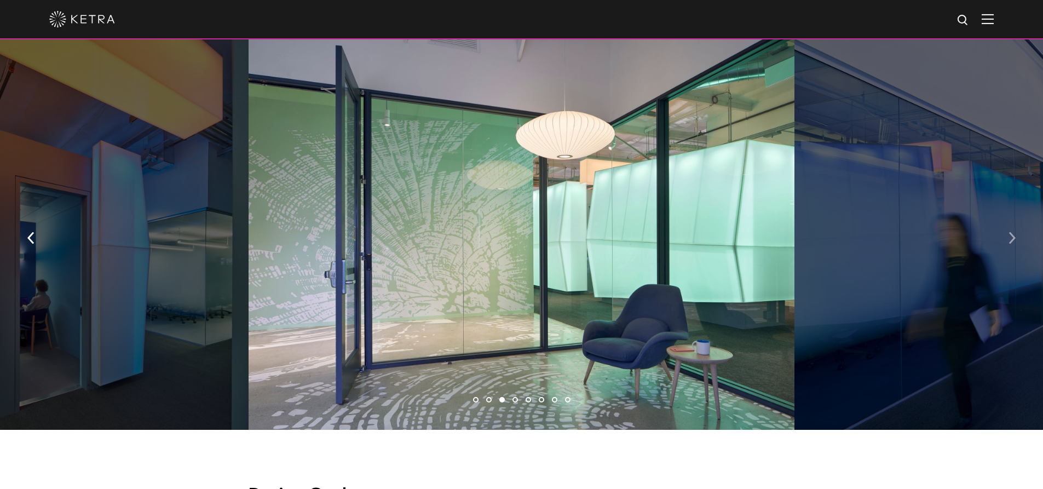
click at [1015, 232] on img "button" at bounding box center [1011, 237] width 7 height 12
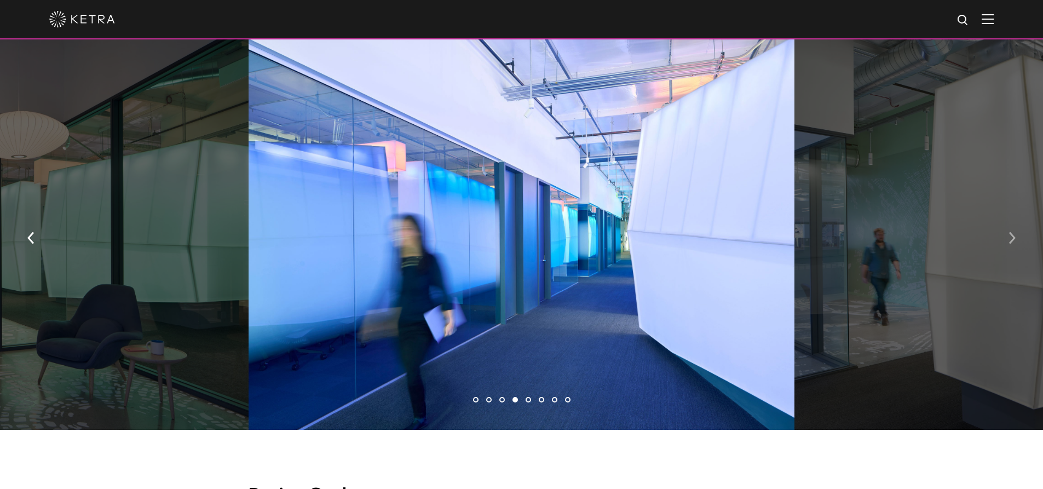
click at [1015, 232] on img "button" at bounding box center [1011, 237] width 7 height 12
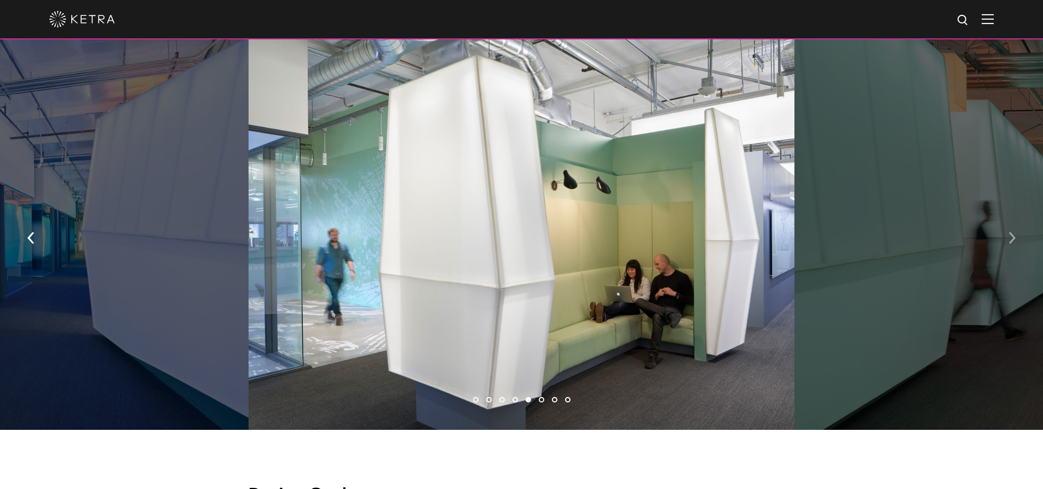
click at [1015, 232] on img "button" at bounding box center [1011, 237] width 7 height 12
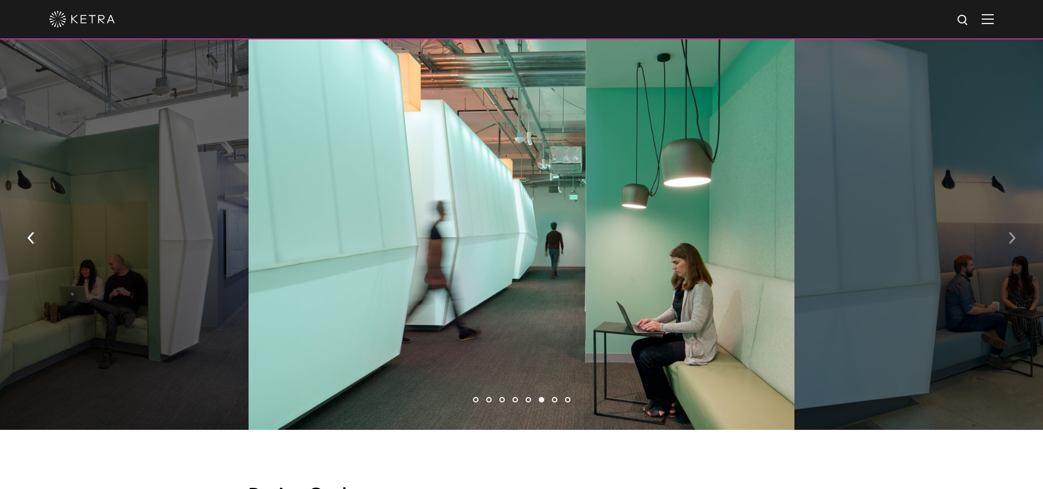
click at [1015, 232] on img "button" at bounding box center [1011, 237] width 7 height 12
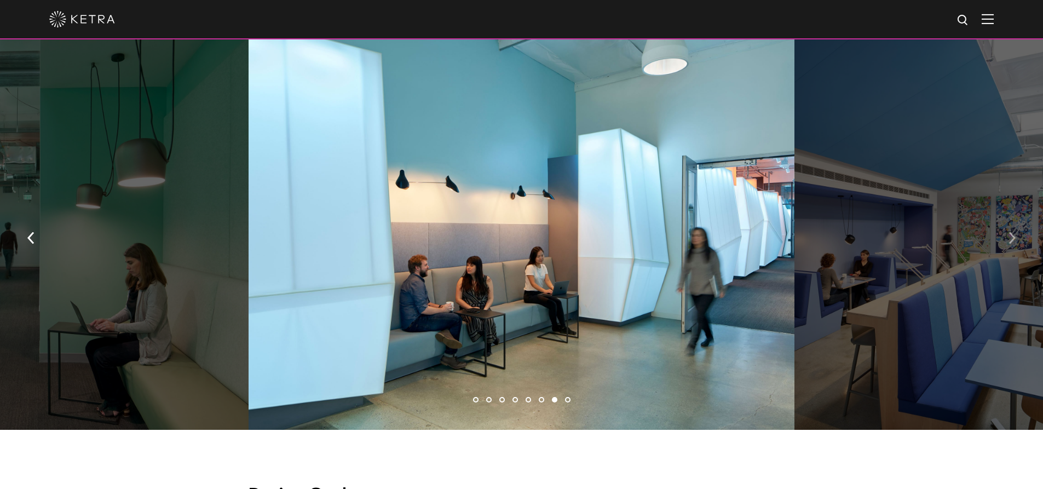
click at [1015, 232] on img "button" at bounding box center [1011, 237] width 7 height 12
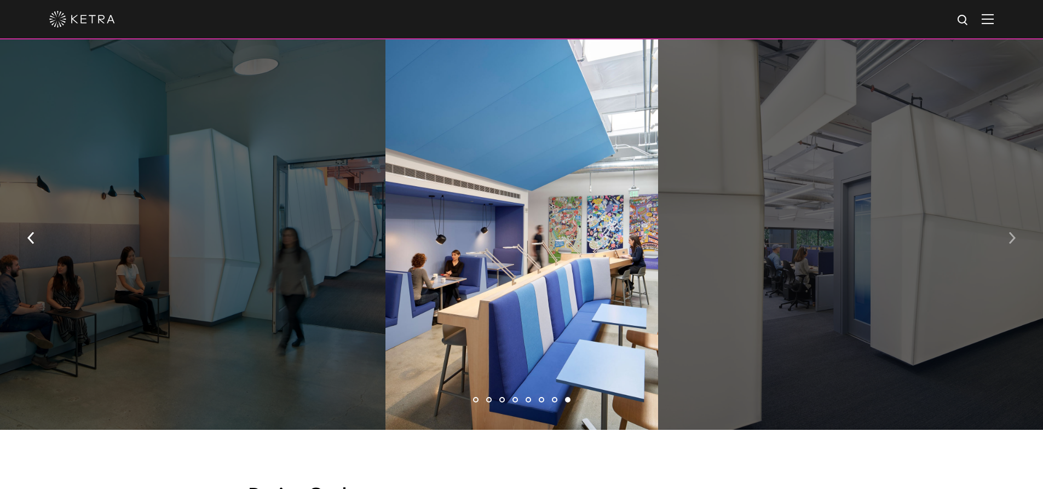
click at [1015, 232] on img "button" at bounding box center [1011, 237] width 7 height 12
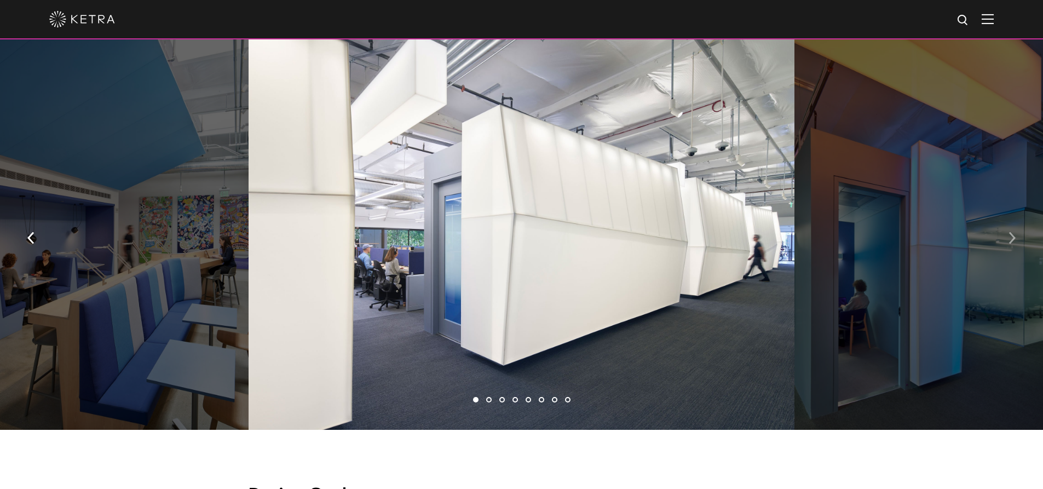
click at [1015, 232] on img "button" at bounding box center [1011, 237] width 7 height 12
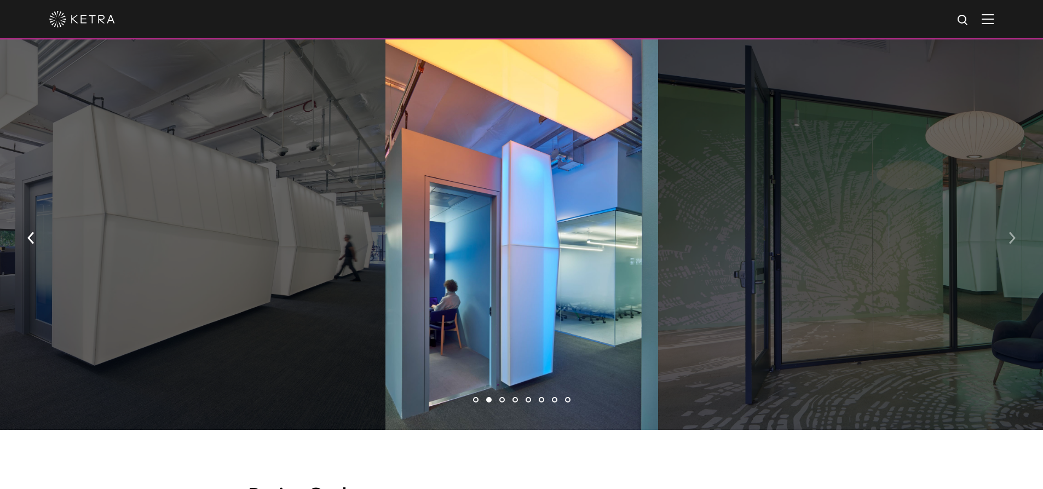
click at [1015, 232] on img "button" at bounding box center [1011, 237] width 7 height 12
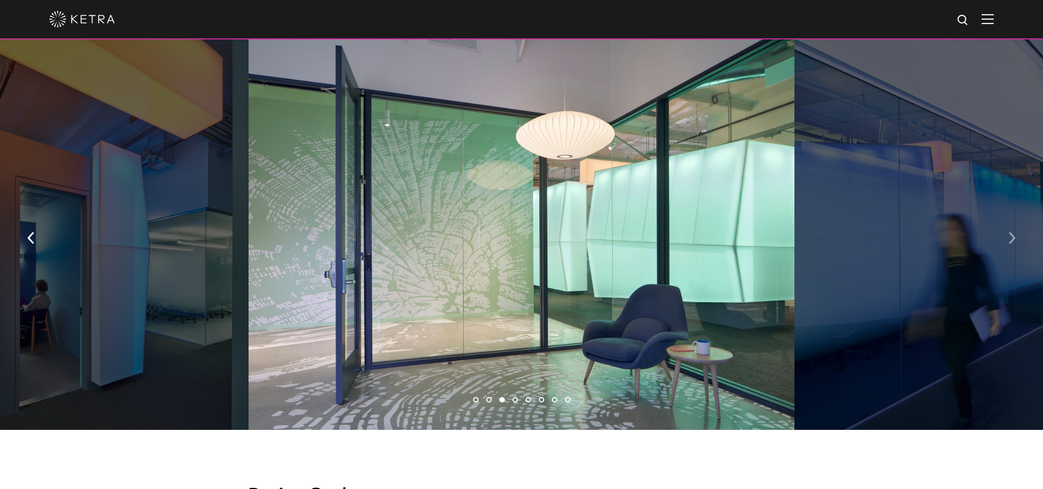
click at [1015, 232] on img "button" at bounding box center [1011, 237] width 7 height 12
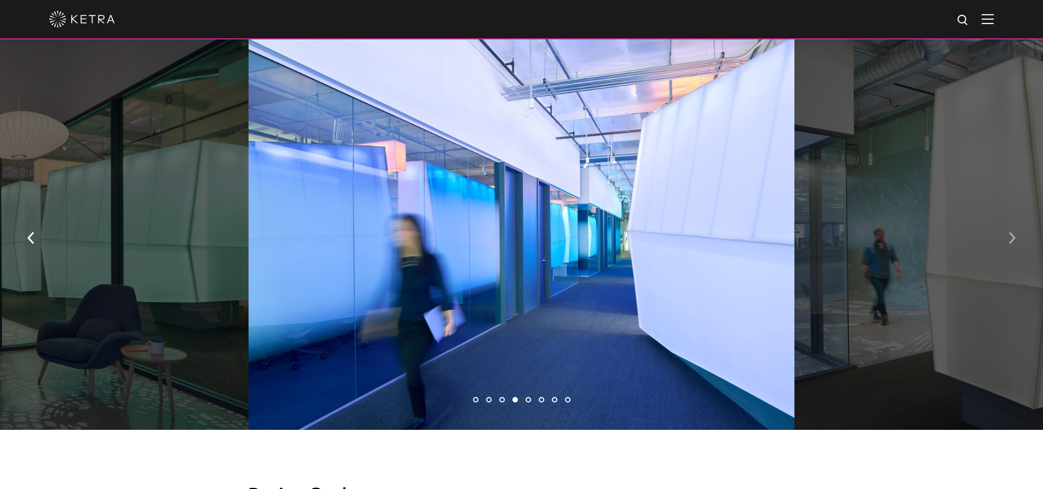
click at [1015, 233] on img "button" at bounding box center [1011, 237] width 7 height 12
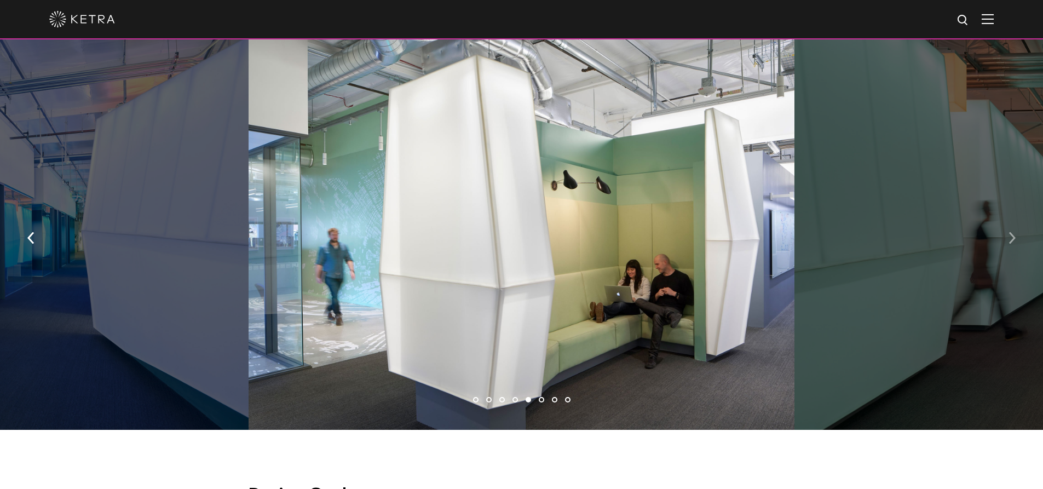
click at [1014, 233] on img "button" at bounding box center [1011, 237] width 7 height 12
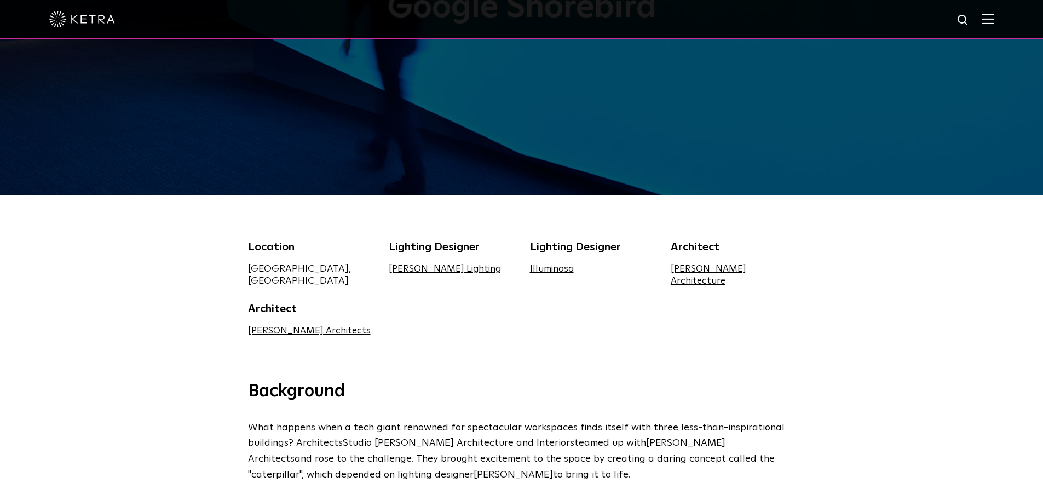
scroll to position [164, 0]
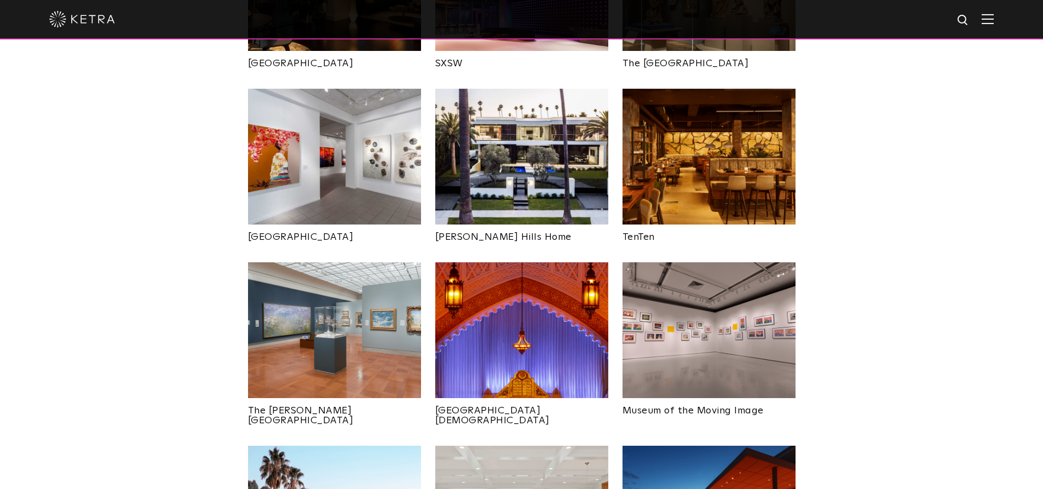
scroll to position [1149, 0]
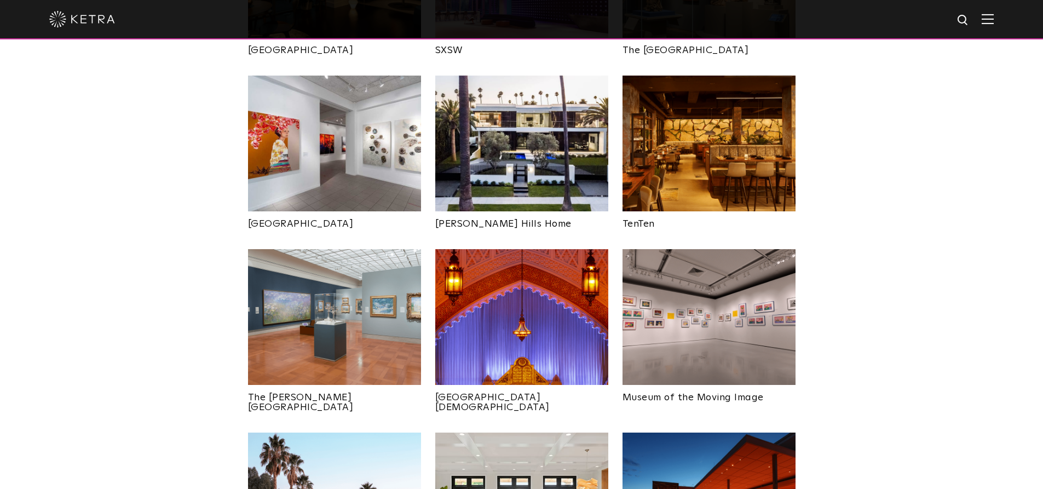
click at [497, 143] on img at bounding box center [521, 144] width 173 height 136
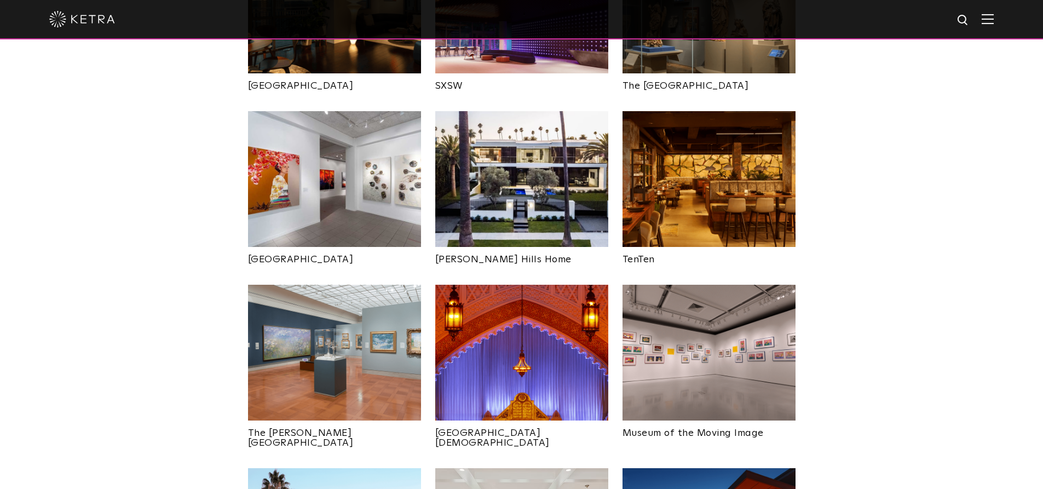
scroll to position [1062, 0]
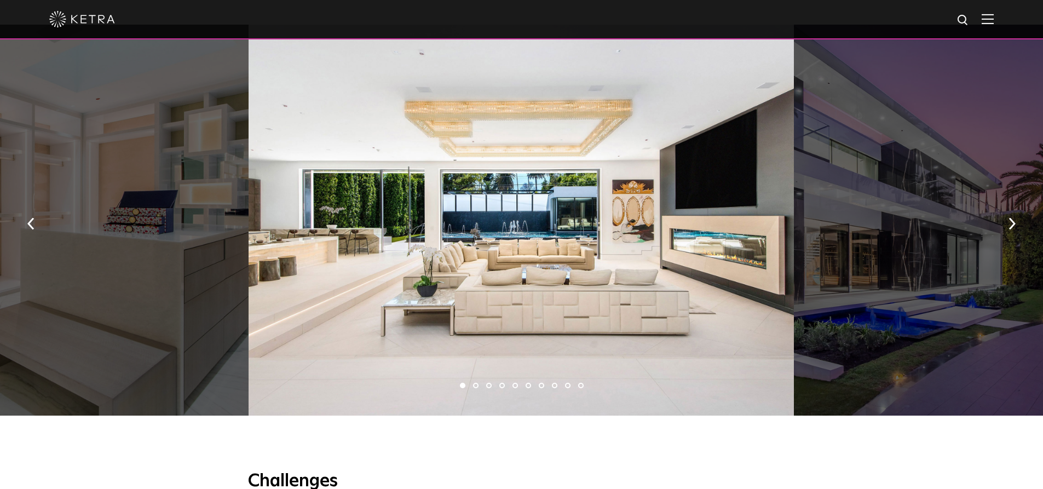
scroll to position [717, 0]
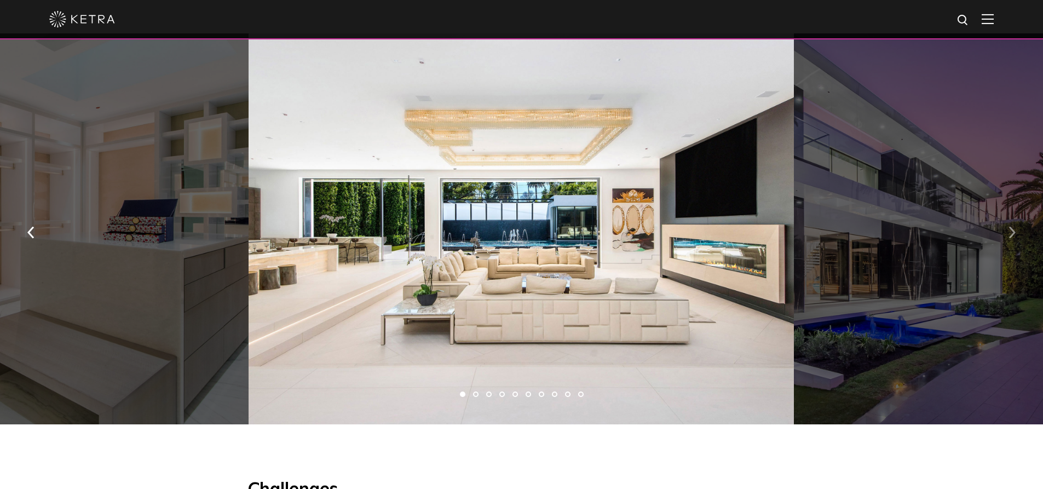
click at [1005, 238] on button "button" at bounding box center [1012, 231] width 24 height 38
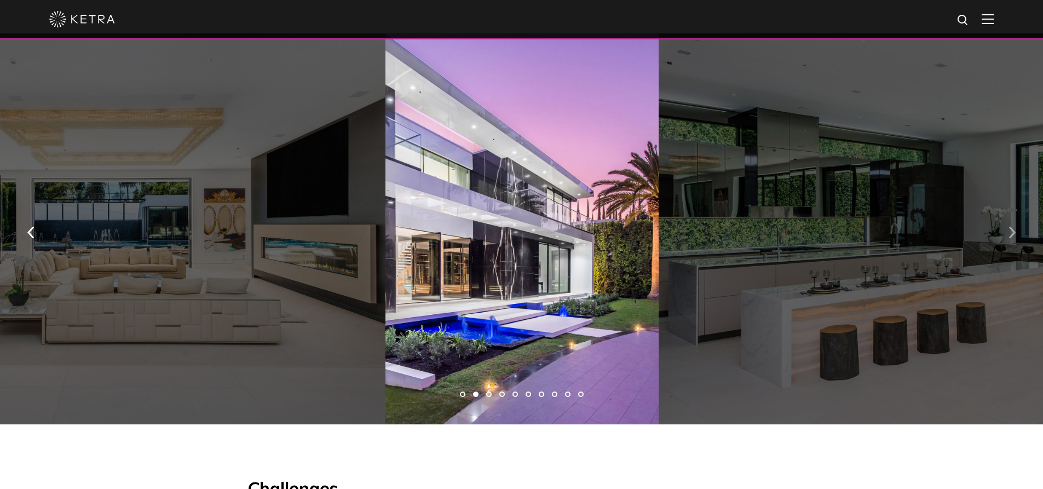
click at [1005, 238] on button "button" at bounding box center [1012, 231] width 24 height 38
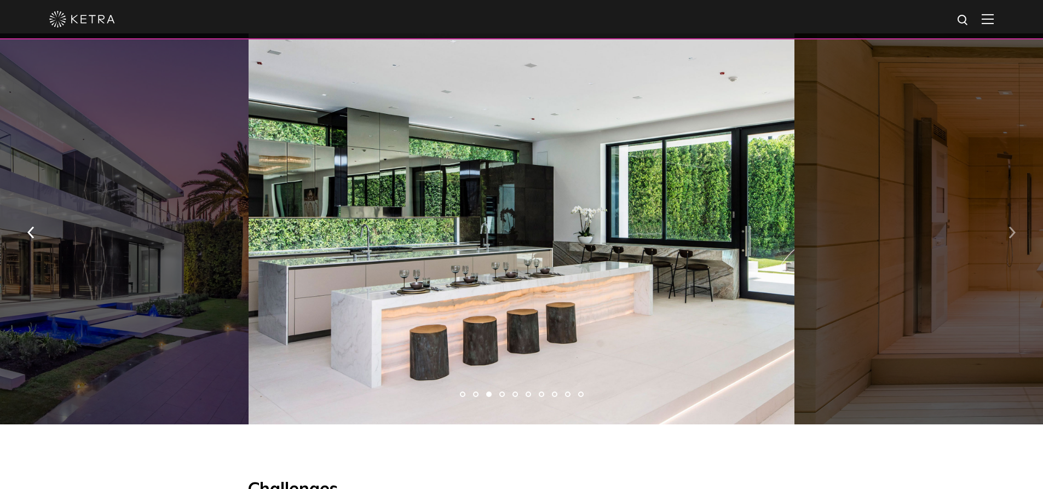
click at [1005, 238] on button "button" at bounding box center [1012, 231] width 24 height 38
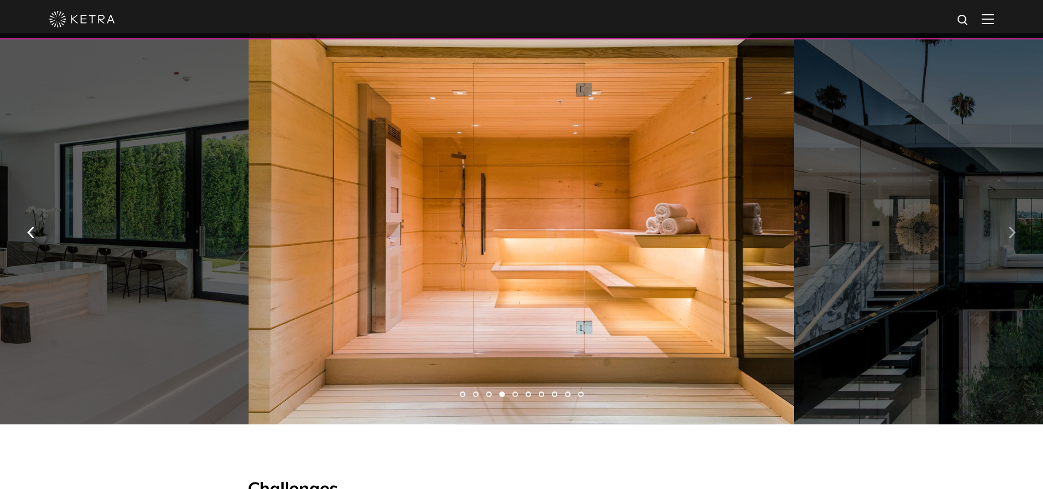
click at [1005, 238] on button "button" at bounding box center [1012, 231] width 24 height 38
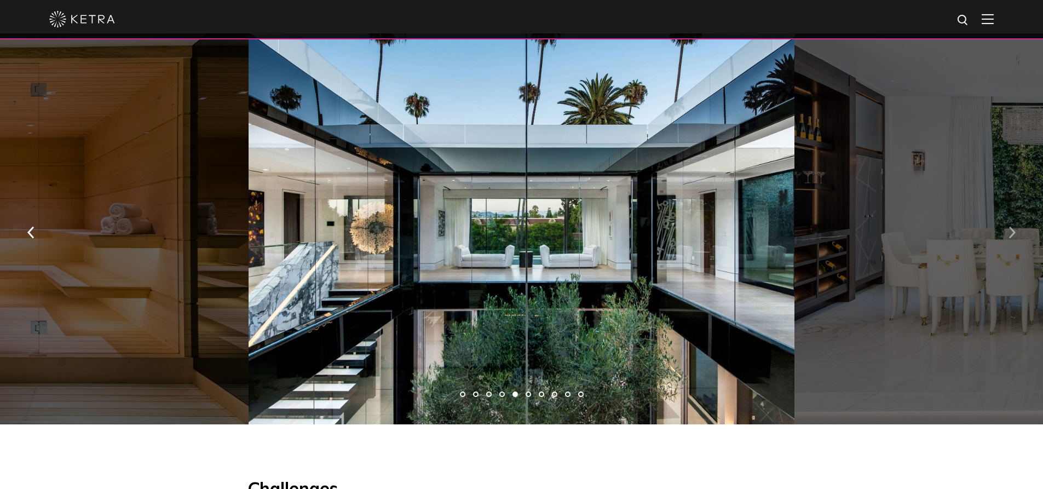
click at [1005, 239] on button "button" at bounding box center [1012, 231] width 24 height 38
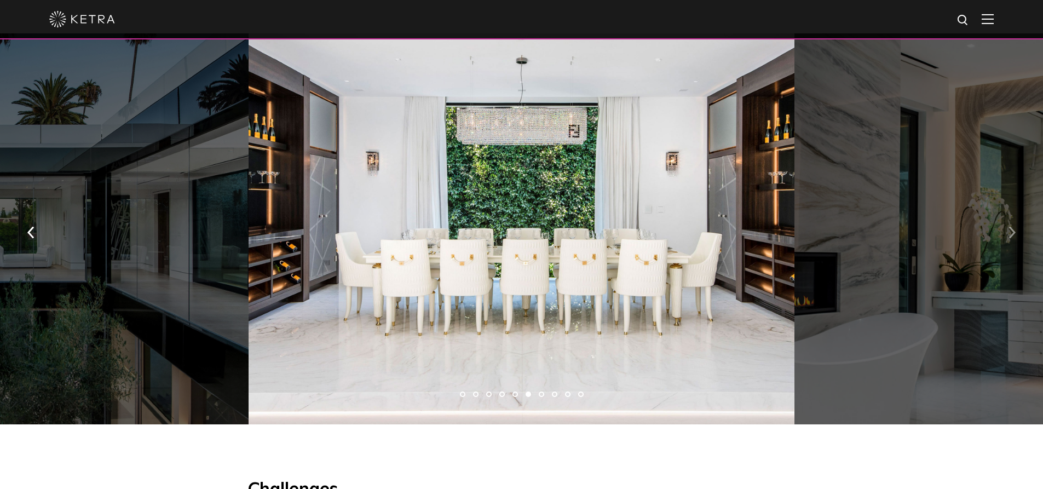
click at [1005, 239] on button "button" at bounding box center [1012, 231] width 24 height 38
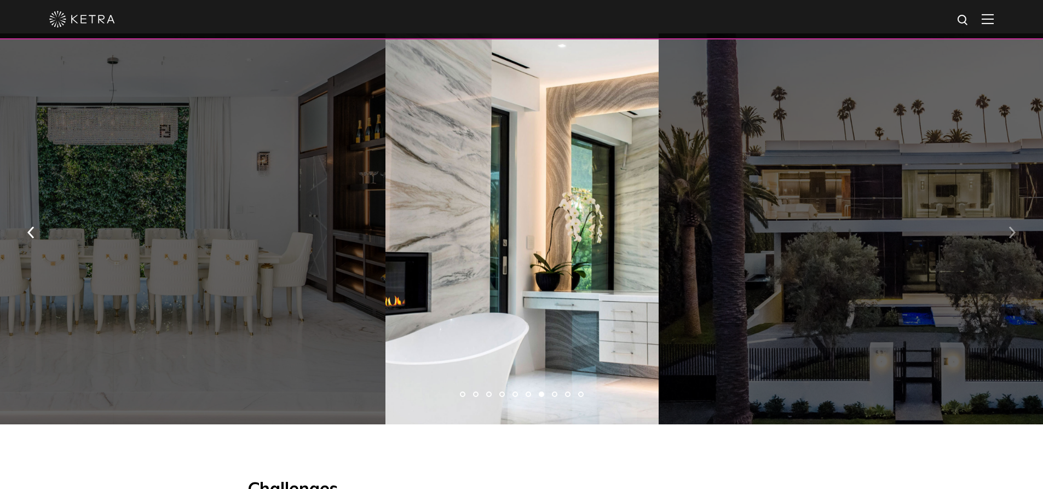
click at [1005, 239] on button "button" at bounding box center [1012, 231] width 24 height 38
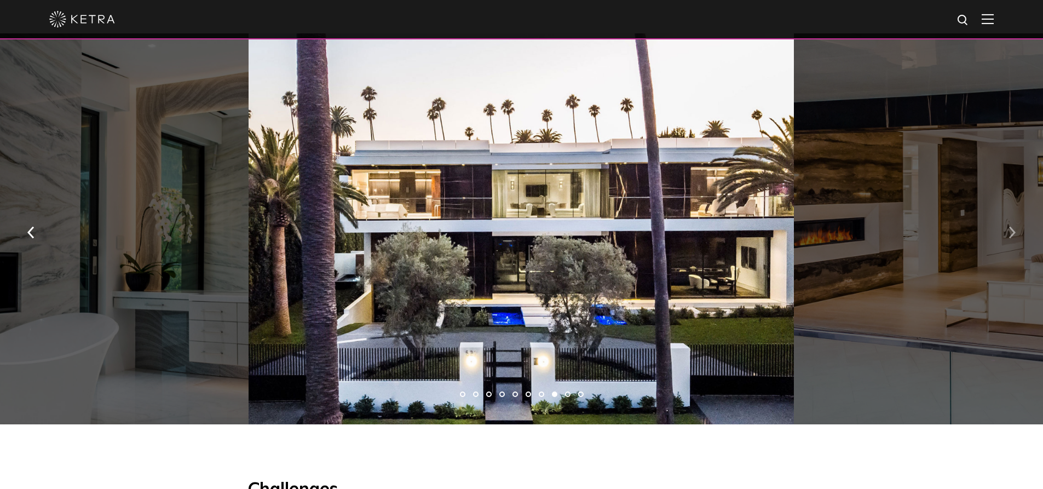
click at [1009, 231] on img "button" at bounding box center [1011, 232] width 7 height 12
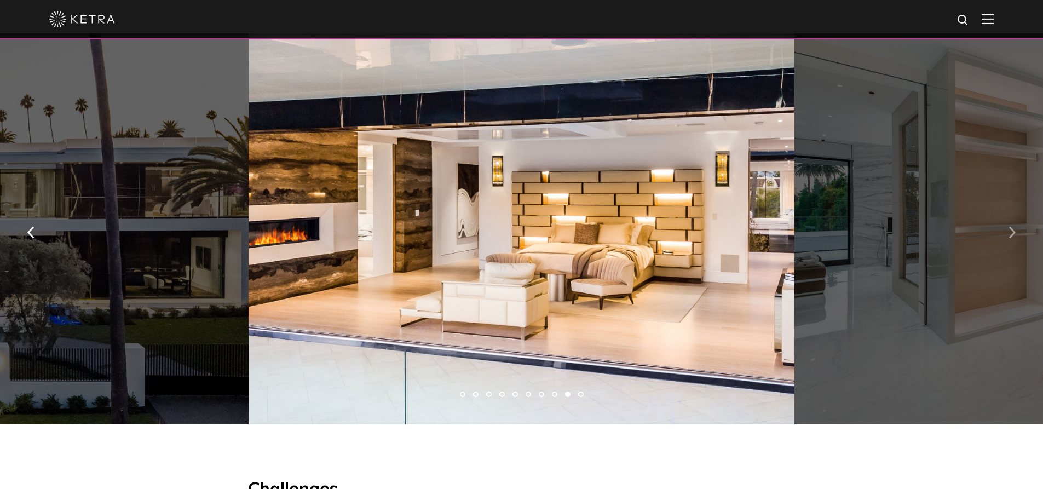
click at [1009, 231] on img "button" at bounding box center [1011, 232] width 7 height 12
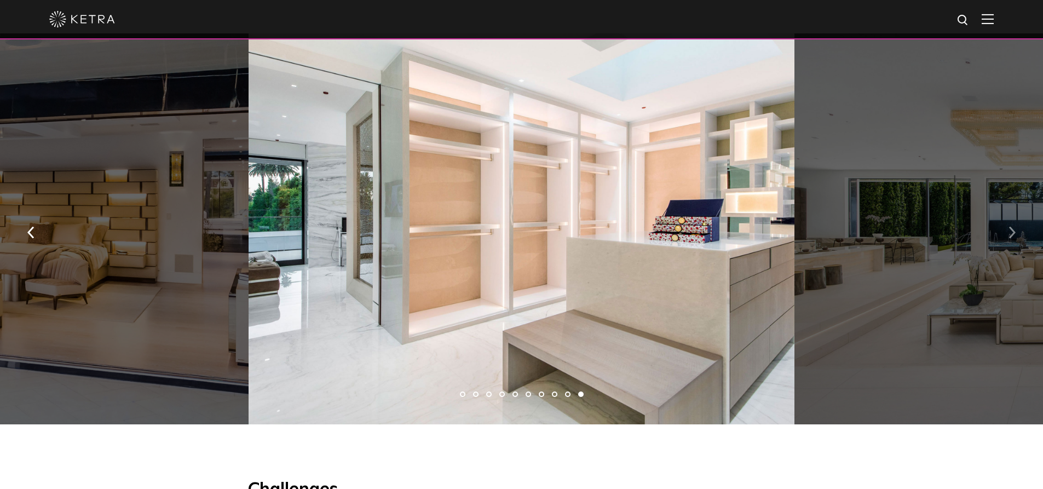
click at [1009, 231] on img "button" at bounding box center [1011, 232] width 7 height 12
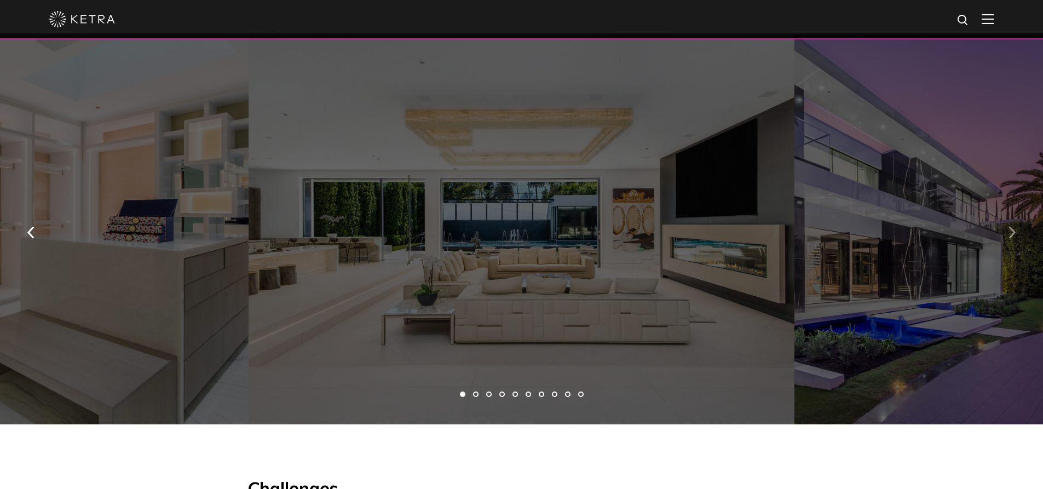
click at [1009, 231] on img "button" at bounding box center [1011, 232] width 7 height 12
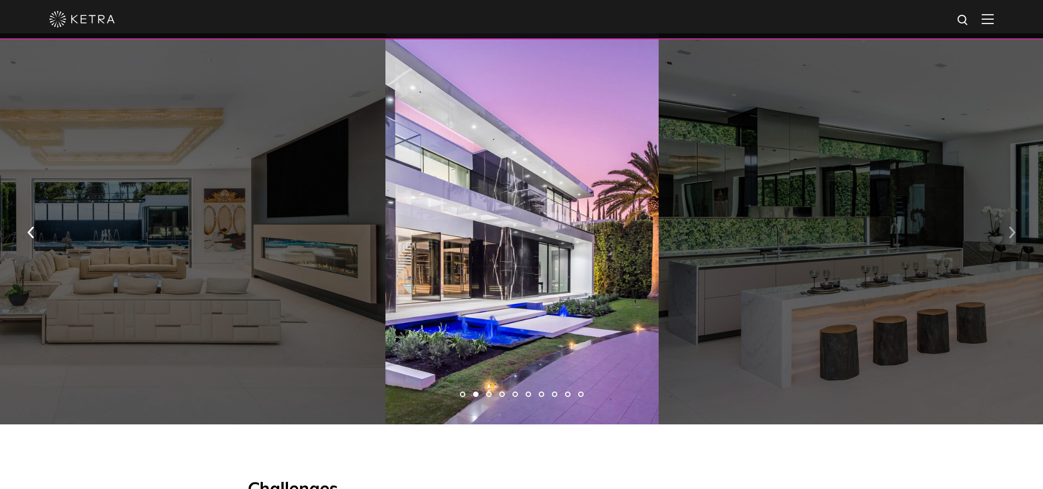
click at [1009, 231] on img "button" at bounding box center [1011, 232] width 7 height 12
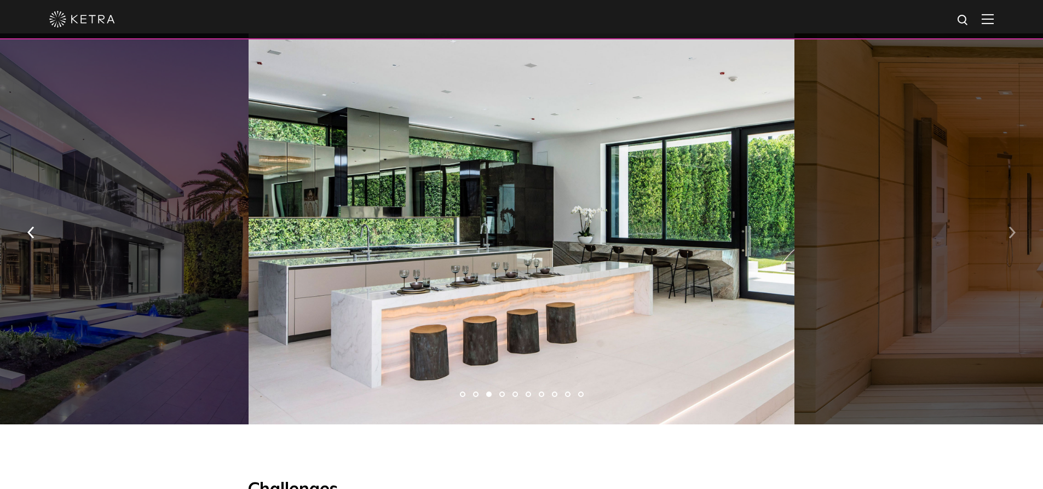
click at [1009, 231] on img "button" at bounding box center [1011, 232] width 7 height 12
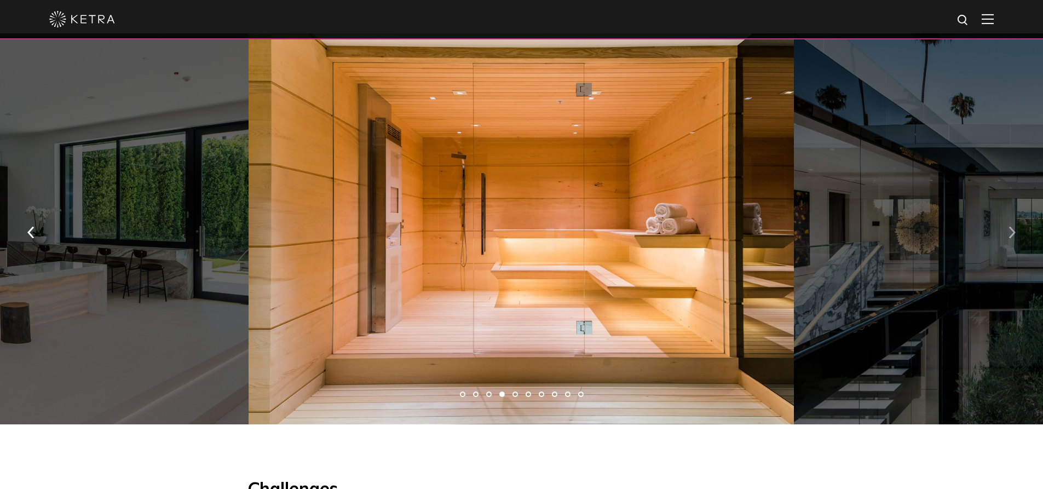
click at [1009, 231] on img "button" at bounding box center [1011, 232] width 7 height 12
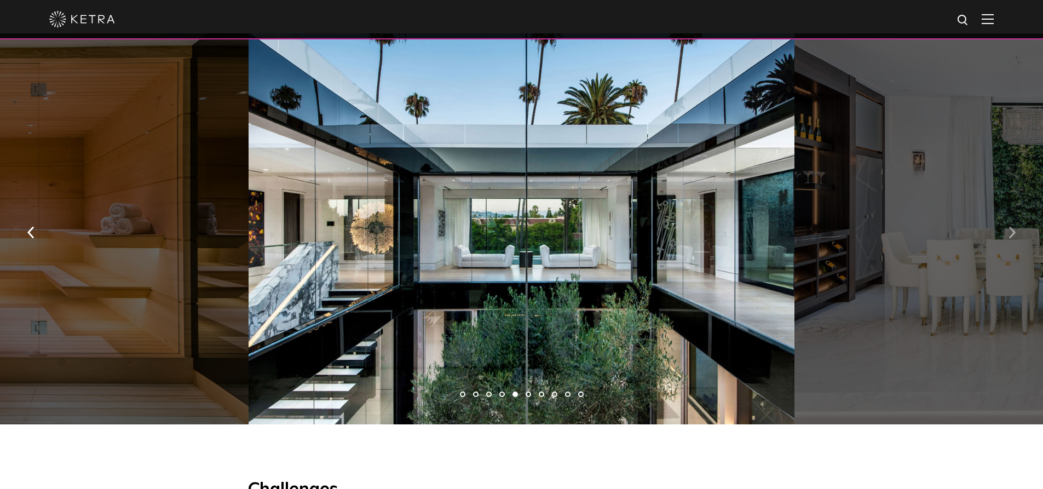
click at [1009, 231] on img "button" at bounding box center [1011, 232] width 7 height 12
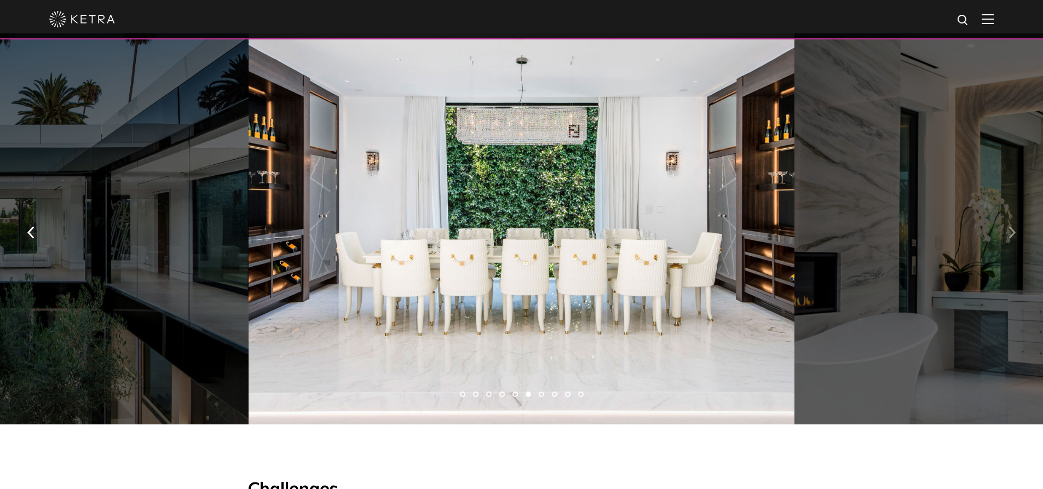
click at [1009, 231] on img "button" at bounding box center [1011, 232] width 7 height 12
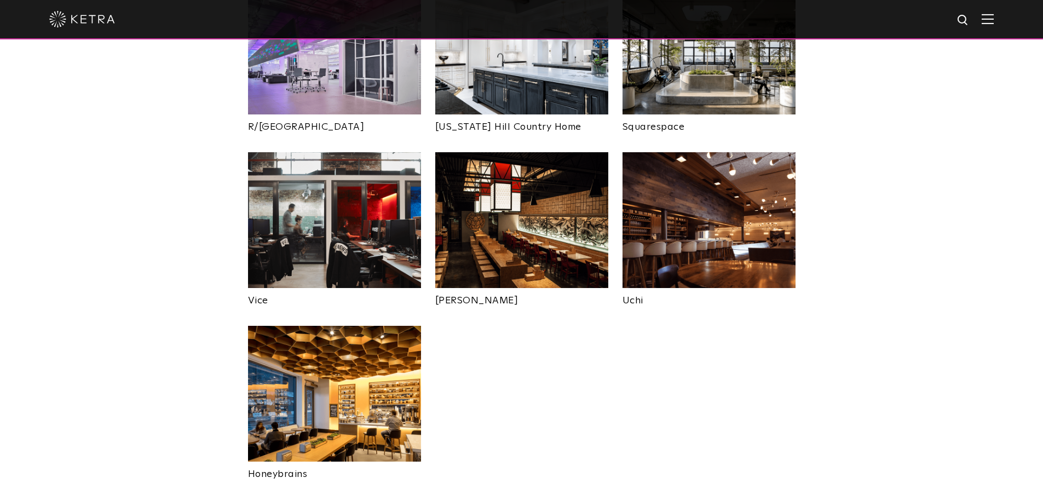
scroll to position [2124, 0]
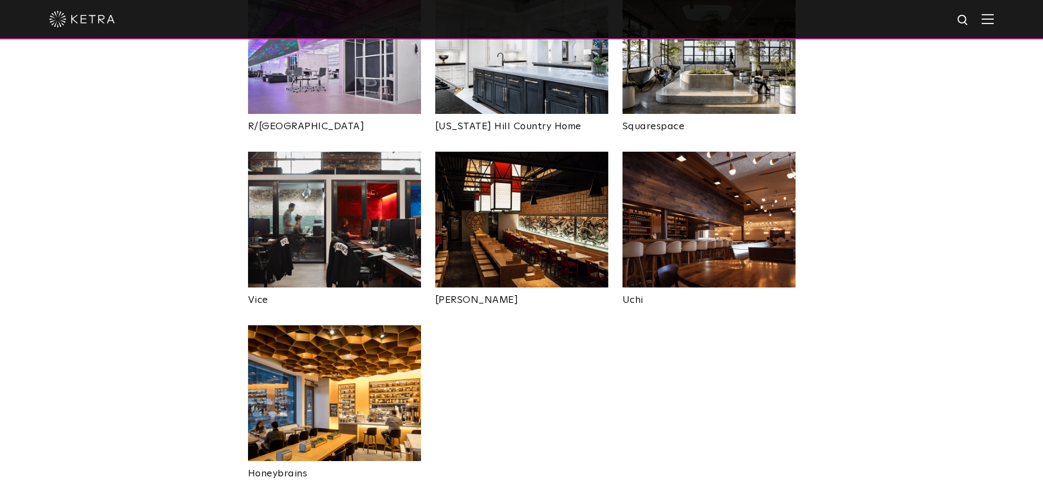
click at [561, 192] on img at bounding box center [521, 220] width 173 height 136
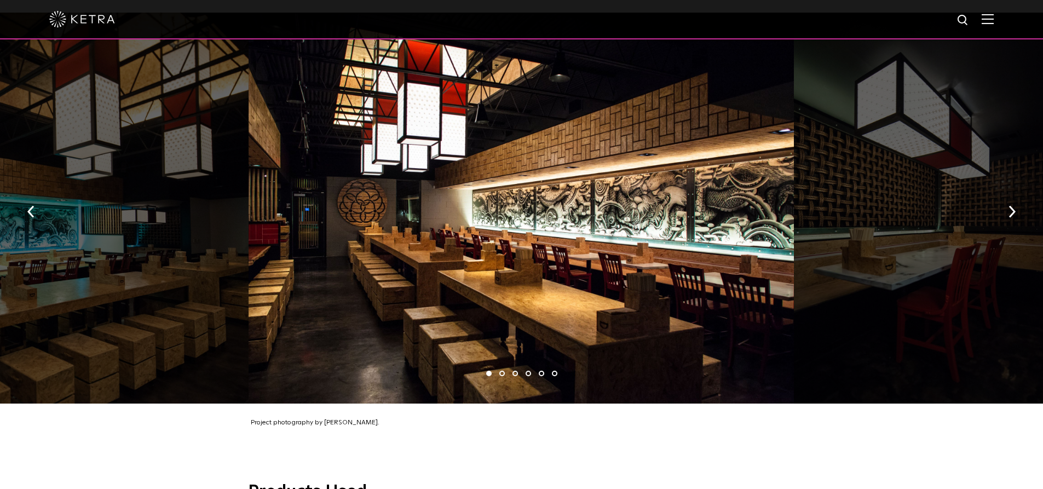
scroll to position [547, 0]
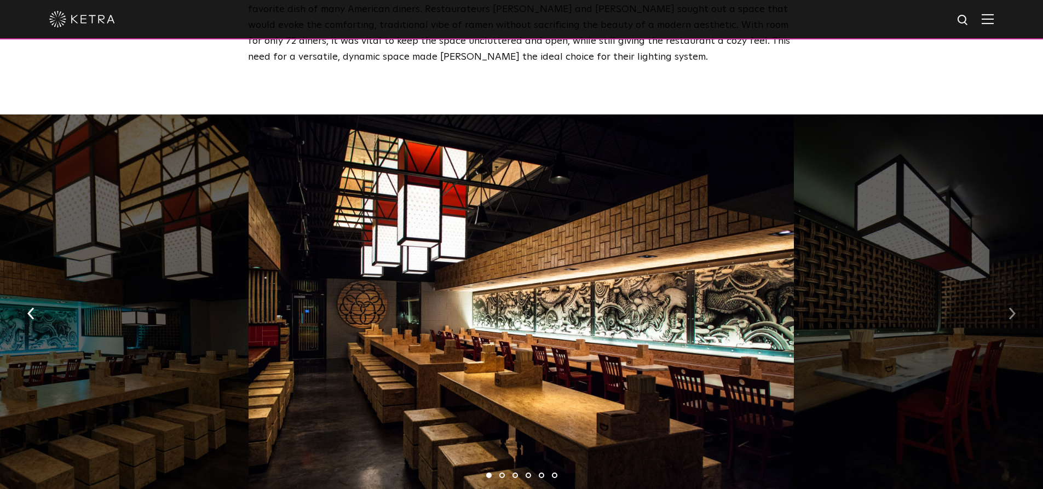
click at [1013, 311] on img "button" at bounding box center [1011, 313] width 7 height 12
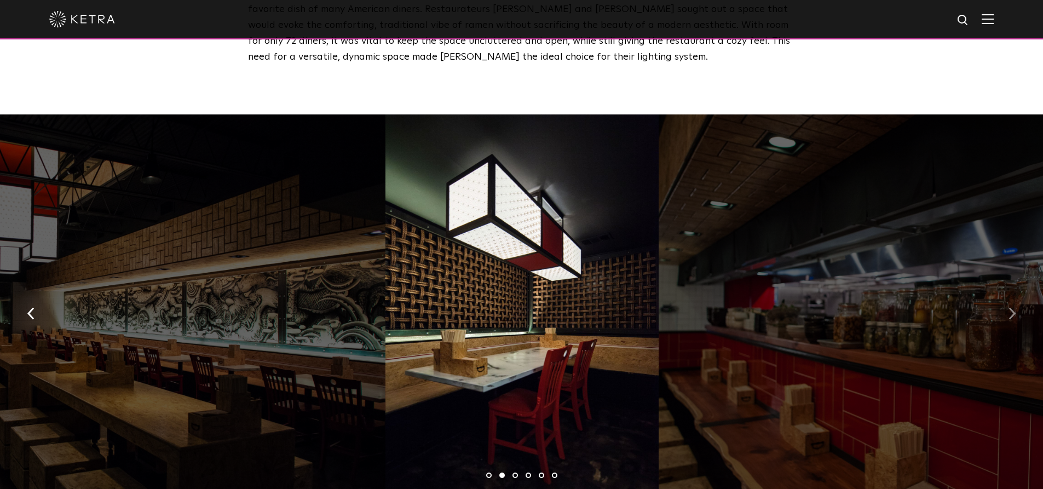
click at [1013, 311] on img "button" at bounding box center [1011, 313] width 7 height 12
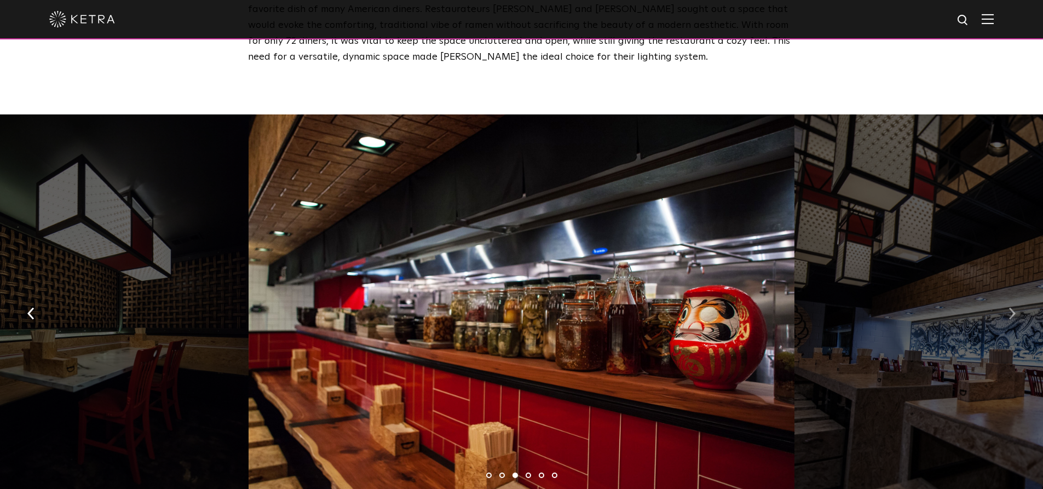
click at [1013, 311] on img "button" at bounding box center [1011, 313] width 7 height 12
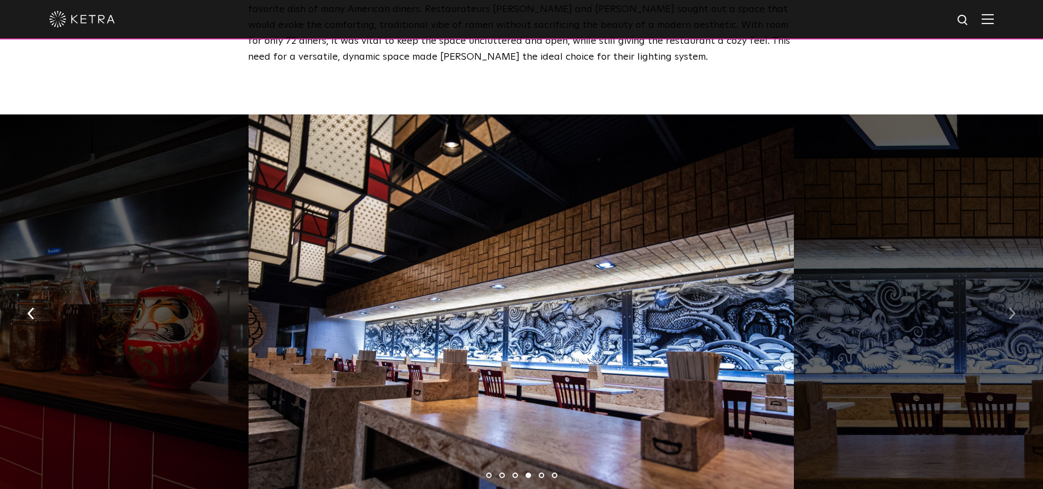
click at [1013, 311] on img "button" at bounding box center [1011, 313] width 7 height 12
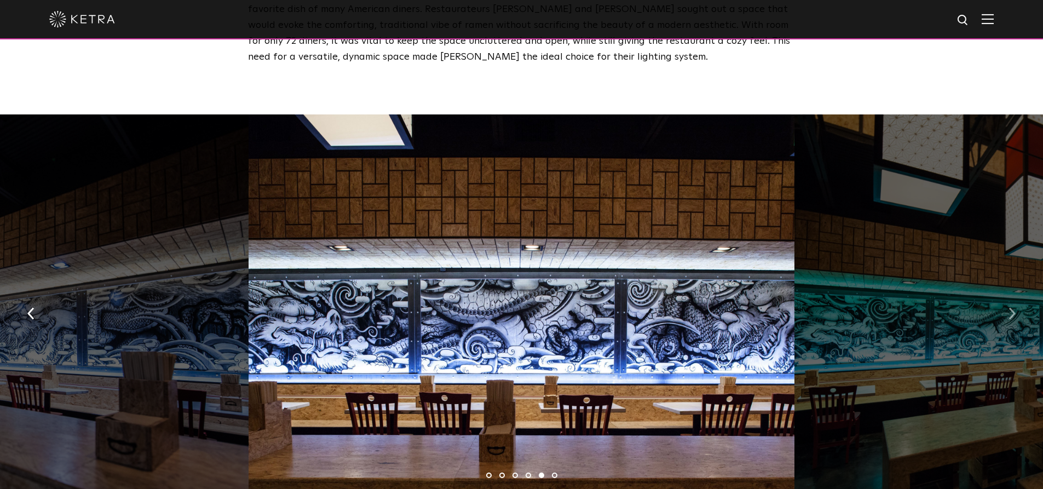
click at [1013, 311] on img "button" at bounding box center [1011, 313] width 7 height 12
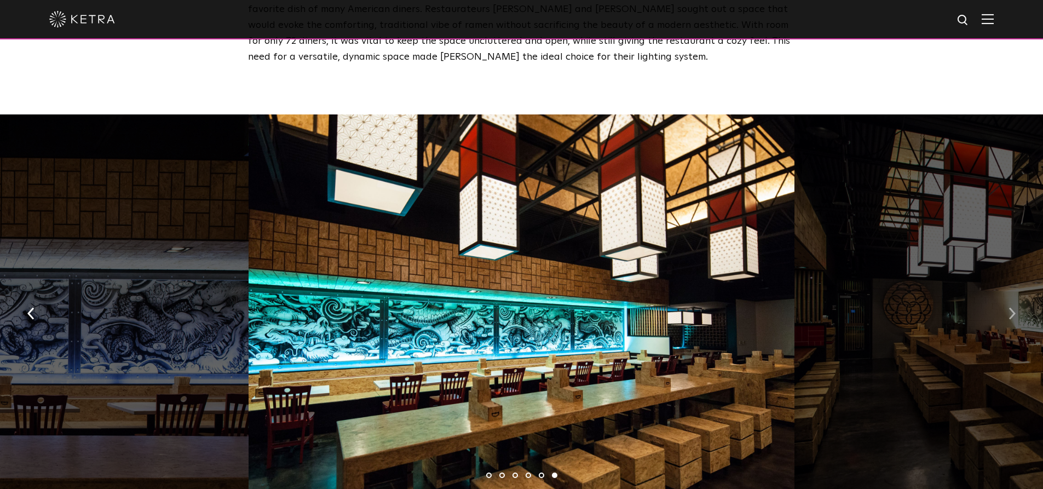
click at [1013, 311] on img "button" at bounding box center [1011, 313] width 7 height 12
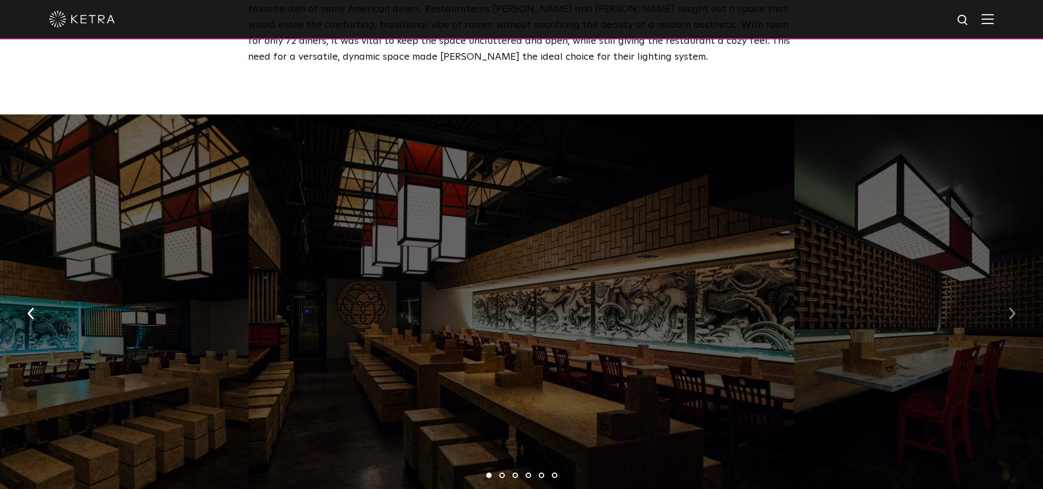
click at [1013, 311] on img "button" at bounding box center [1011, 313] width 7 height 12
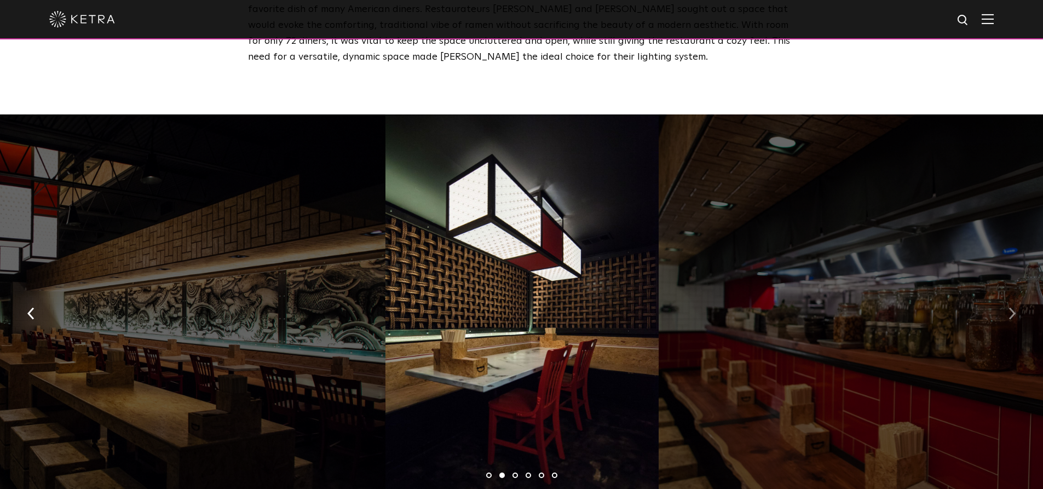
click at [1013, 311] on img "button" at bounding box center [1011, 313] width 7 height 12
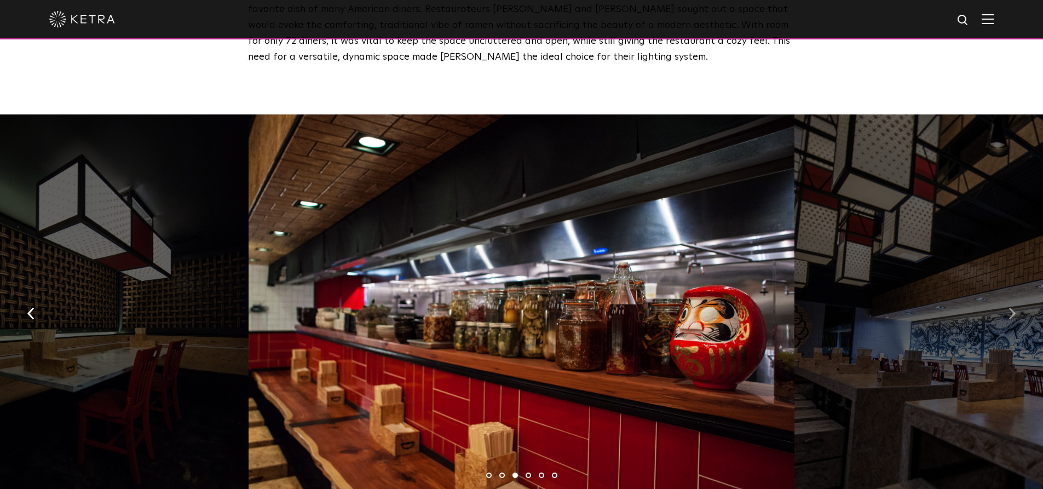
click at [1013, 311] on img "button" at bounding box center [1011, 313] width 7 height 12
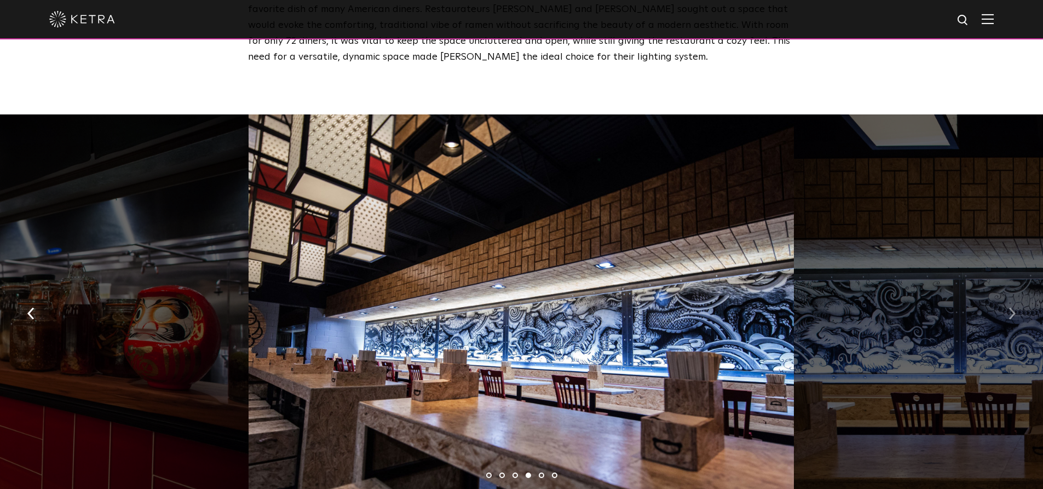
click at [1013, 311] on img "button" at bounding box center [1011, 313] width 7 height 12
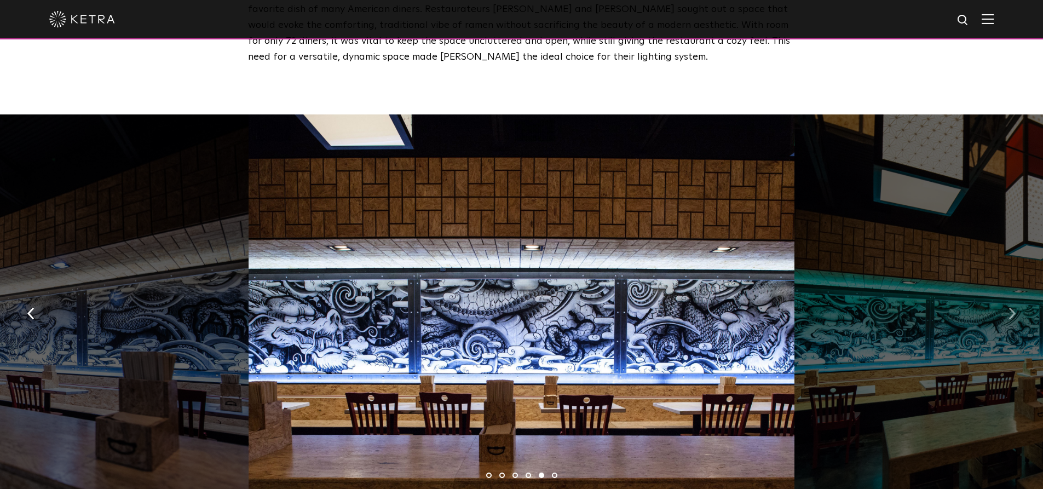
click at [1013, 311] on img "button" at bounding box center [1011, 313] width 7 height 12
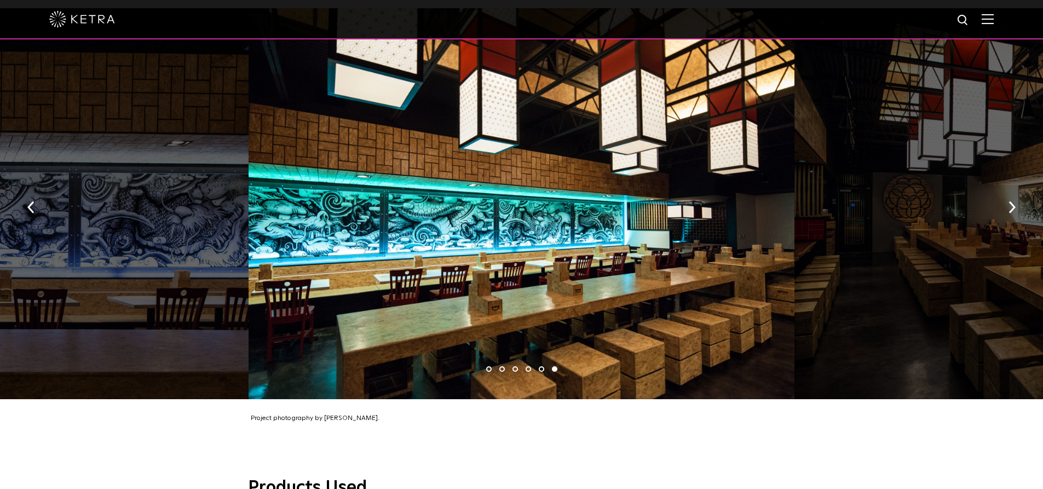
scroll to position [657, 0]
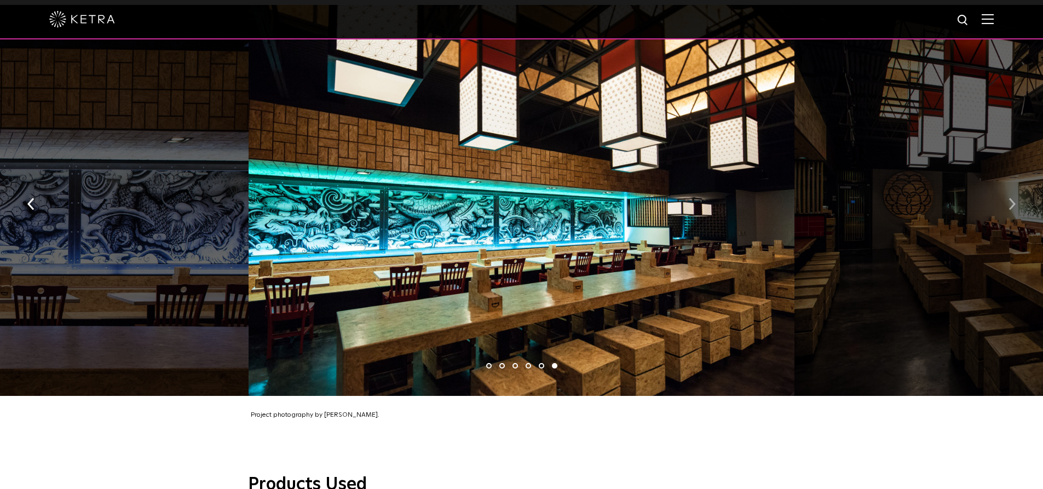
click at [1003, 198] on button "button" at bounding box center [1012, 203] width 24 height 38
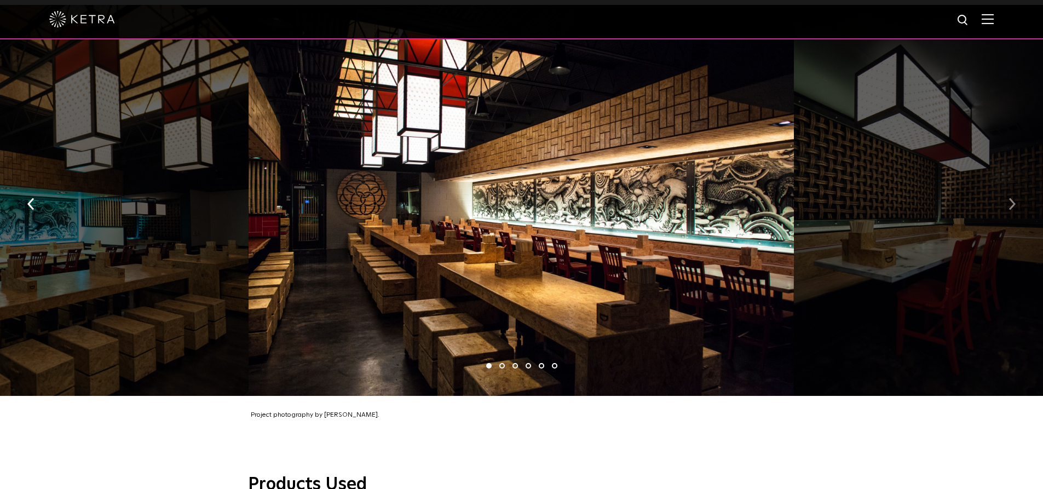
click at [1003, 198] on button "button" at bounding box center [1012, 203] width 24 height 38
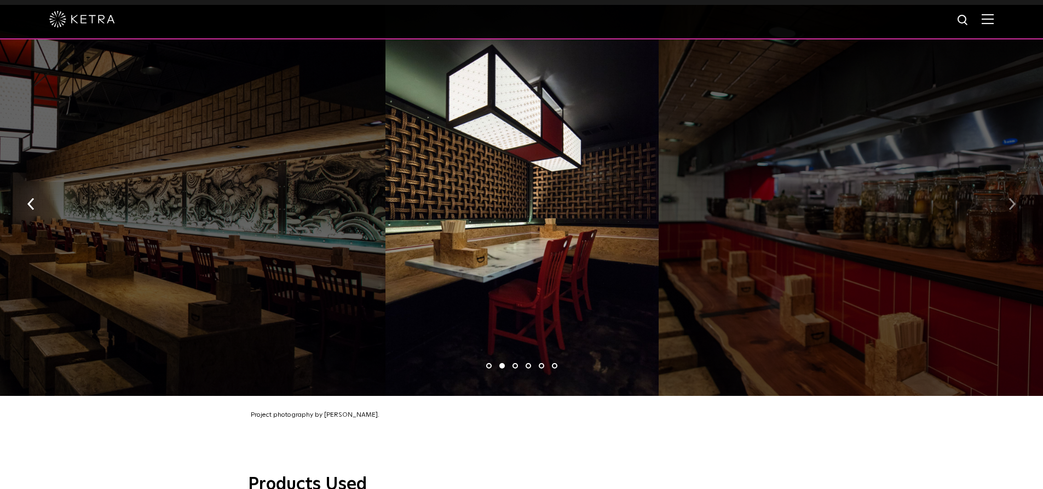
click at [1003, 198] on button "button" at bounding box center [1012, 203] width 24 height 38
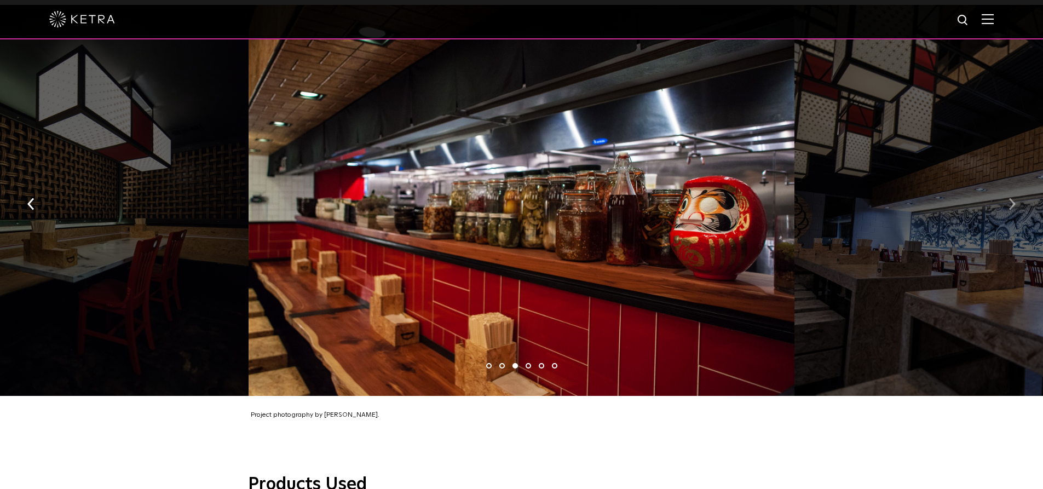
click at [1003, 198] on button "button" at bounding box center [1012, 203] width 24 height 38
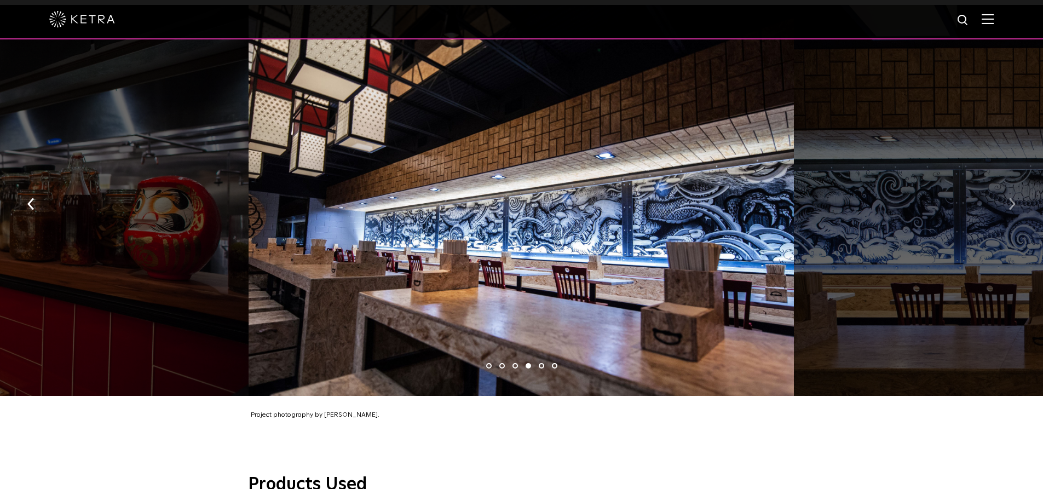
click at [1003, 198] on button "button" at bounding box center [1012, 203] width 24 height 38
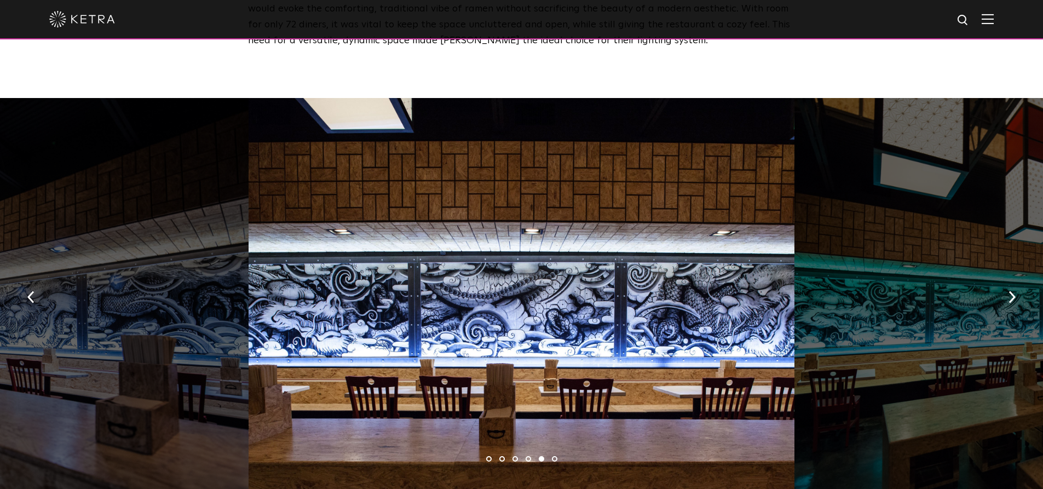
scroll to position [547, 0]
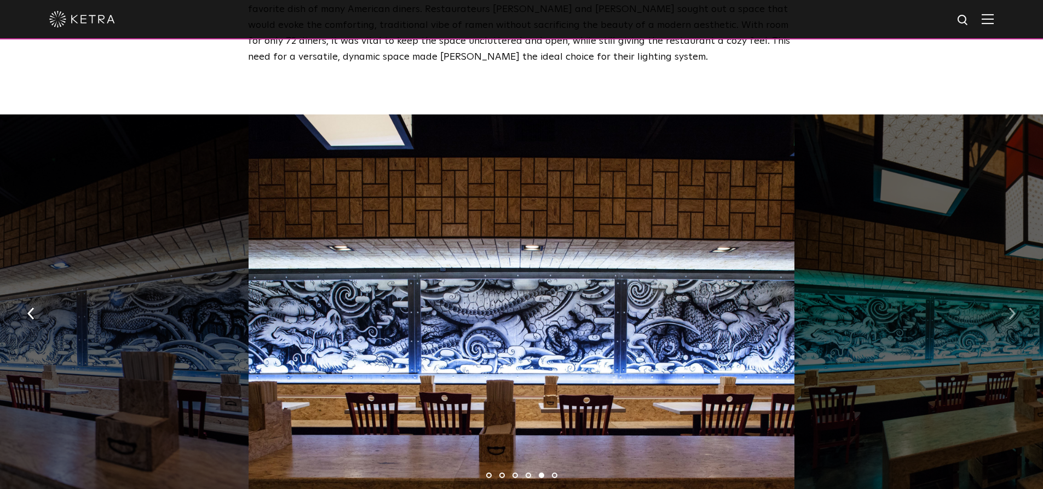
click at [1017, 304] on button "button" at bounding box center [1012, 312] width 24 height 38
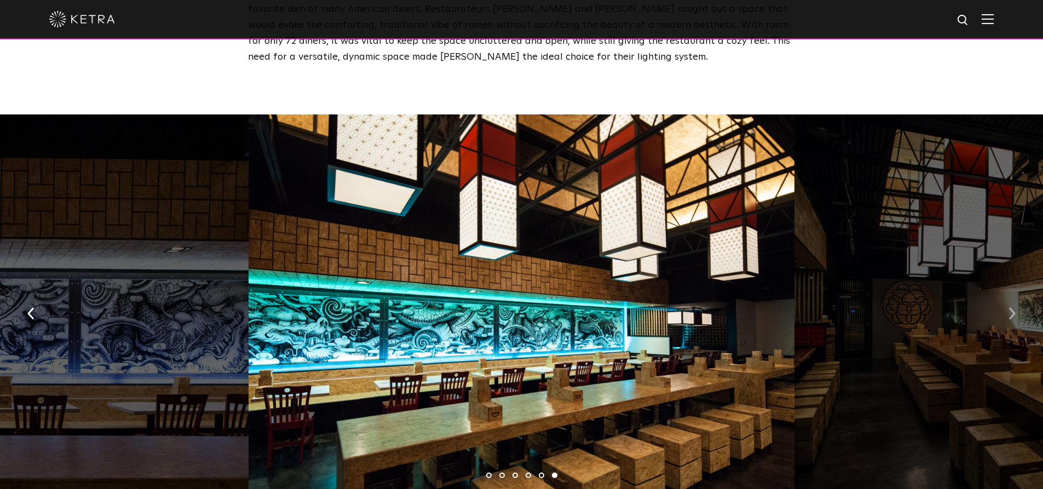
click at [1017, 304] on button "button" at bounding box center [1012, 312] width 24 height 38
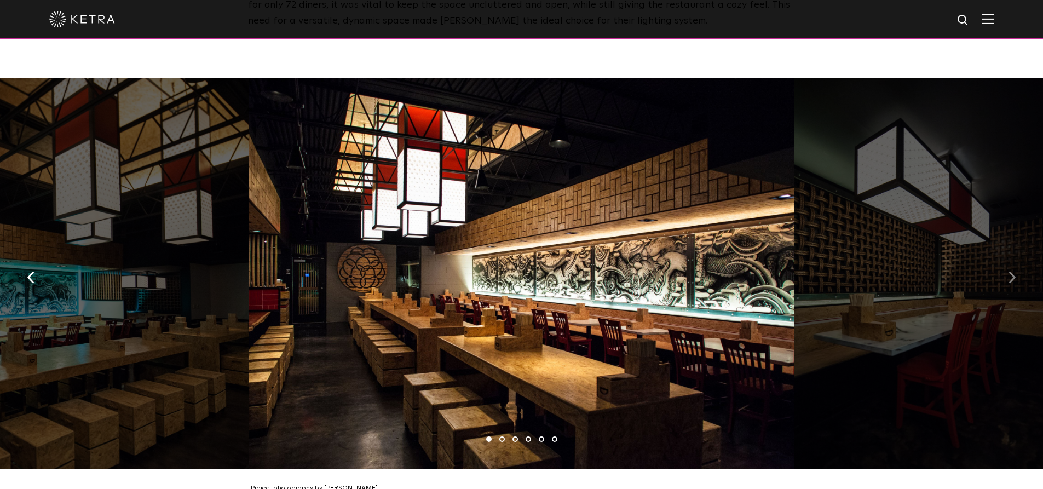
scroll to position [602, 0]
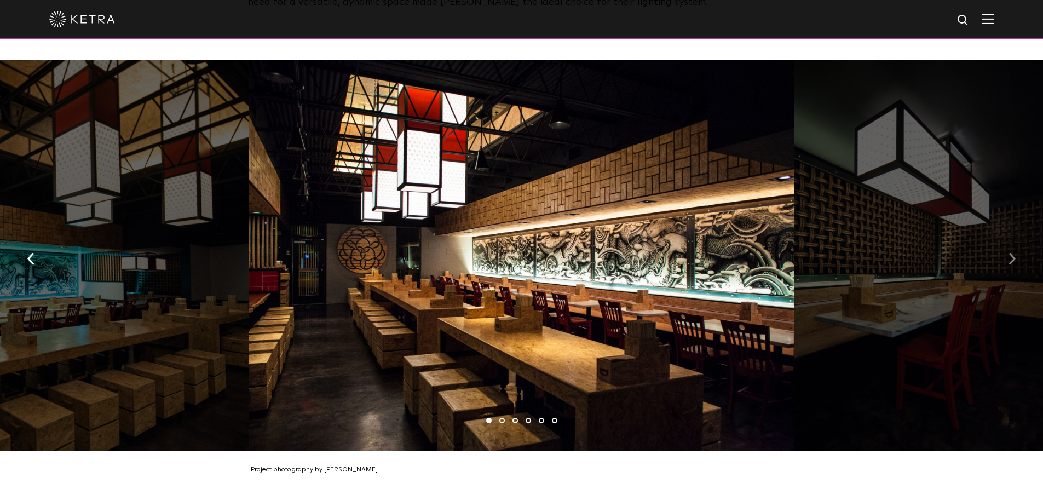
click at [1004, 251] on button "button" at bounding box center [1012, 258] width 24 height 38
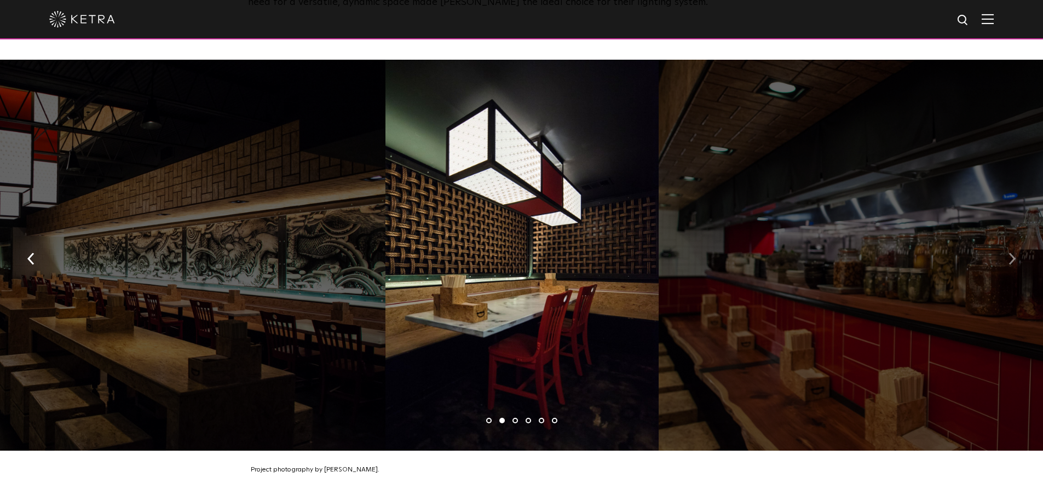
click at [1004, 251] on button "button" at bounding box center [1012, 258] width 24 height 38
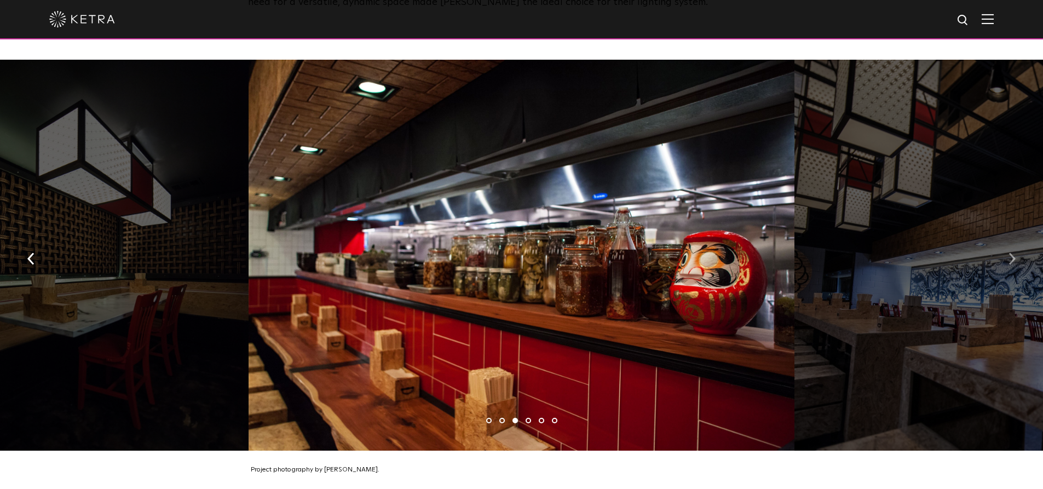
click at [1004, 252] on button "button" at bounding box center [1012, 258] width 24 height 38
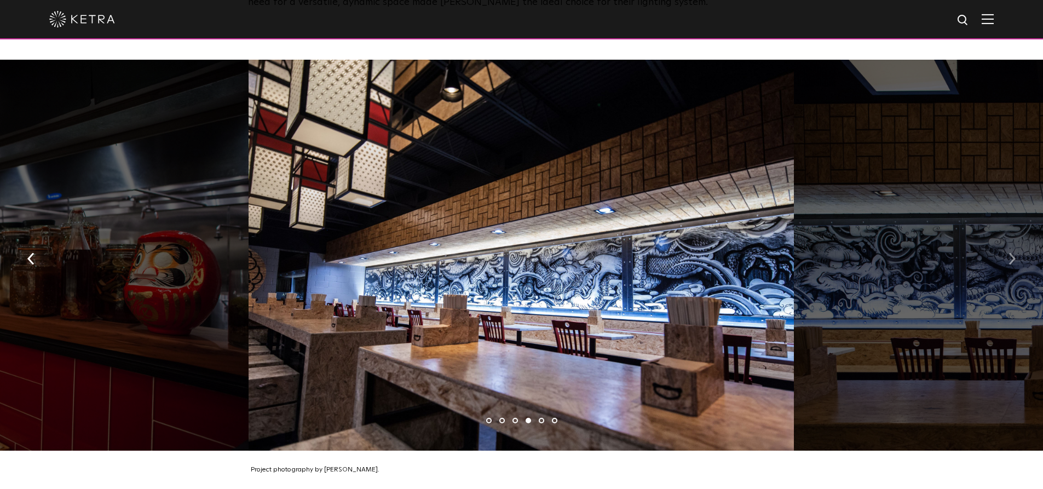
click at [1004, 252] on button "button" at bounding box center [1012, 258] width 24 height 38
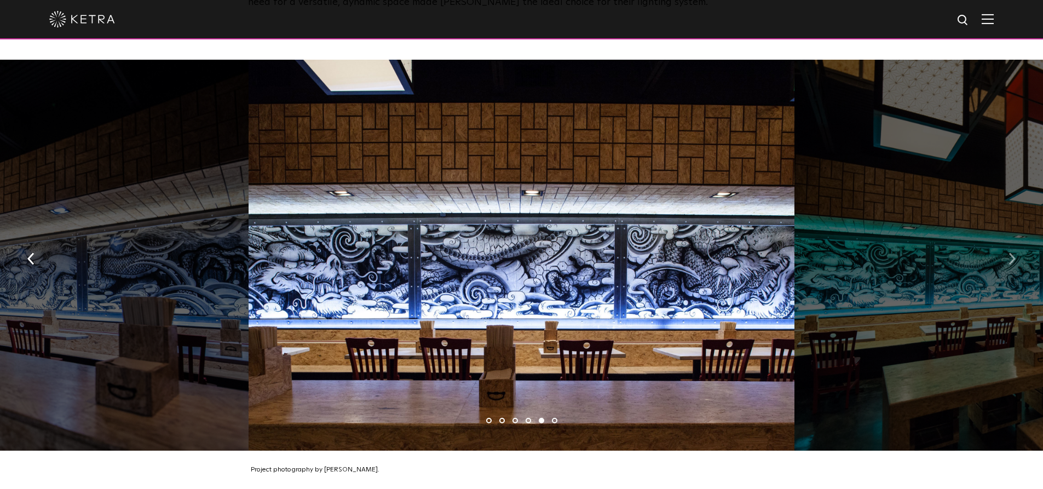
click at [1003, 253] on button "button" at bounding box center [1012, 258] width 24 height 38
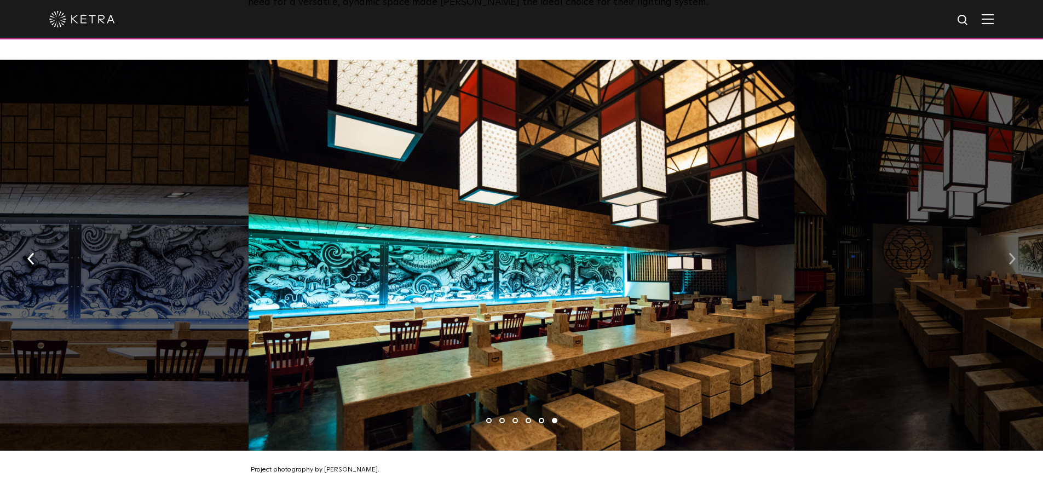
click at [1003, 253] on button "button" at bounding box center [1012, 258] width 24 height 38
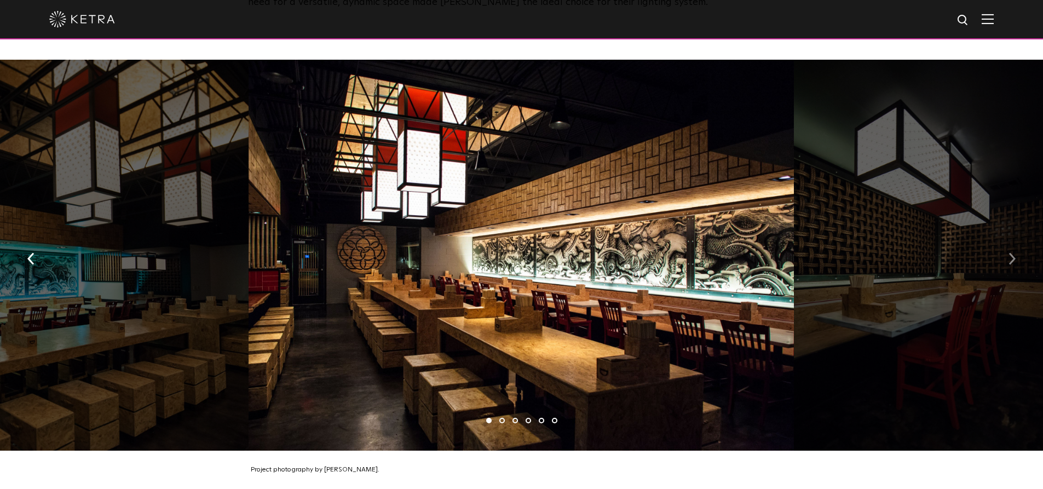
click at [1003, 253] on button "button" at bounding box center [1012, 258] width 24 height 38
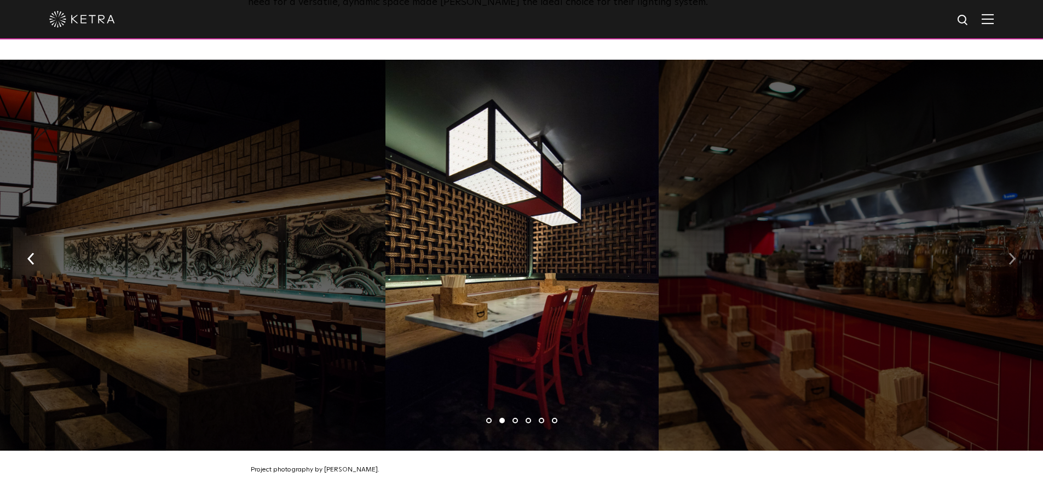
click at [1003, 253] on button "button" at bounding box center [1012, 258] width 24 height 38
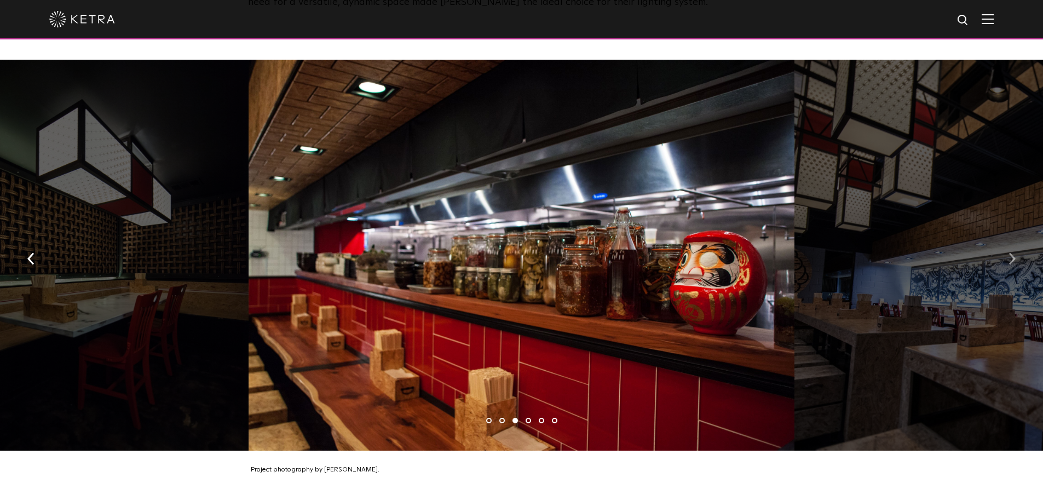
click at [1003, 253] on button "button" at bounding box center [1012, 258] width 24 height 38
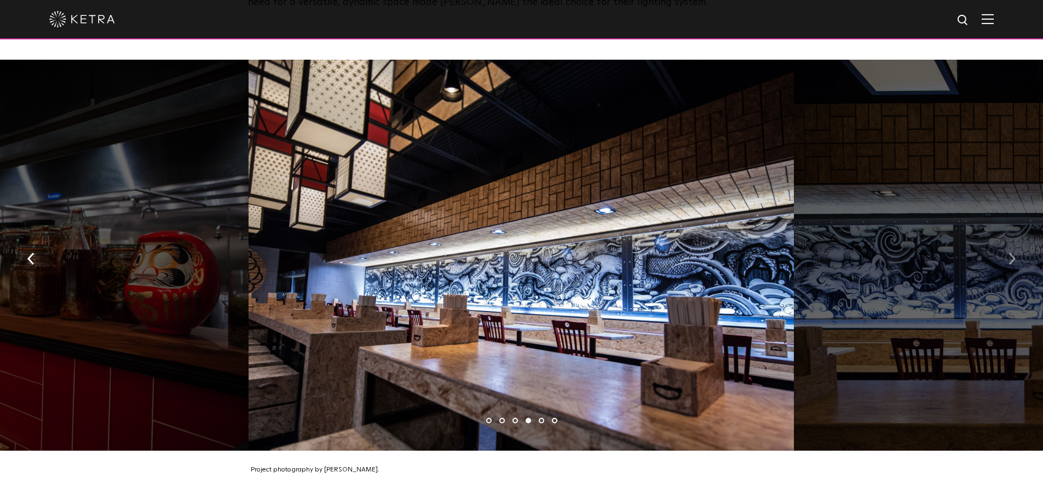
click at [1003, 253] on button "button" at bounding box center [1012, 258] width 24 height 38
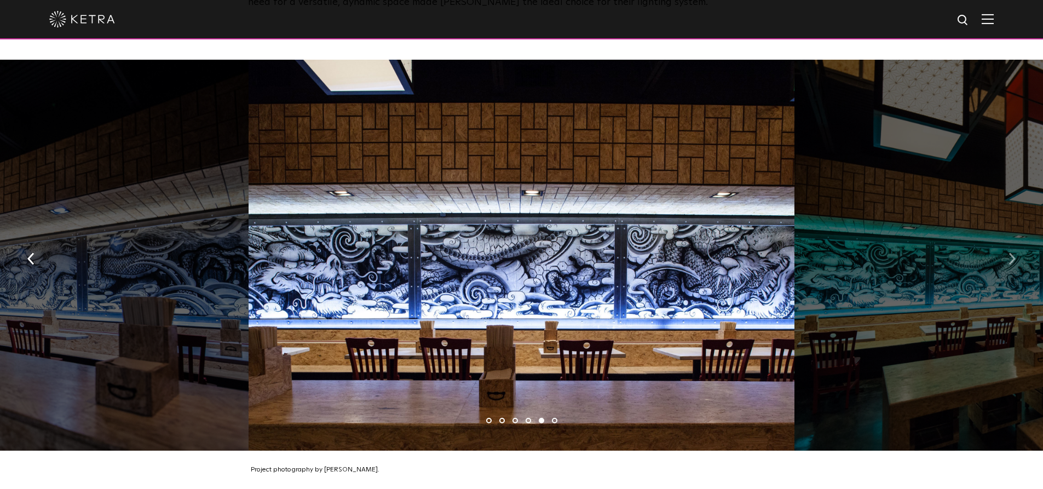
click at [1003, 253] on button "button" at bounding box center [1012, 258] width 24 height 38
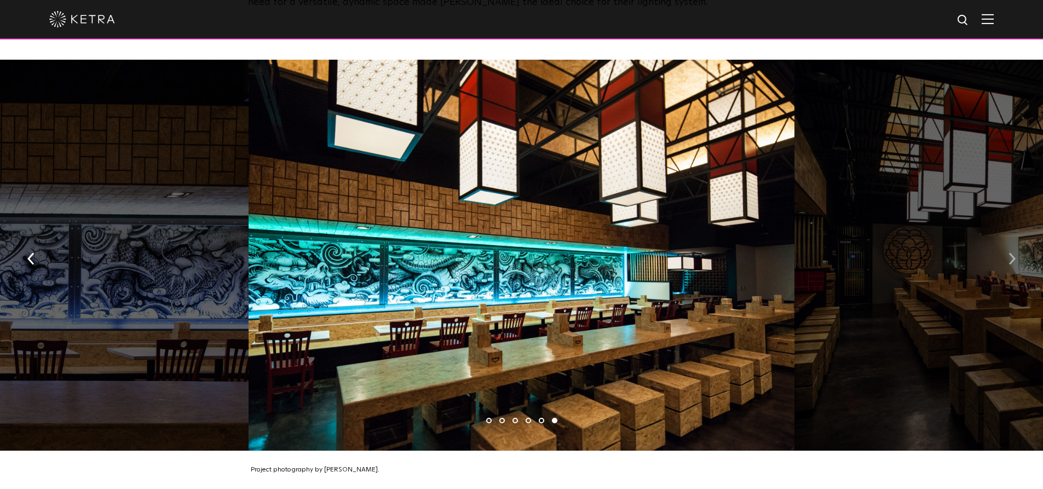
click at [1003, 253] on button "button" at bounding box center [1012, 258] width 24 height 38
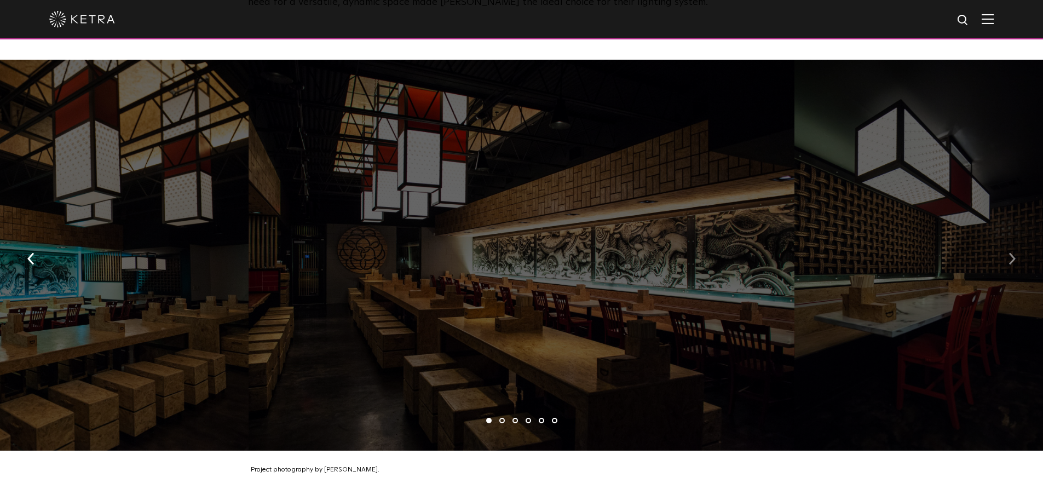
click at [1003, 253] on button "button" at bounding box center [1012, 258] width 24 height 38
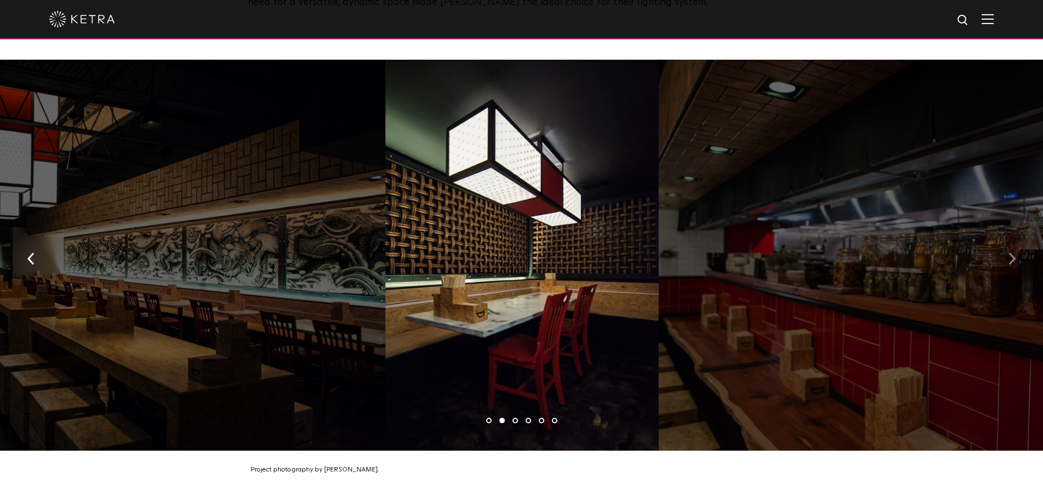
click at [1003, 253] on button "button" at bounding box center [1012, 258] width 24 height 38
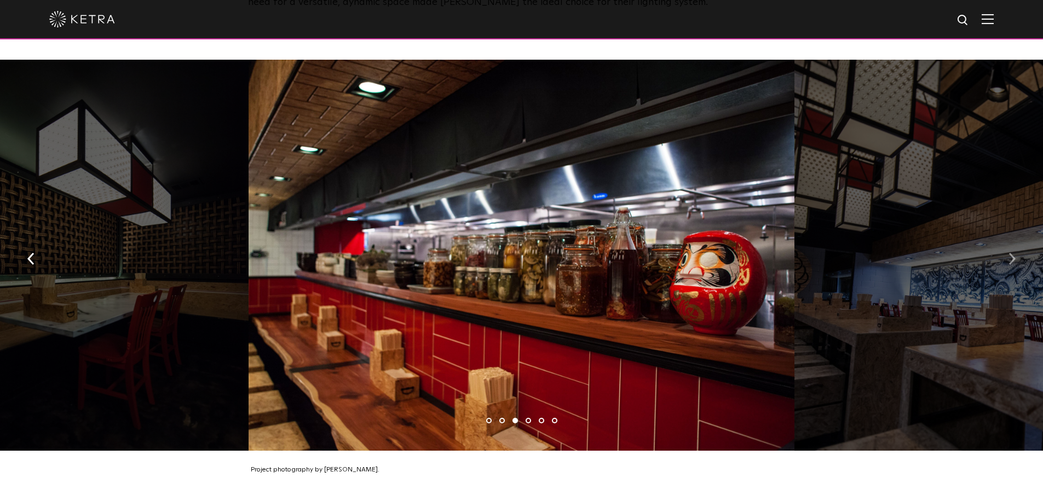
click at [1003, 253] on button "button" at bounding box center [1012, 258] width 24 height 38
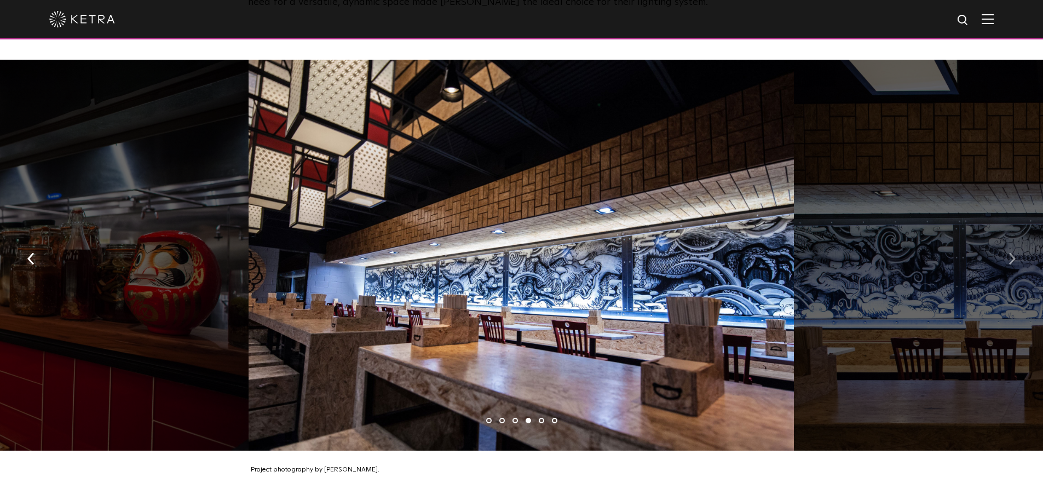
click at [1003, 253] on button "button" at bounding box center [1012, 258] width 24 height 38
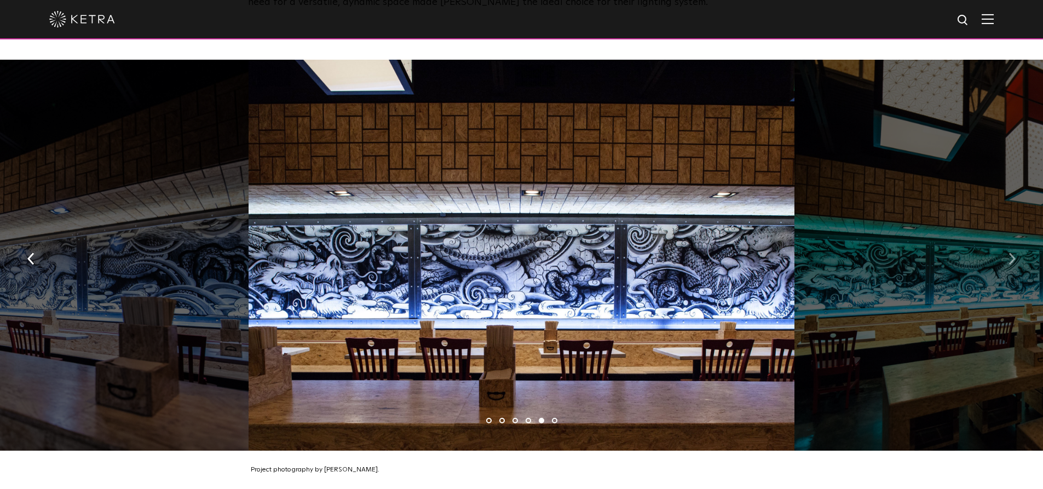
click at [1003, 253] on button "button" at bounding box center [1012, 258] width 24 height 38
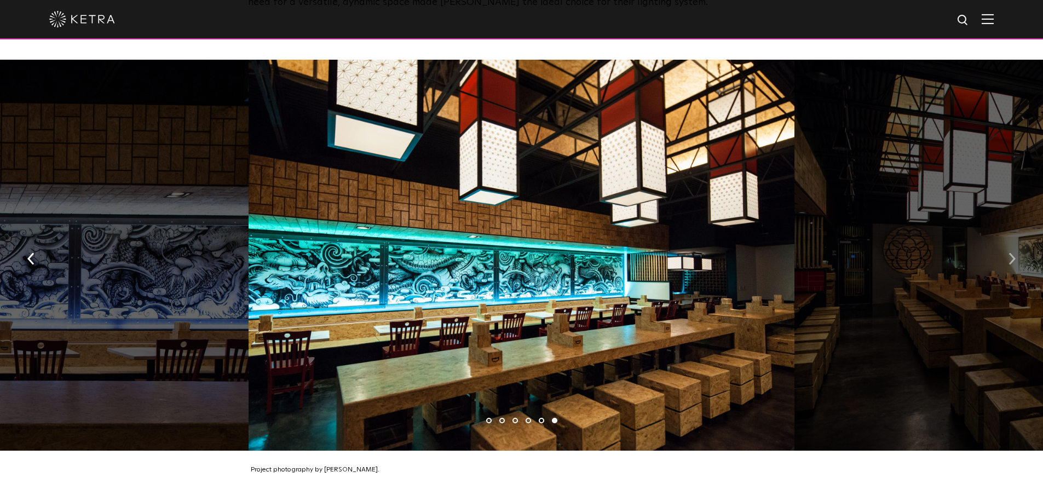
click at [1003, 253] on button "button" at bounding box center [1012, 258] width 24 height 38
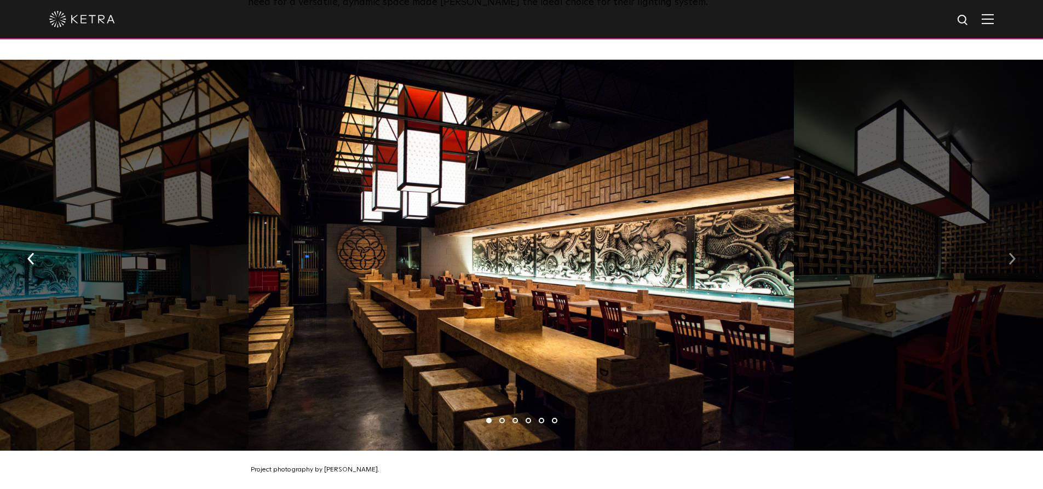
click at [1003, 253] on button "button" at bounding box center [1012, 258] width 24 height 38
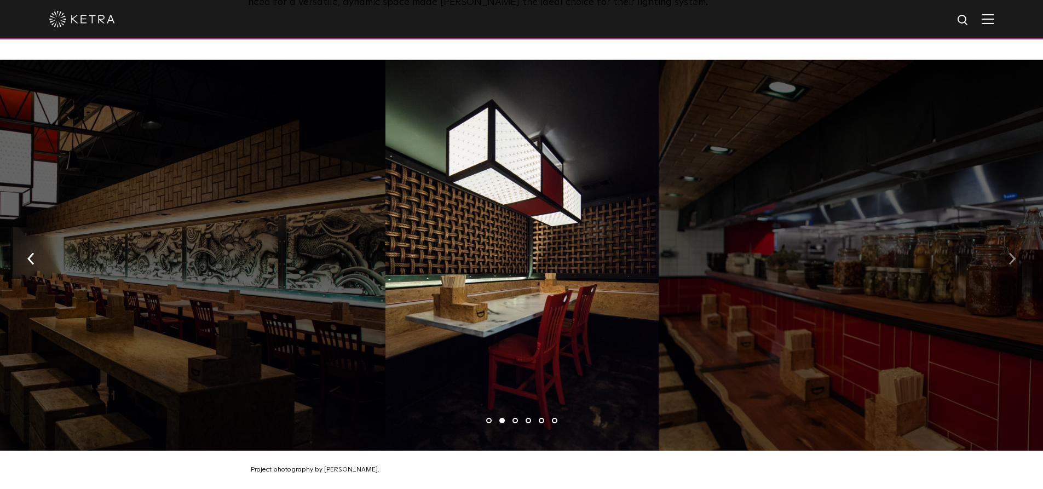
click at [1003, 253] on button "button" at bounding box center [1012, 258] width 24 height 38
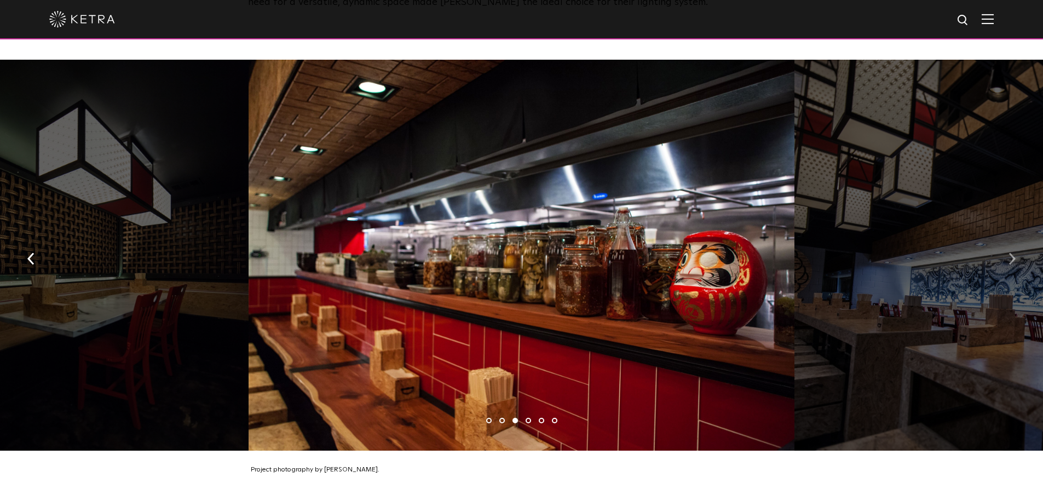
click at [1003, 253] on button "button" at bounding box center [1012, 258] width 24 height 38
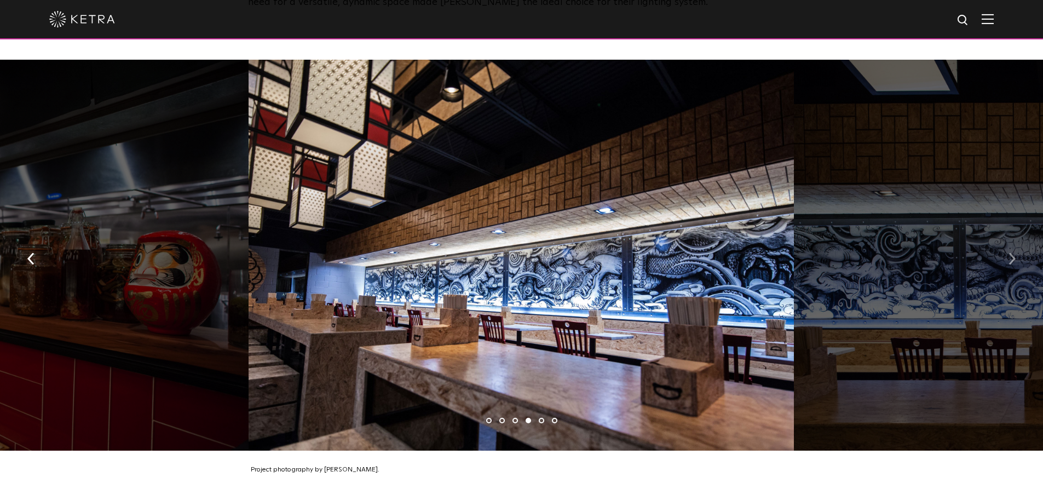
click at [1003, 253] on button "button" at bounding box center [1012, 258] width 24 height 38
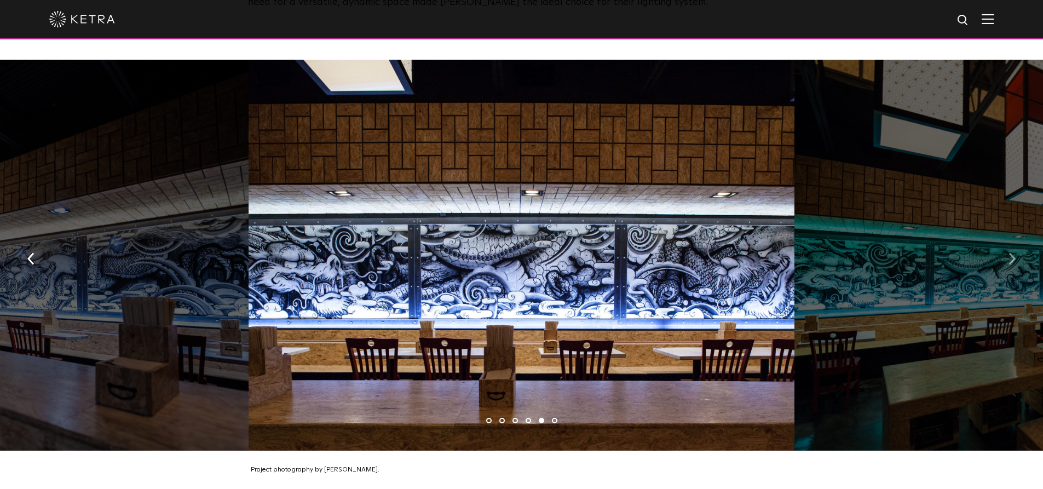
click at [1003, 253] on button "button" at bounding box center [1012, 258] width 24 height 38
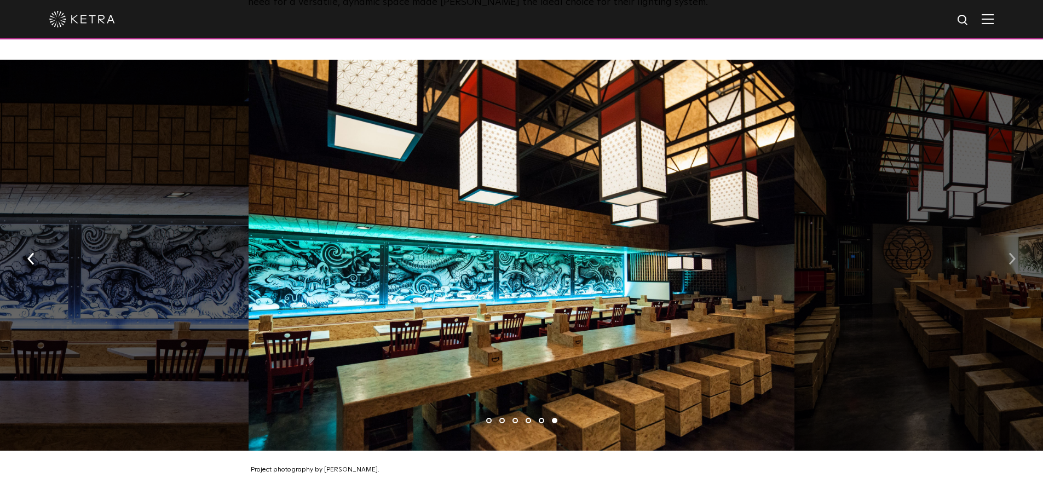
click at [1003, 253] on button "button" at bounding box center [1012, 258] width 24 height 38
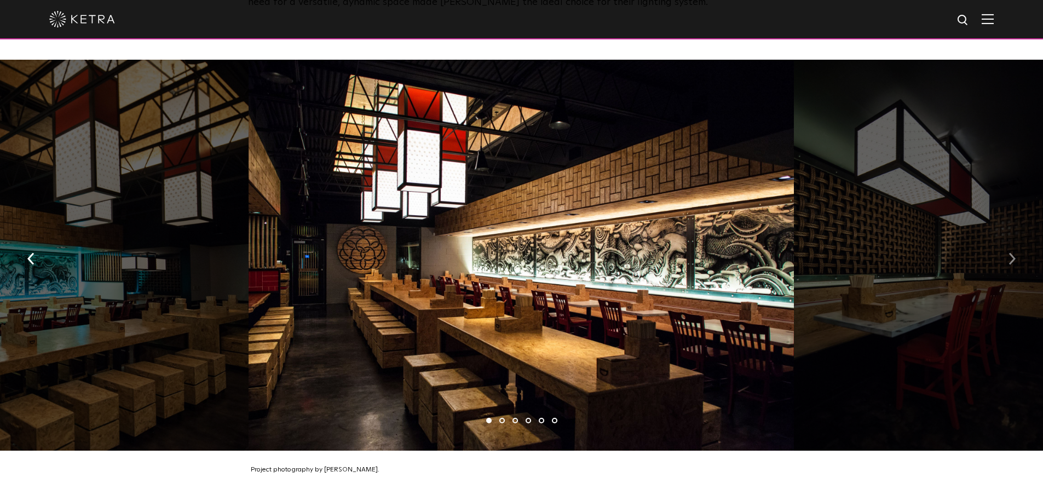
click at [1003, 253] on button "button" at bounding box center [1012, 258] width 24 height 38
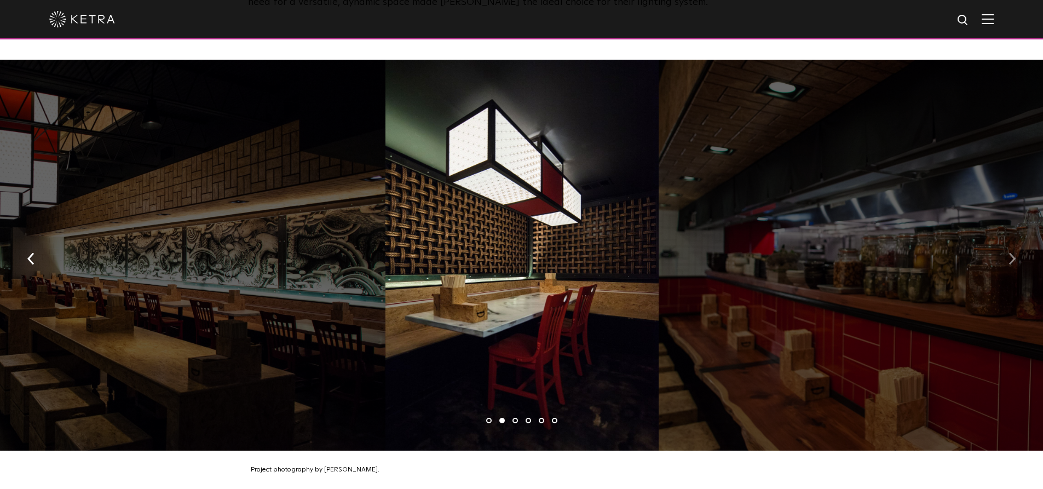
click at [1003, 253] on button "button" at bounding box center [1012, 258] width 24 height 38
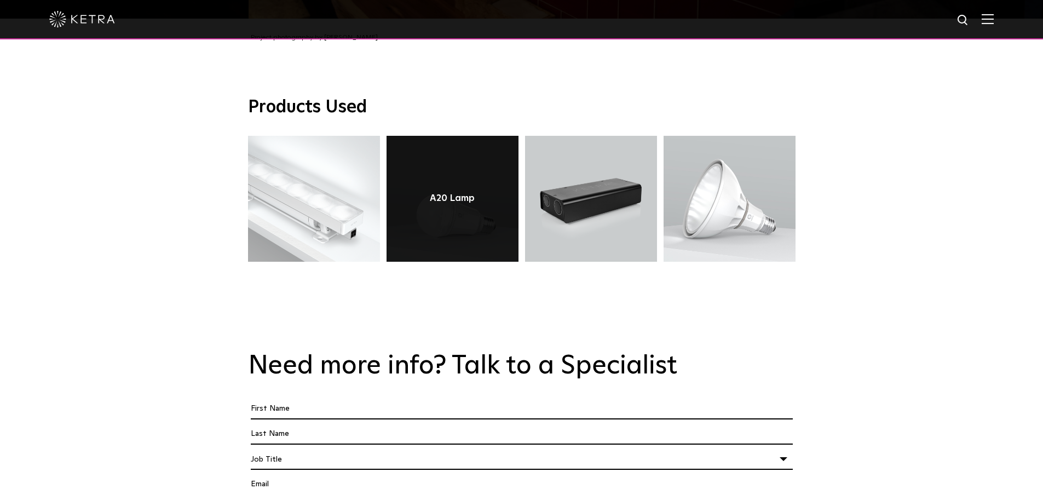
scroll to position [1040, 0]
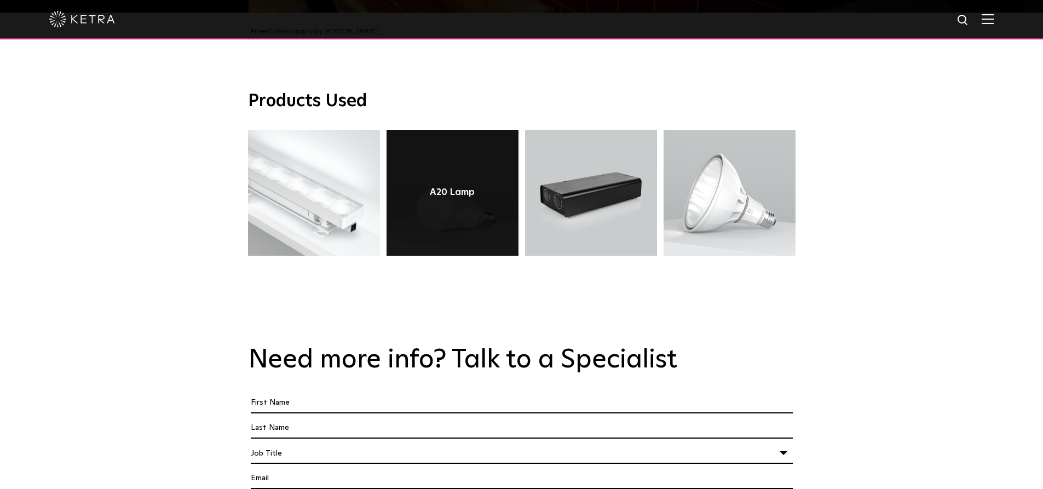
click at [467, 206] on link at bounding box center [452, 193] width 132 height 126
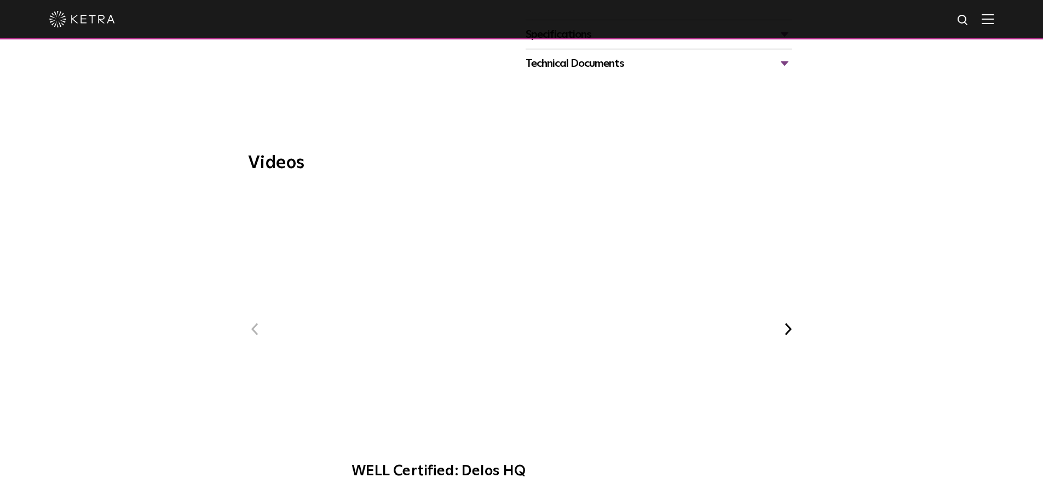
scroll to position [602, 0]
click at [515, 283] on span "WELL Certified: Delos HQ" at bounding box center [521, 338] width 368 height 302
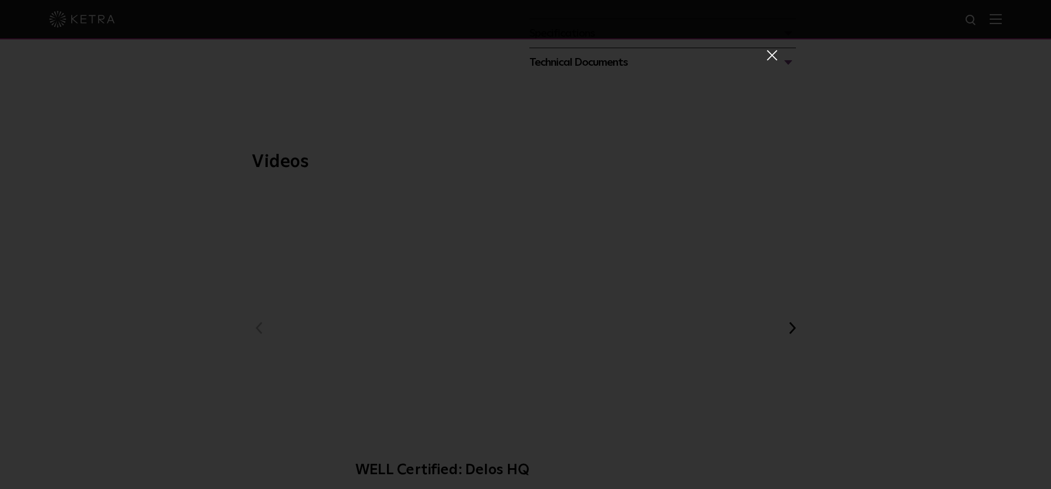
click at [768, 51] on span at bounding box center [771, 54] width 12 height 11
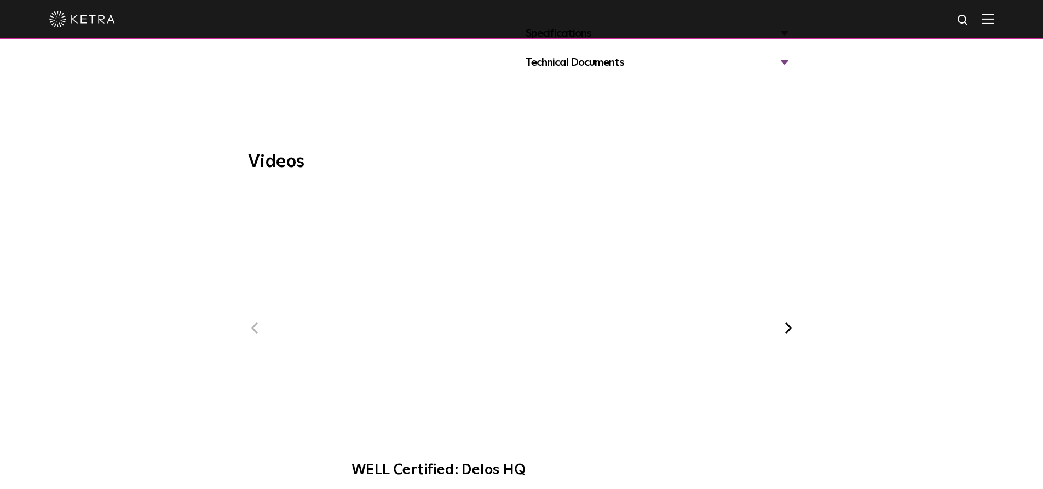
click at [792, 321] on button "Next" at bounding box center [788, 328] width 14 height 14
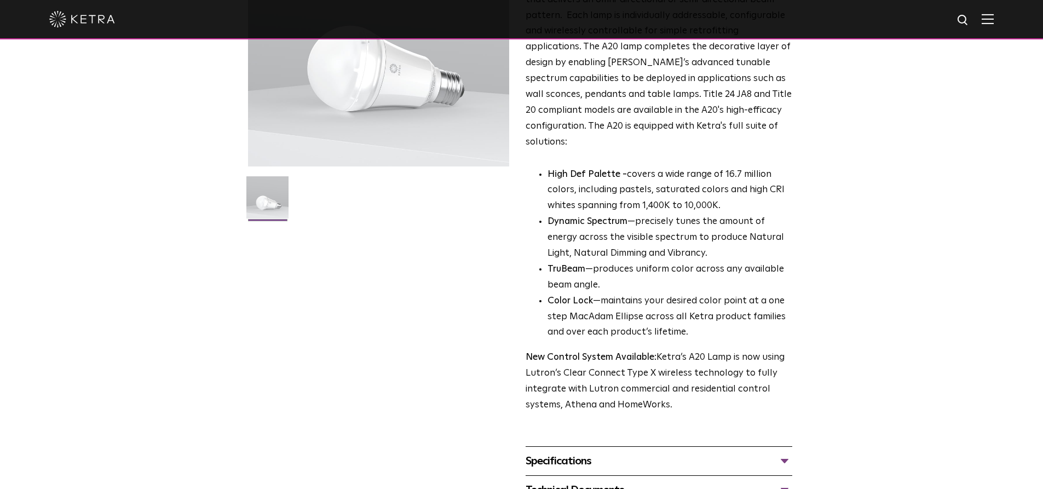
scroll to position [0, 0]
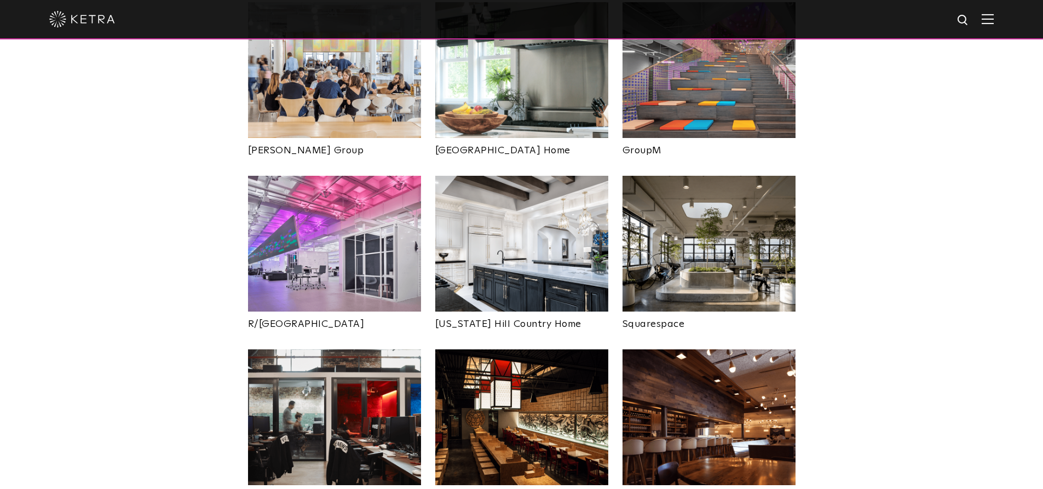
scroll to position [1981, 0]
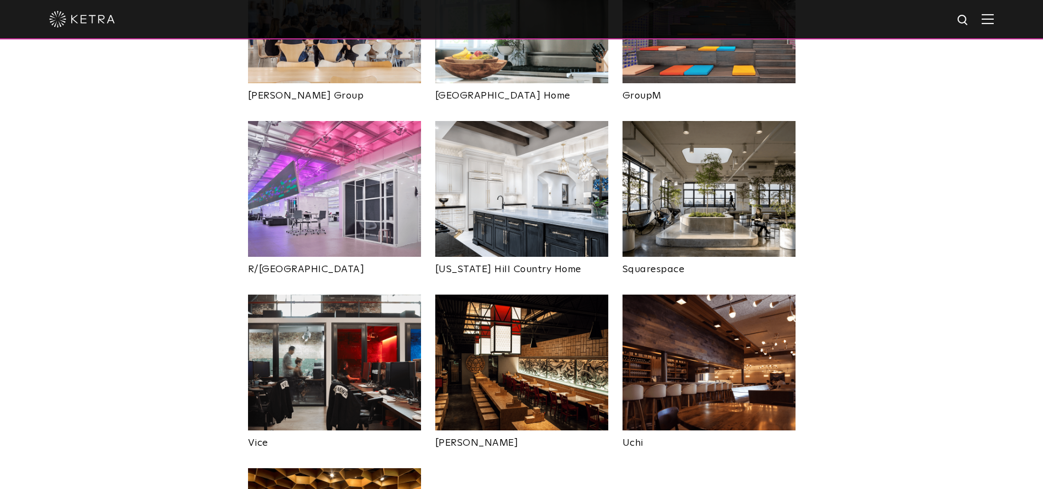
click at [752, 326] on img at bounding box center [708, 362] width 173 height 136
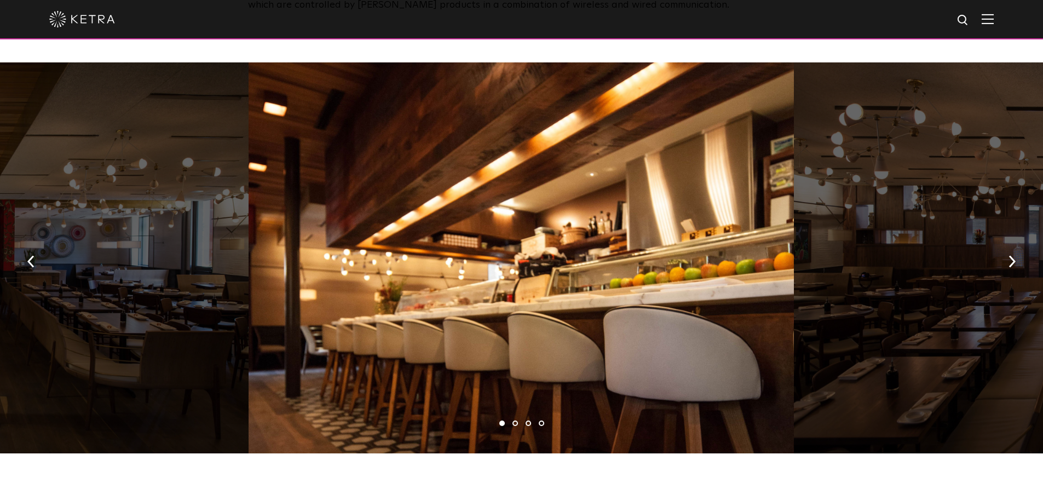
scroll to position [602, 0]
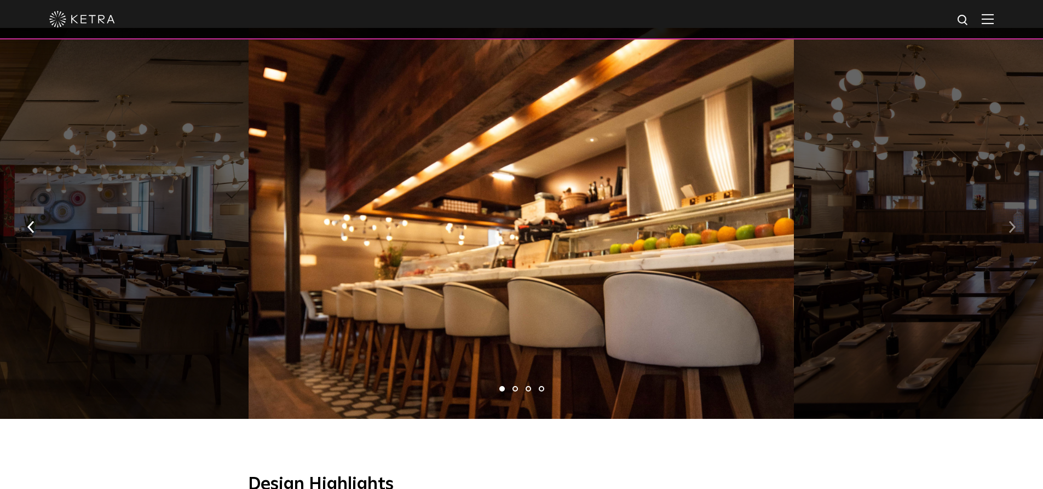
click at [1010, 233] on img "button" at bounding box center [1011, 227] width 7 height 12
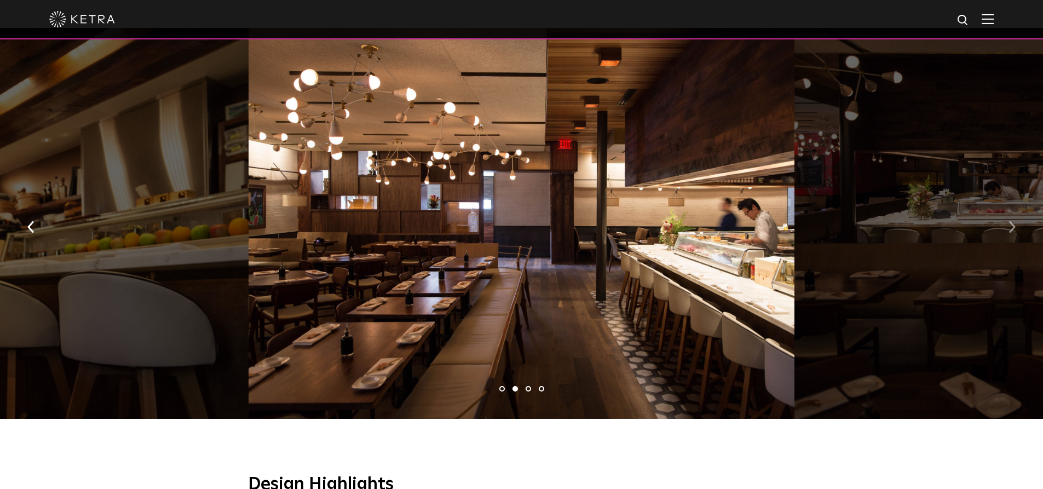
click at [1005, 231] on button "button" at bounding box center [1012, 226] width 24 height 38
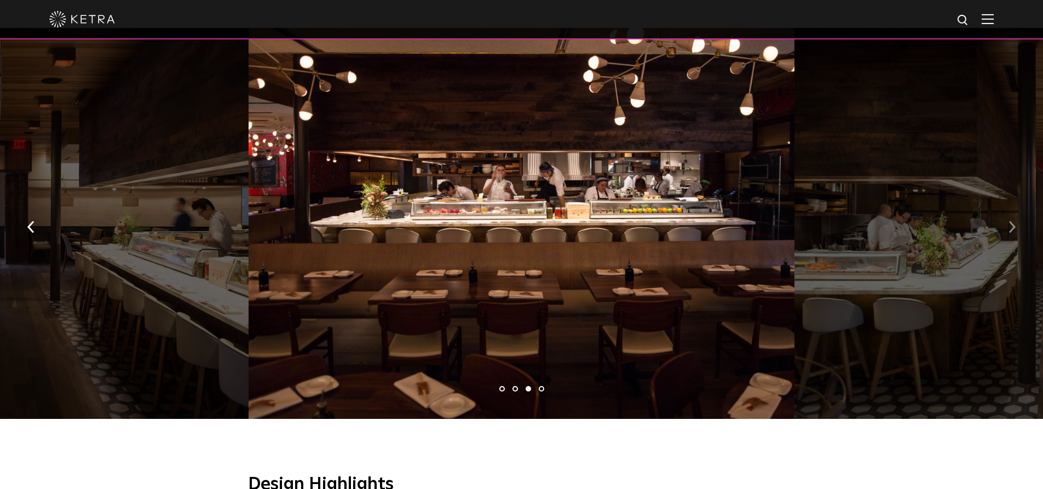
click at [1005, 231] on button "button" at bounding box center [1012, 226] width 24 height 38
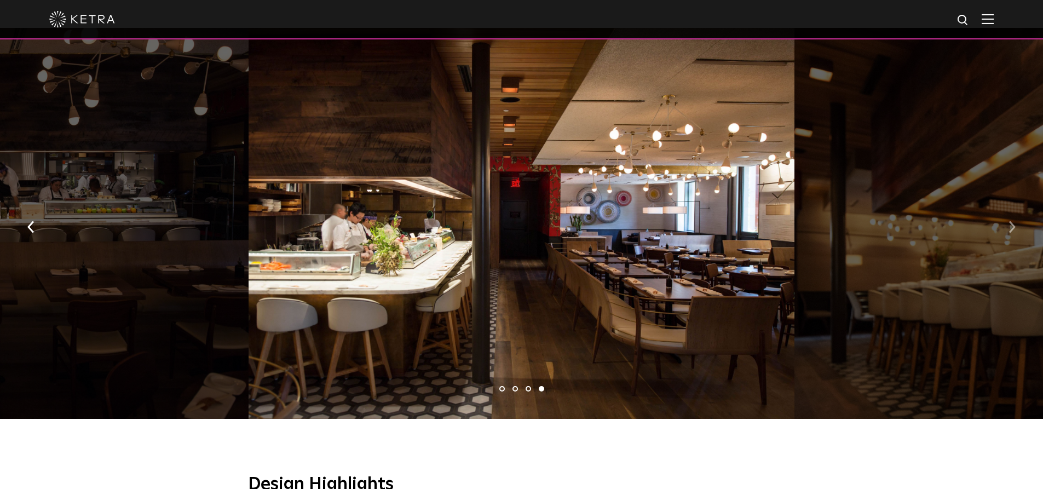
click at [1005, 231] on button "button" at bounding box center [1012, 226] width 24 height 38
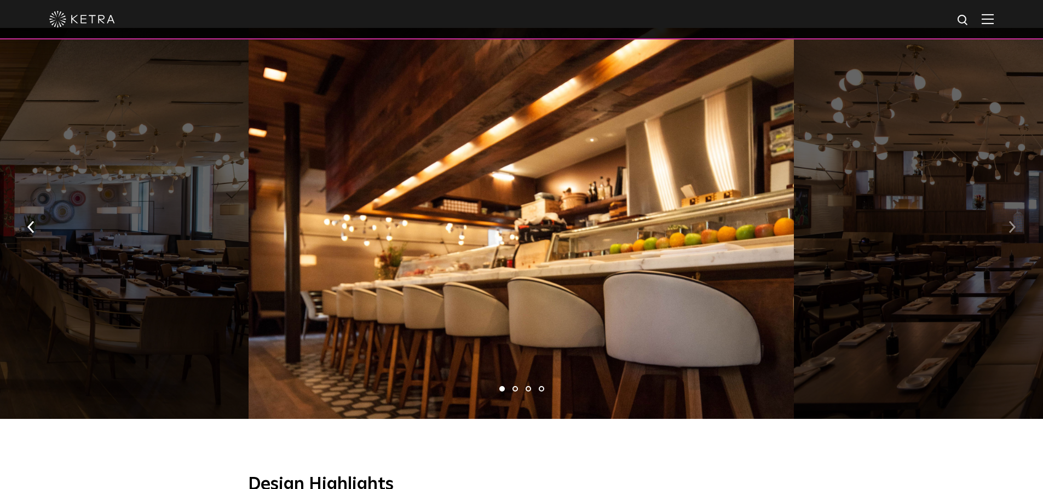
click at [1005, 231] on button "button" at bounding box center [1012, 226] width 24 height 38
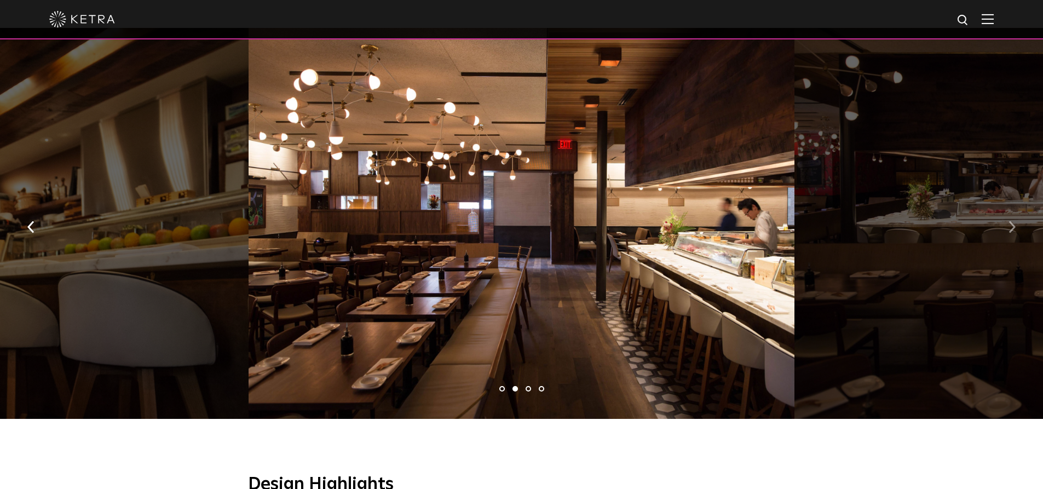
click at [1003, 234] on button "button" at bounding box center [1012, 226] width 24 height 38
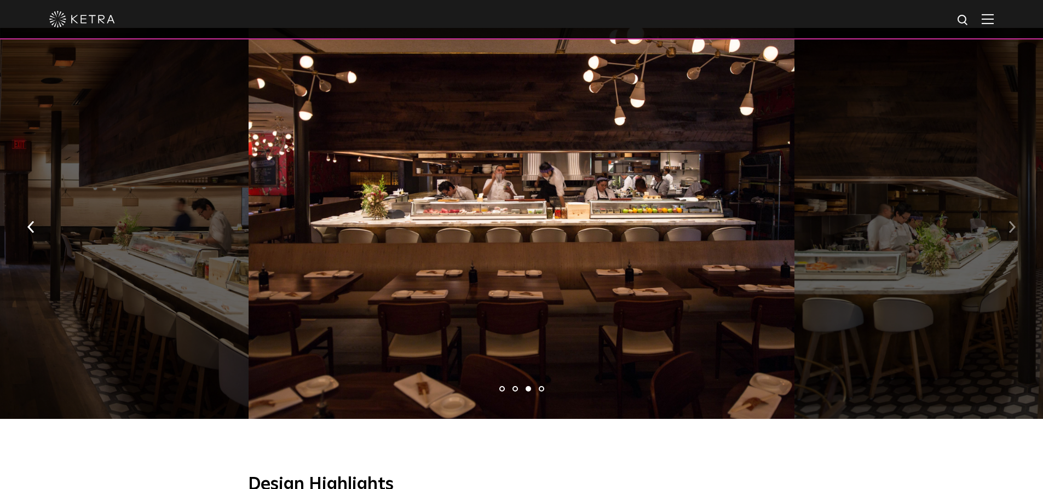
click at [1003, 234] on button "button" at bounding box center [1012, 226] width 24 height 38
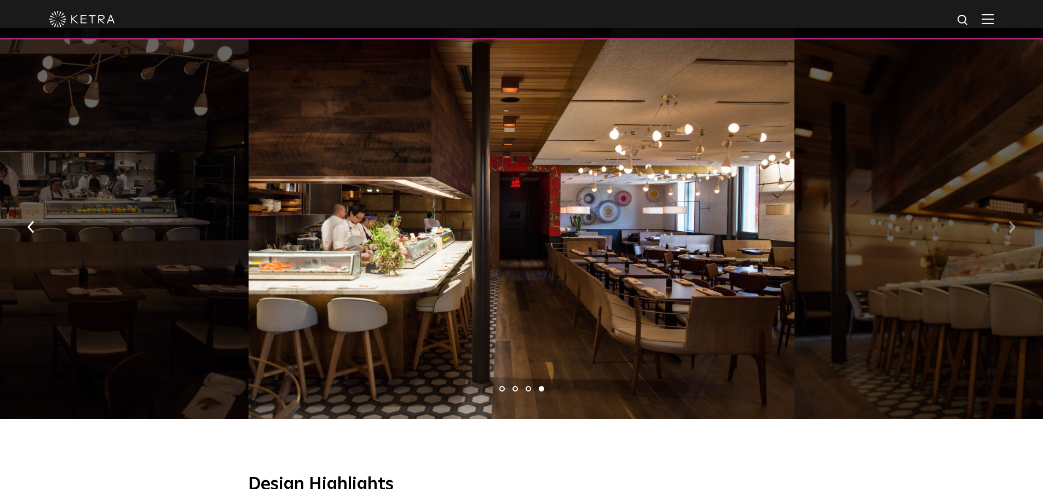
click at [1003, 234] on button "button" at bounding box center [1012, 226] width 24 height 38
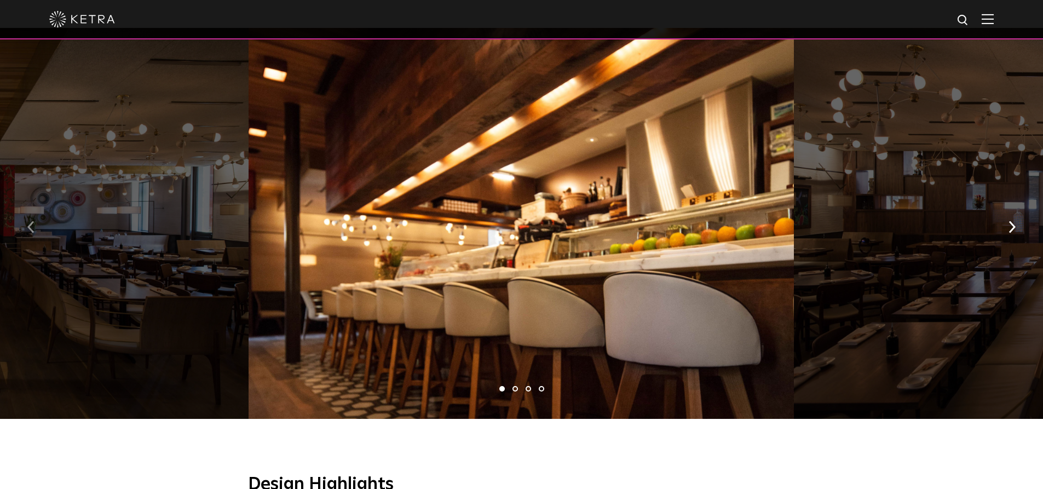
click at [26, 234] on button "button" at bounding box center [31, 226] width 24 height 38
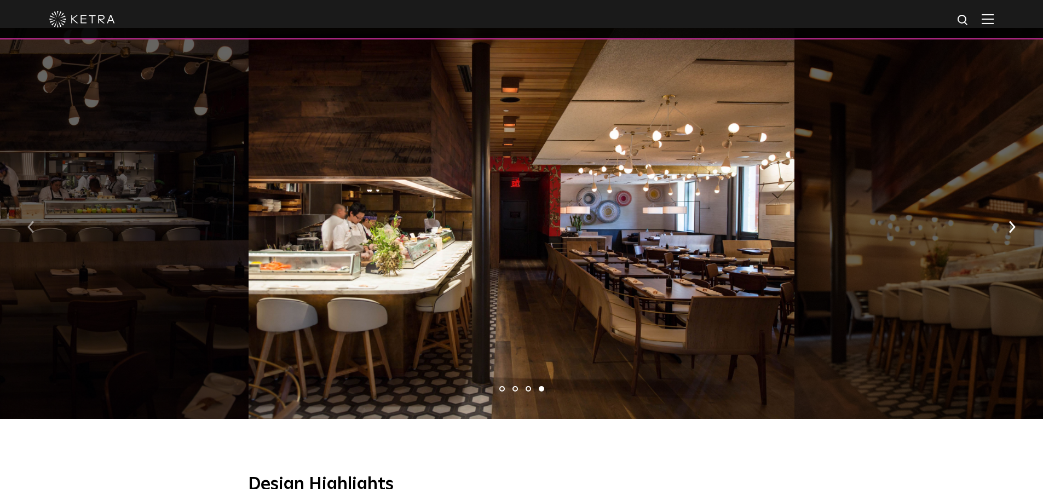
click at [27, 230] on button "button" at bounding box center [31, 226] width 24 height 38
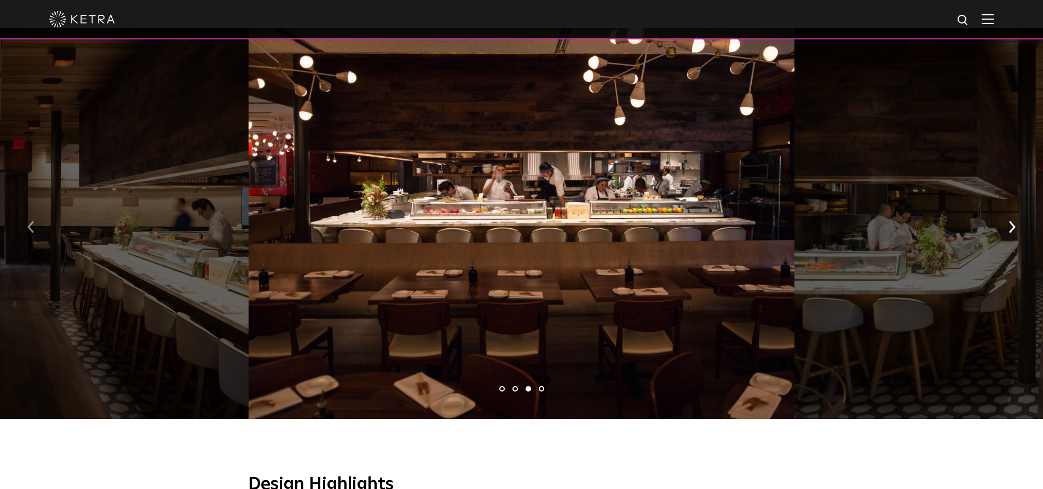
click at [22, 233] on button "button" at bounding box center [31, 226] width 24 height 38
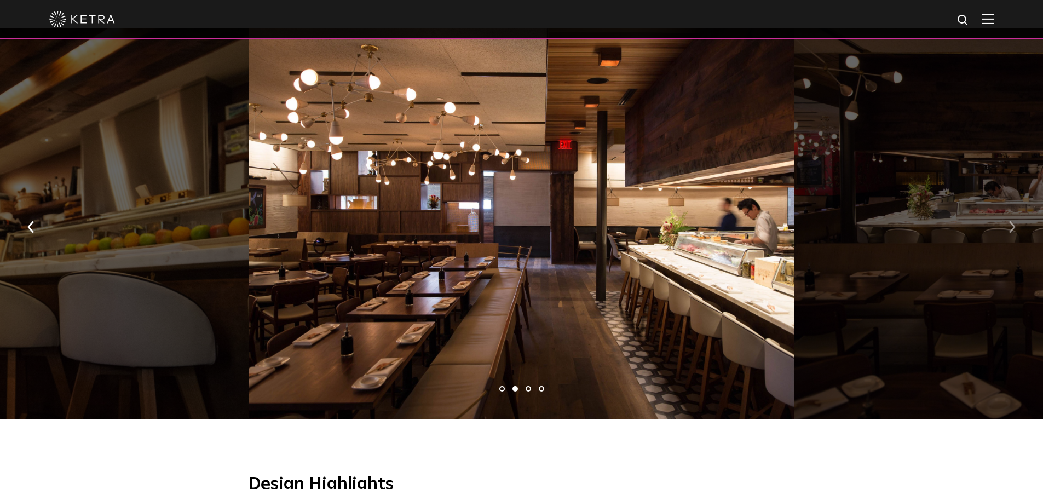
click at [1011, 233] on img "button" at bounding box center [1011, 227] width 7 height 12
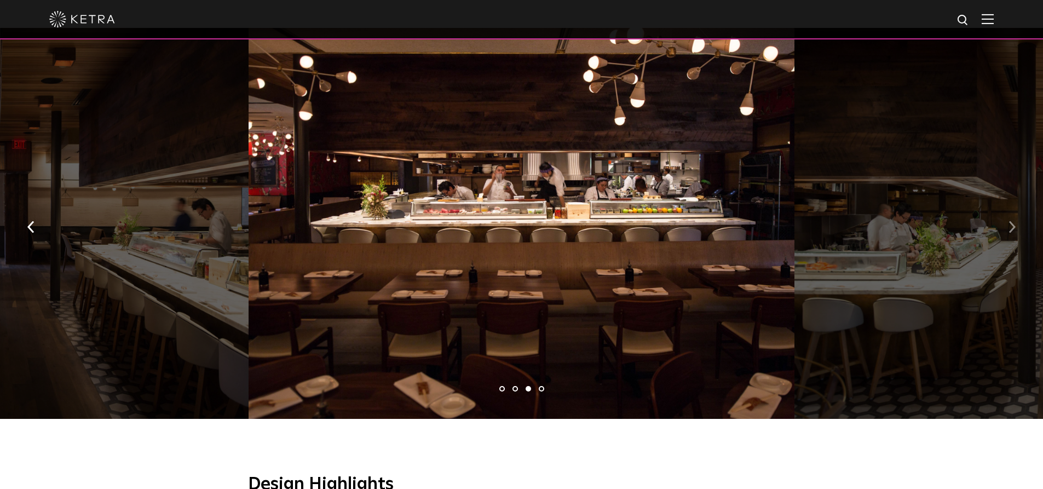
click at [1000, 234] on button "button" at bounding box center [1012, 226] width 24 height 38
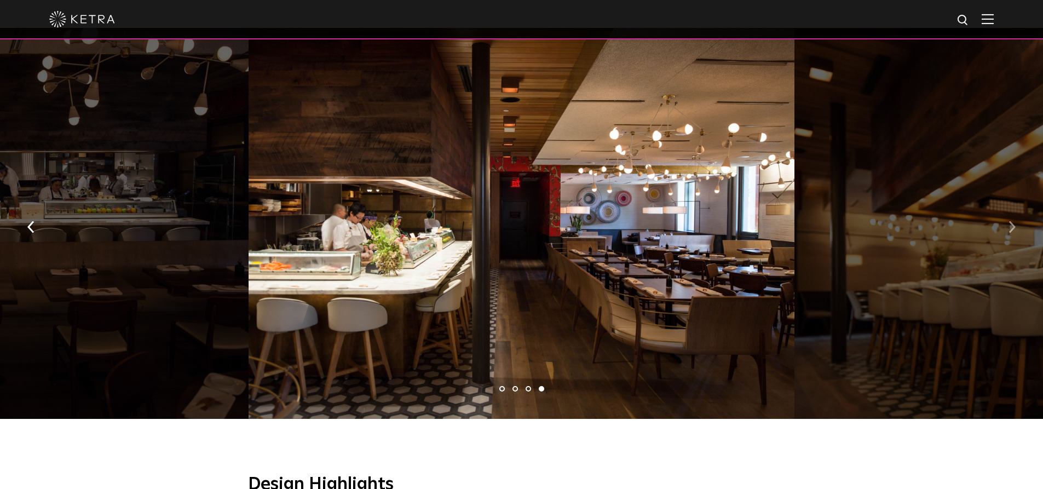
click at [1001, 234] on button "button" at bounding box center [1012, 226] width 24 height 38
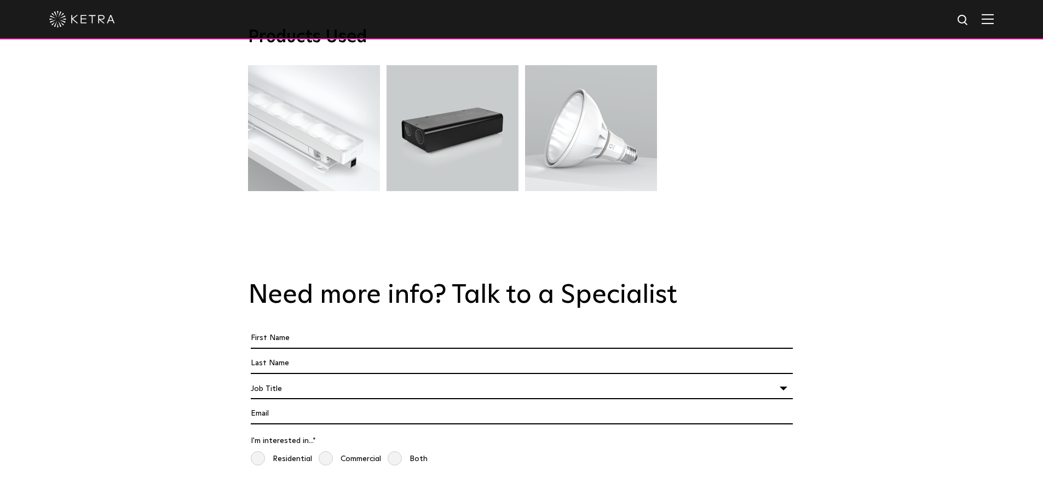
scroll to position [1751, 0]
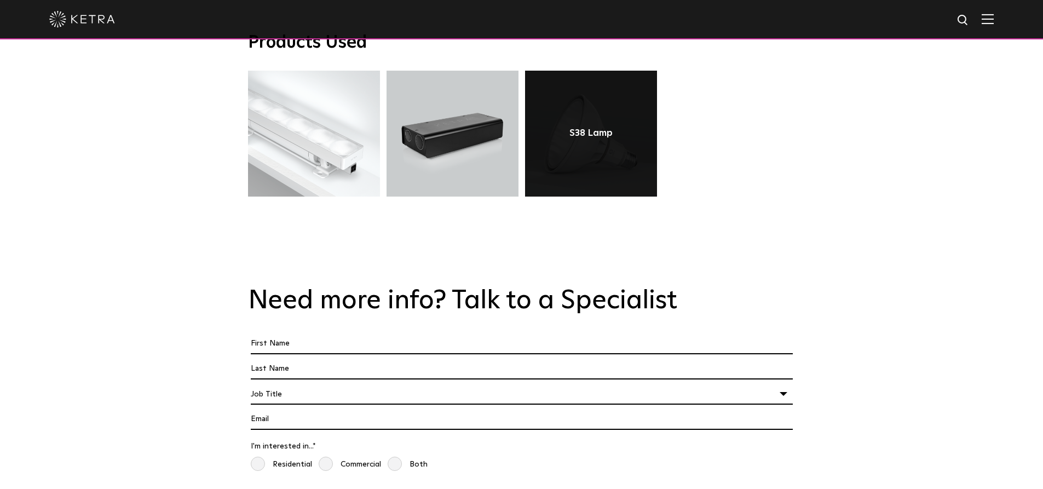
click at [626, 134] on link at bounding box center [591, 134] width 132 height 126
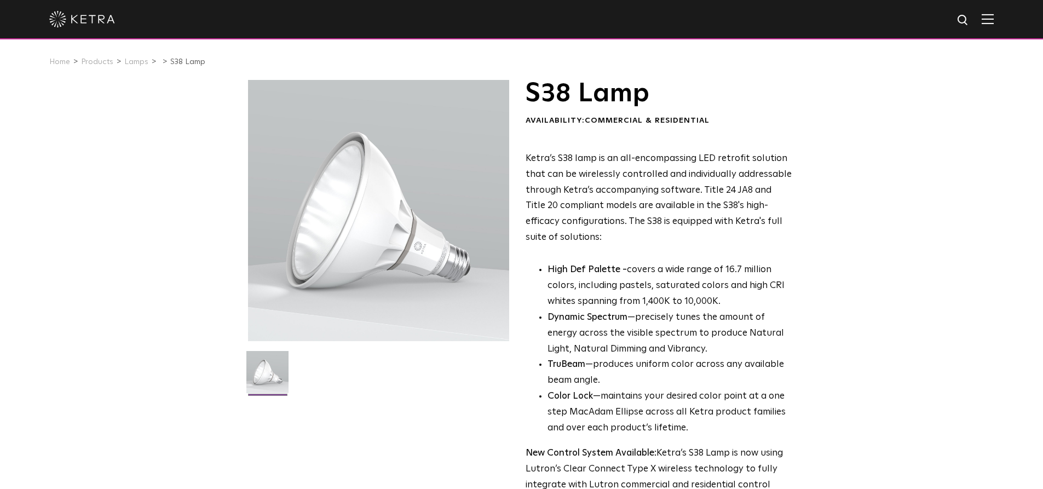
click at [675, 214] on p "Ketra’s S38 lamp is an all-encompassing LED retrofit solution that can be wirel…" at bounding box center [658, 198] width 267 height 95
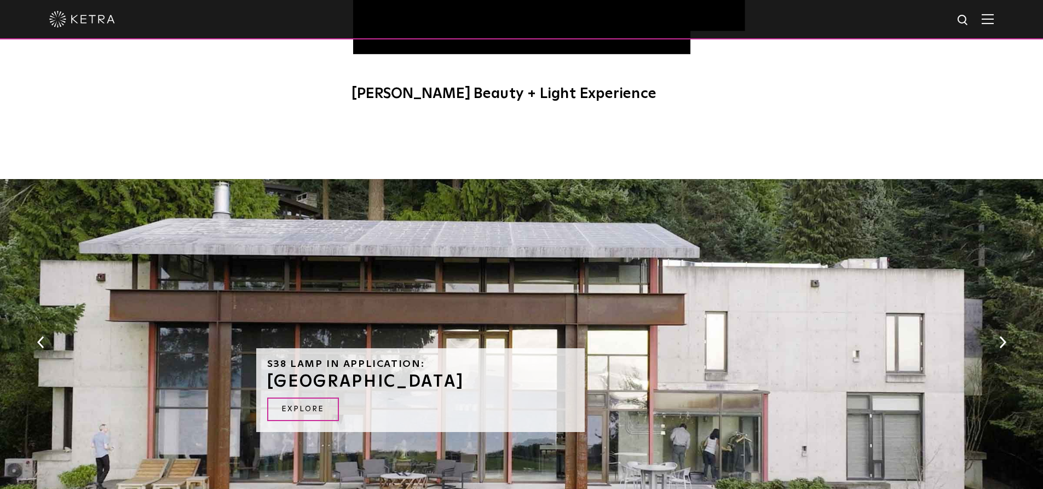
scroll to position [874, 0]
